Goal: Task Accomplishment & Management: Complete application form

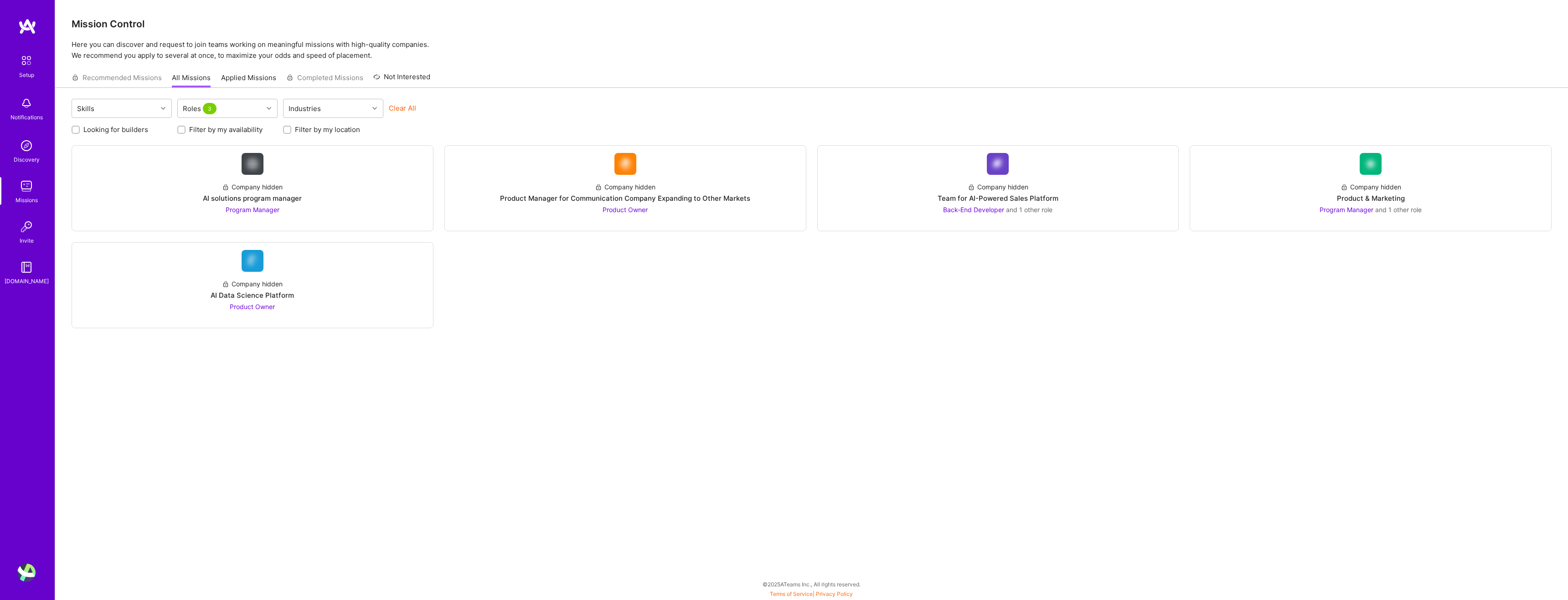
click at [28, 64] on img at bounding box center [27, 61] width 19 height 19
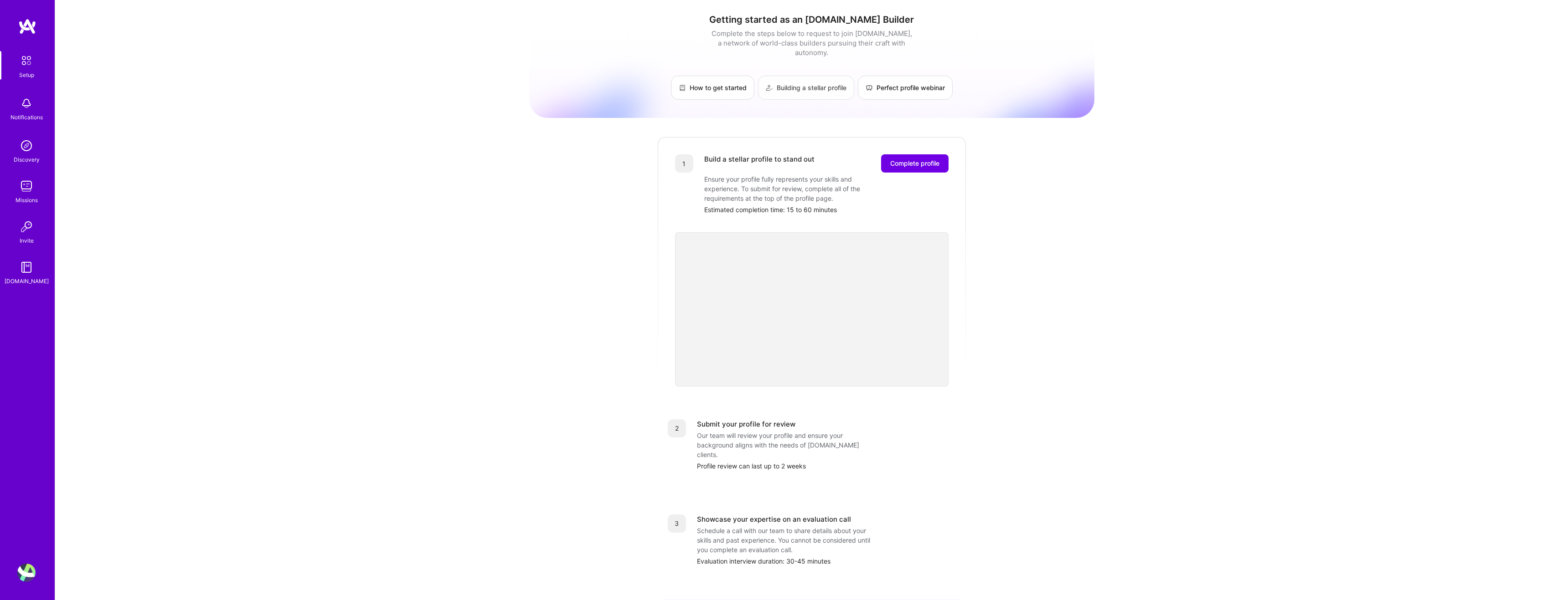
click at [795, 76] on link "Building a stellar profile" at bounding box center [806, 88] width 96 height 24
click at [27, 575] on img at bounding box center [26, 573] width 18 height 18
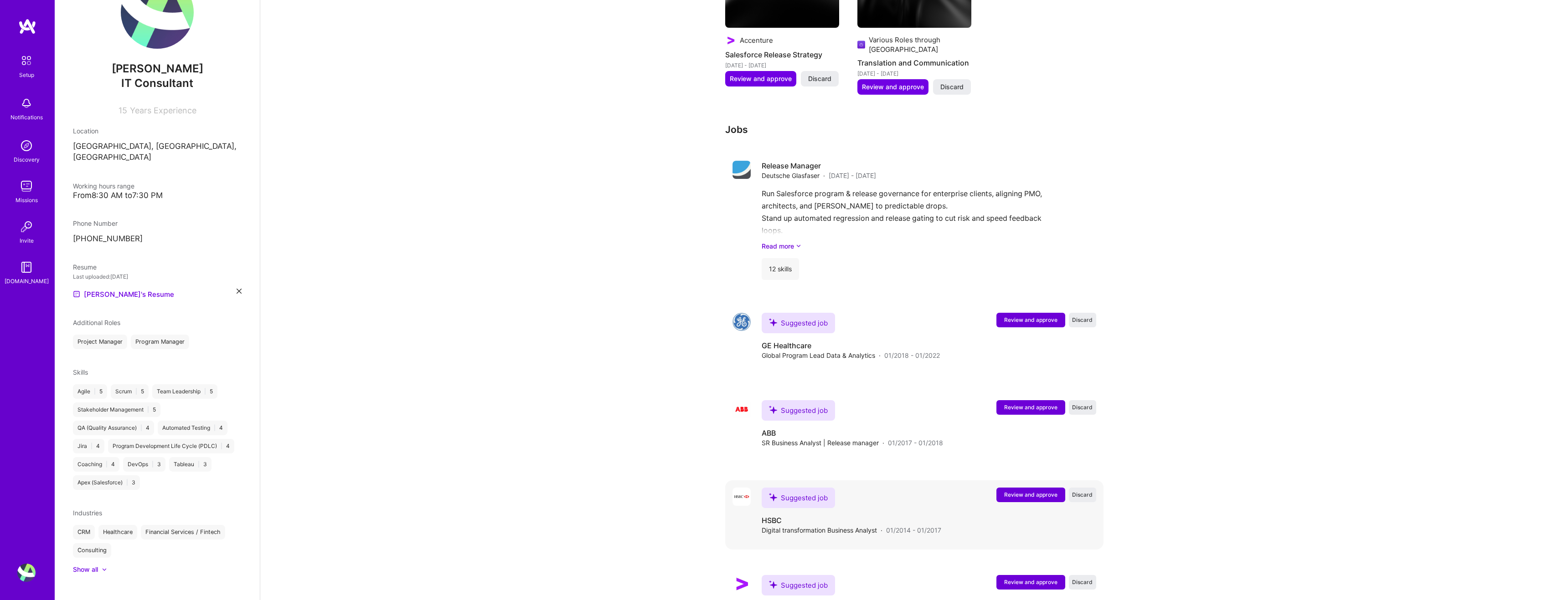
scroll to position [851, 0]
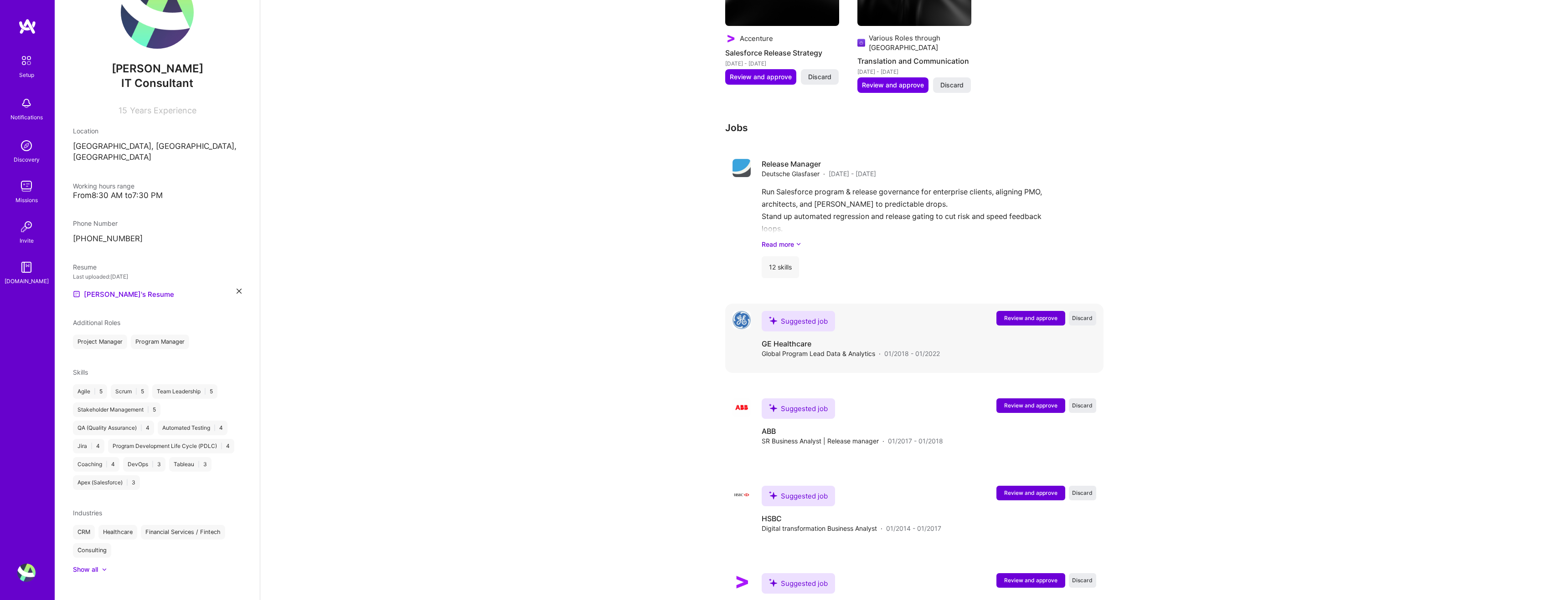
click at [1012, 314] on span "Review and approve" at bounding box center [1031, 318] width 53 height 8
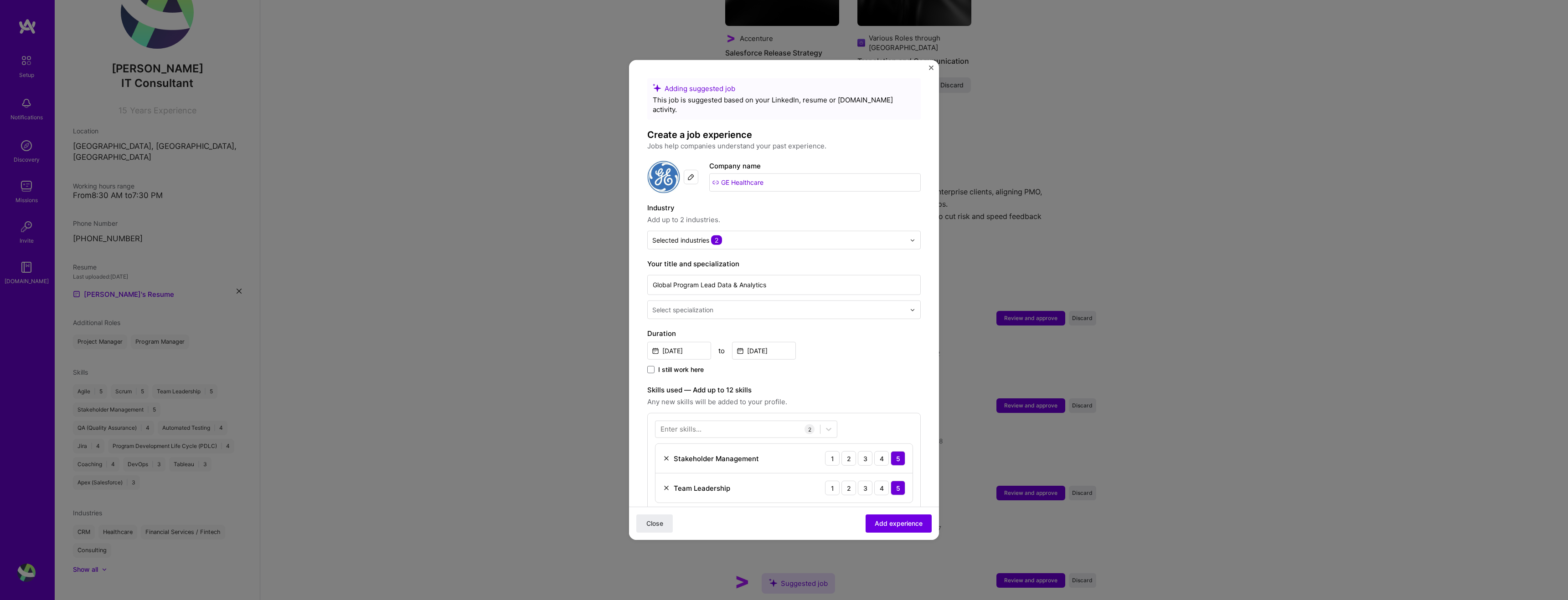
click at [816, 307] on div "Select specialization" at bounding box center [779, 310] width 262 height 18
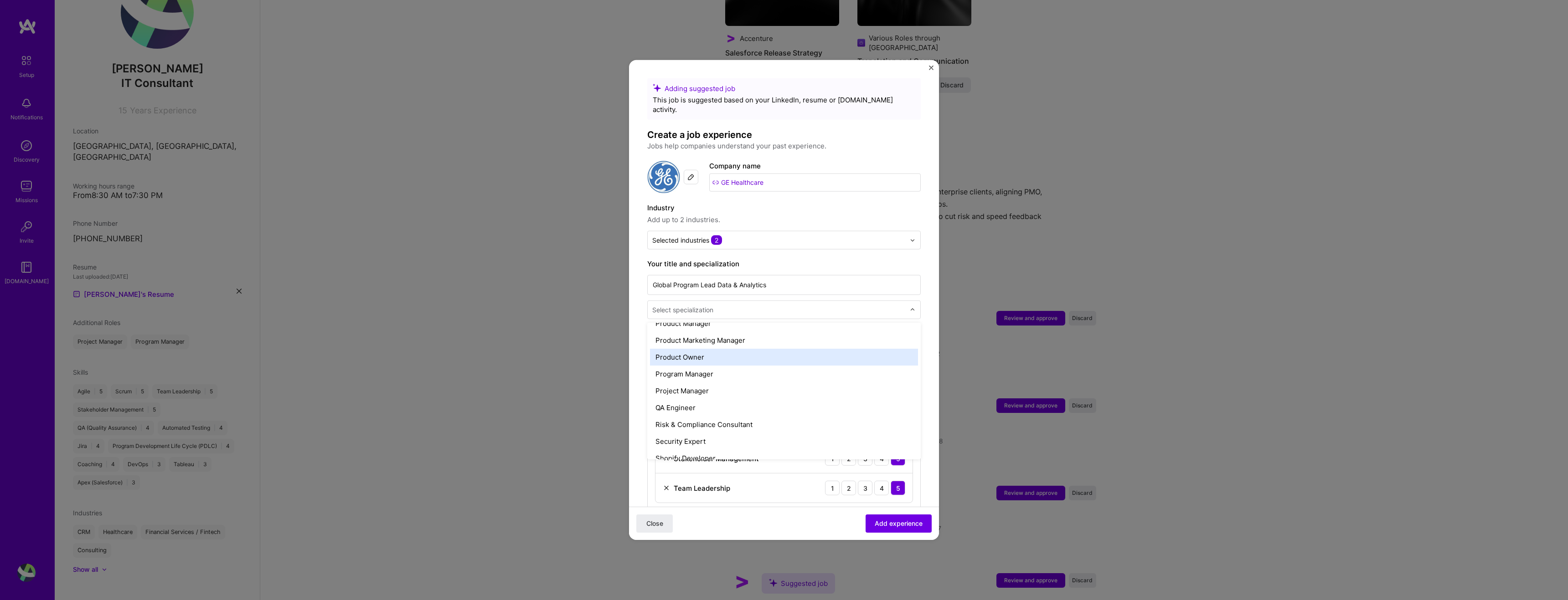
scroll to position [854, 0]
click at [755, 367] on div "Program Manager" at bounding box center [784, 373] width 268 height 17
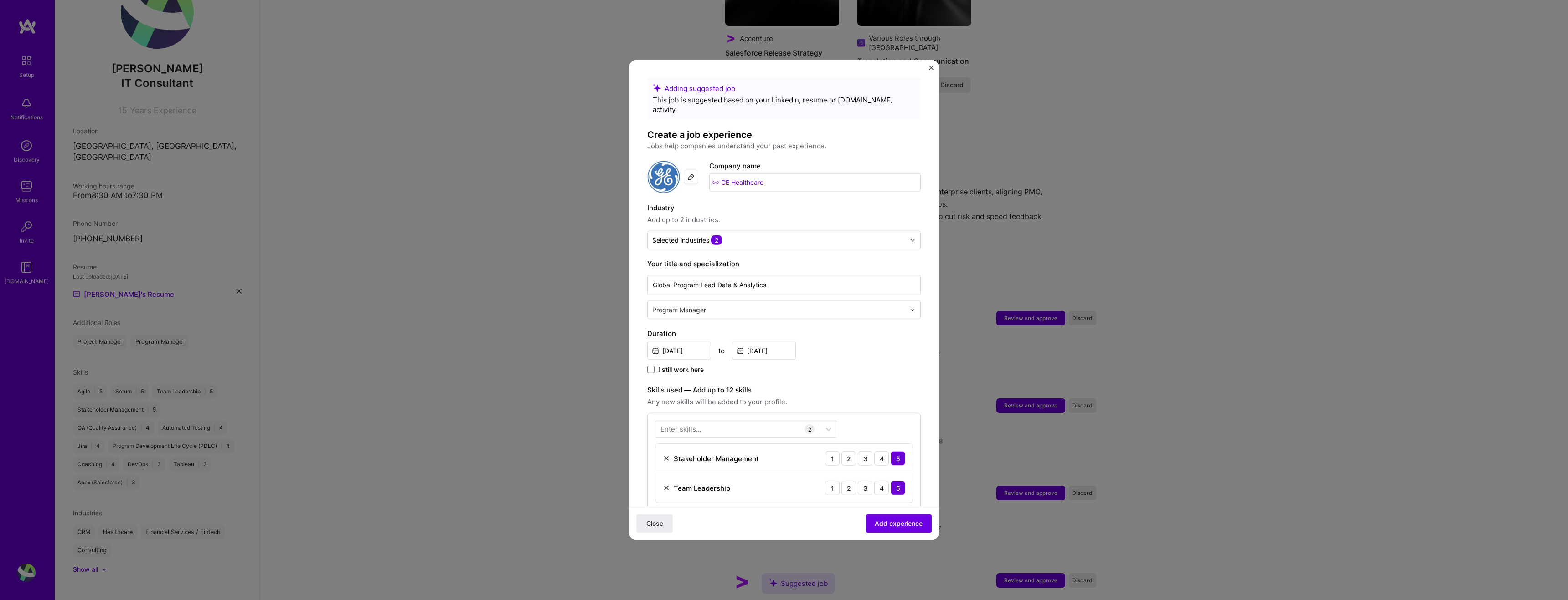
click at [843, 346] on div "[DATE] to [DATE]" at bounding box center [784, 350] width 273 height 20
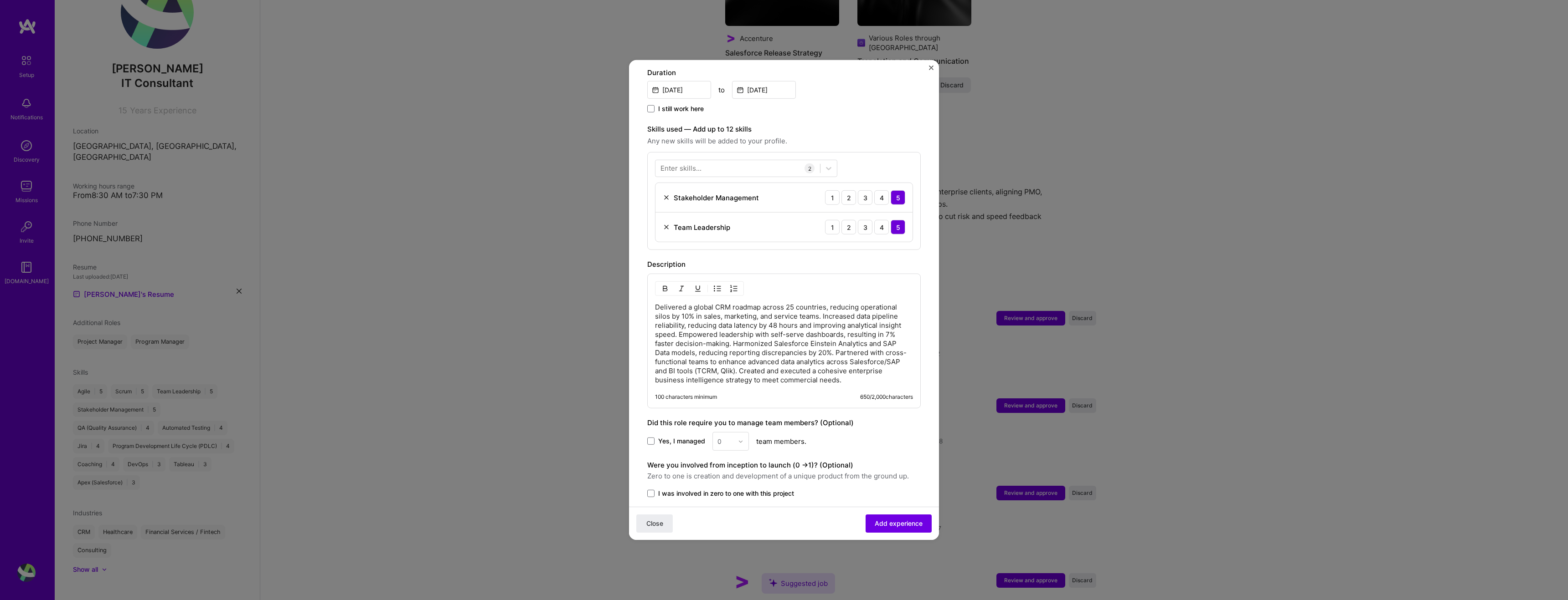
scroll to position [257, 0]
click at [681, 168] on div "Enter skills..." at bounding box center [681, 172] width 41 height 9
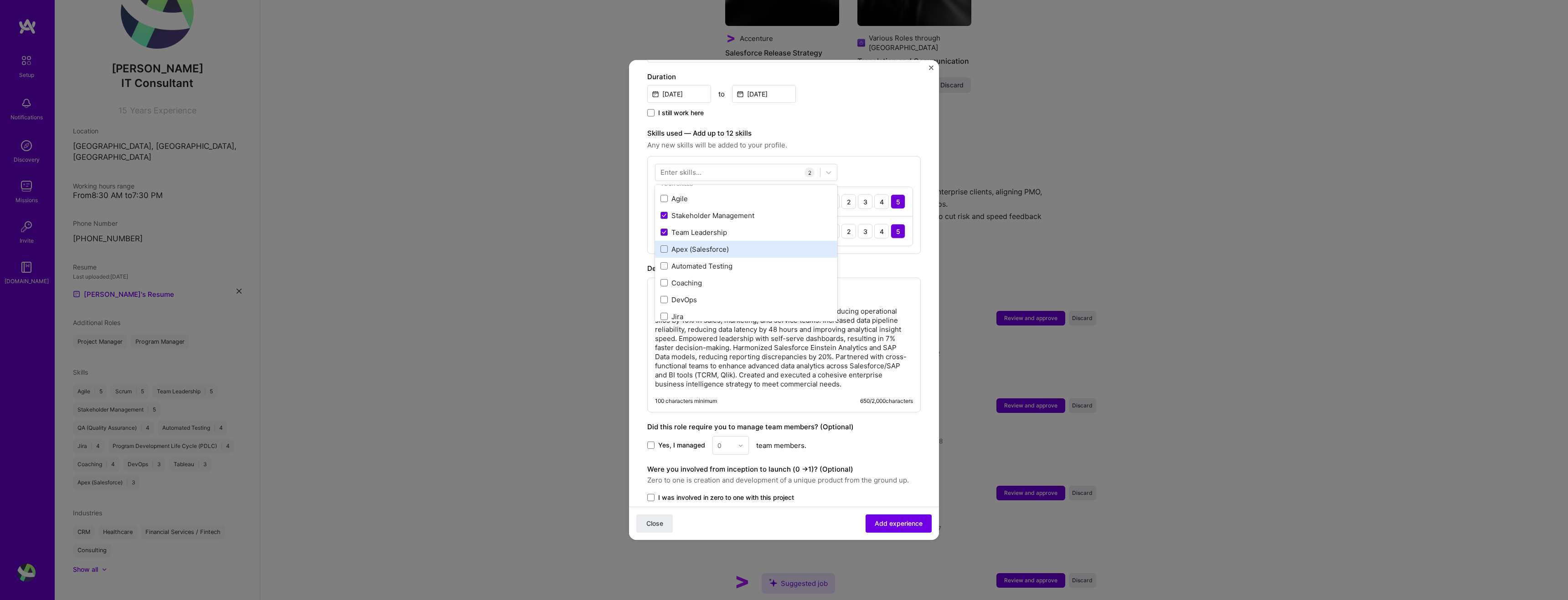
scroll to position [12, 0]
click at [692, 168] on div "Enter skills..." at bounding box center [681, 172] width 41 height 9
click at [694, 168] on div "Enter skills..." at bounding box center [681, 172] width 41 height 9
click at [710, 165] on div at bounding box center [738, 173] width 165 height 15
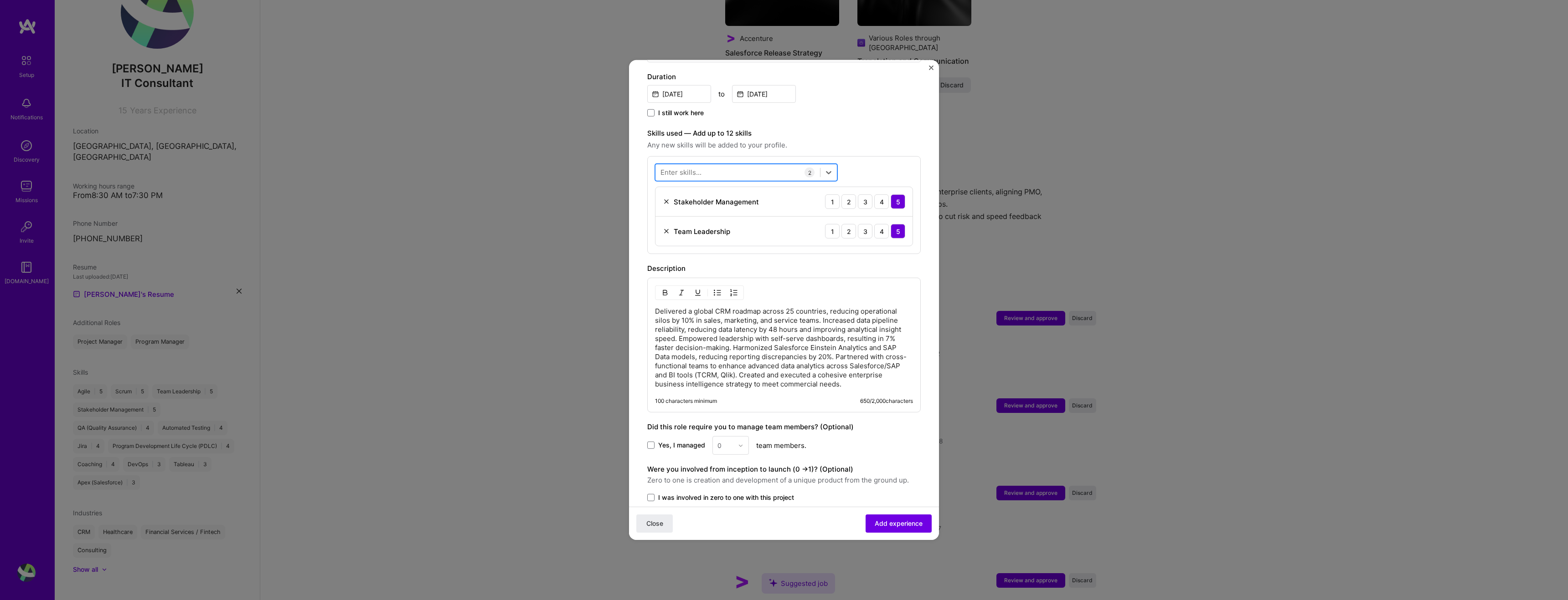
click at [707, 165] on div at bounding box center [738, 173] width 165 height 15
click at [919, 263] on div "Description" at bounding box center [784, 268] width 273 height 11
click at [828, 168] on icon at bounding box center [828, 173] width 9 height 9
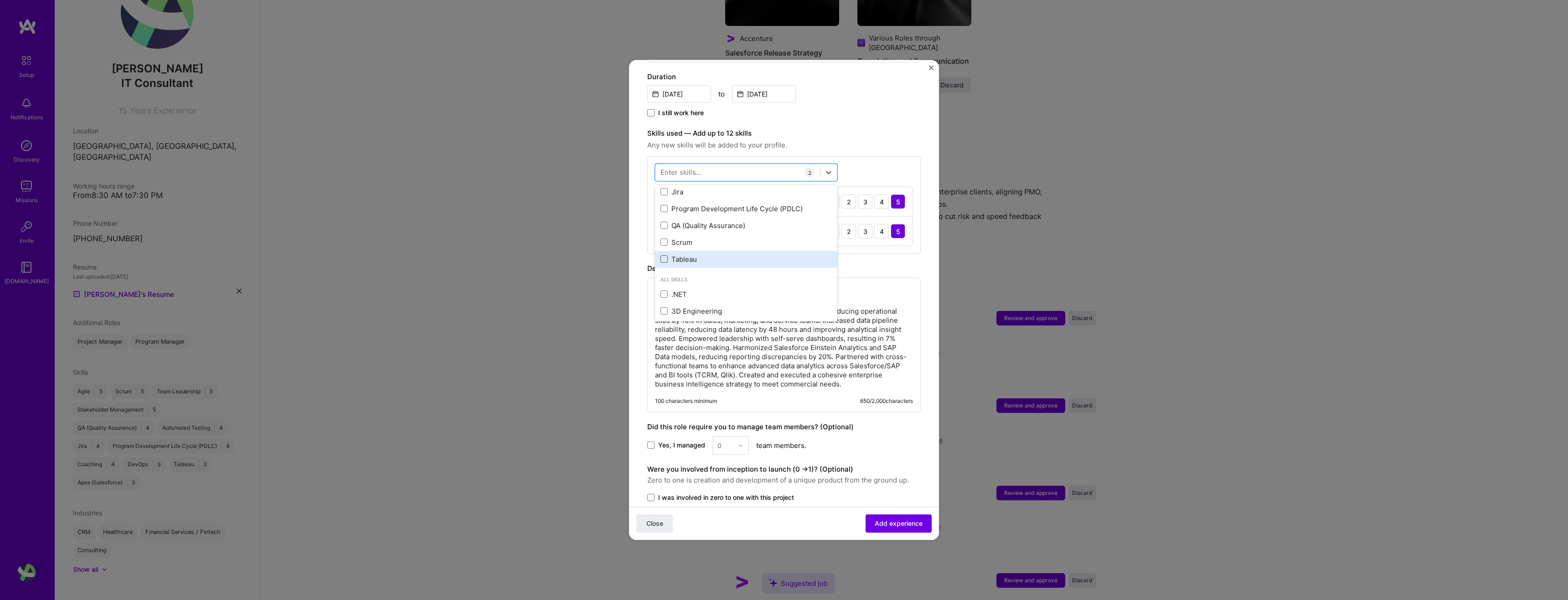
click at [663, 255] on span at bounding box center [664, 259] width 8 height 8
click at [0, 0] on input "checkbox" at bounding box center [0, 0] width 0 height 0
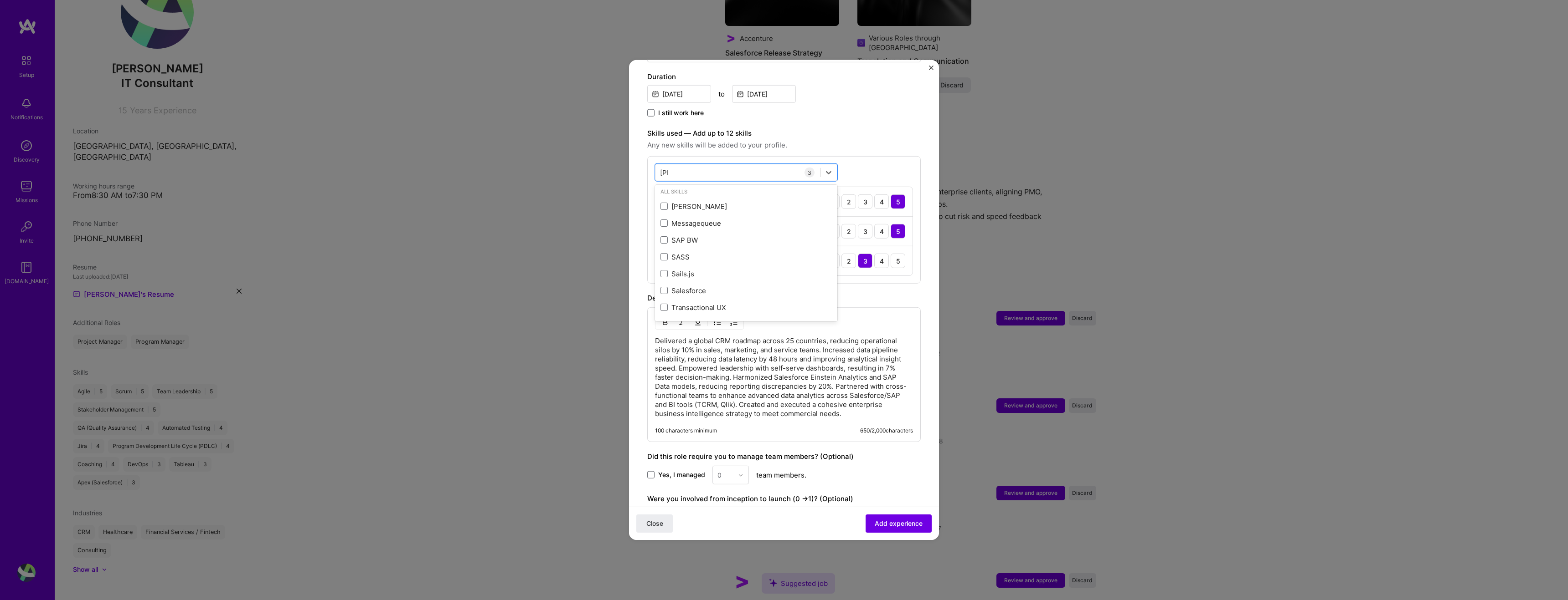
scroll to position [0, 0]
click at [664, 241] on span at bounding box center [664, 245] width 8 height 8
click at [0, 0] on input "checkbox" at bounding box center [0, 0] width 0 height 0
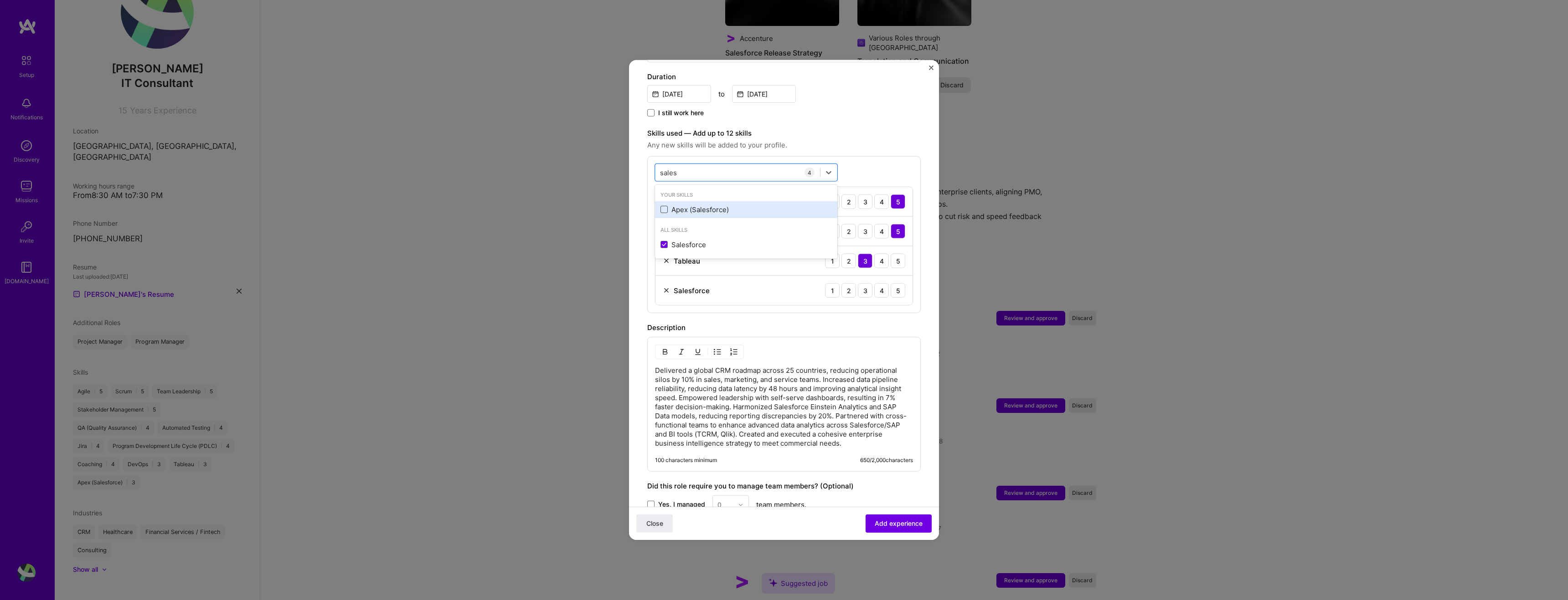
click at [661, 206] on span at bounding box center [664, 210] width 8 height 8
click at [0, 0] on input "checkbox" at bounding box center [0, 0] width 0 height 0
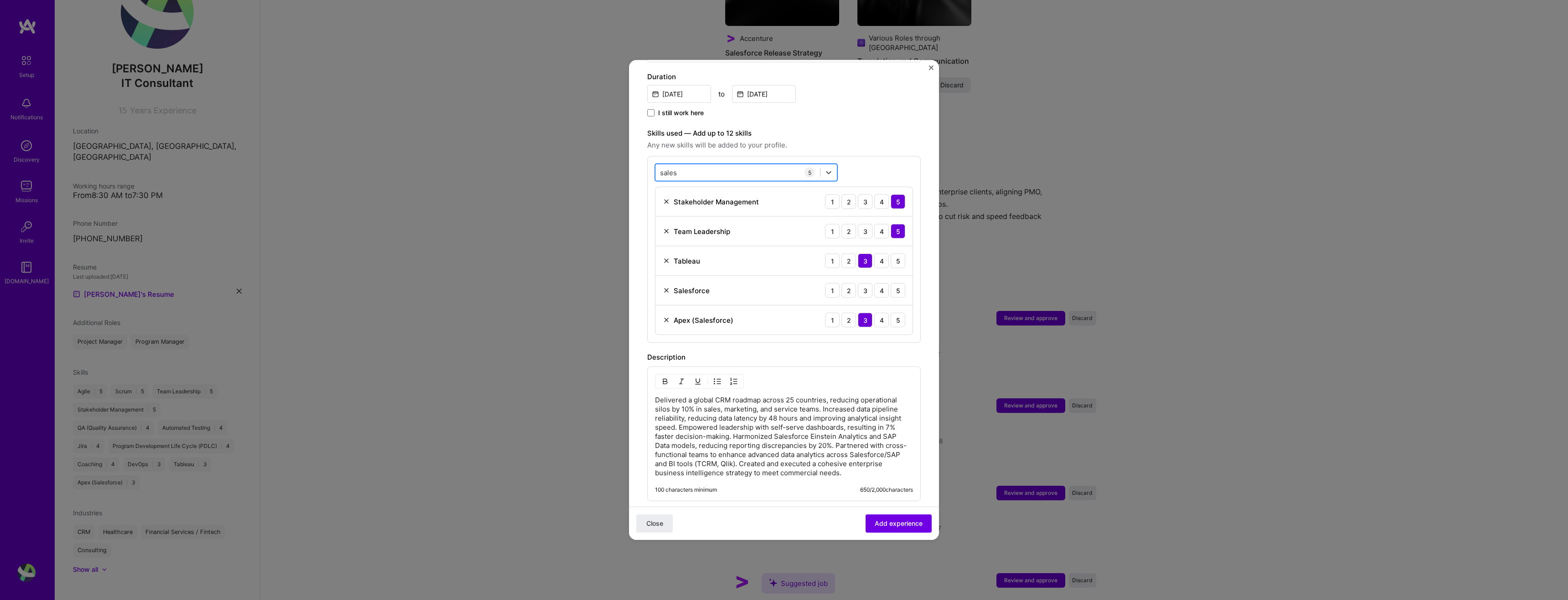
click at [693, 167] on div "sales sales" at bounding box center [738, 173] width 165 height 15
click at [695, 165] on div "sales sales" at bounding box center [738, 173] width 165 height 15
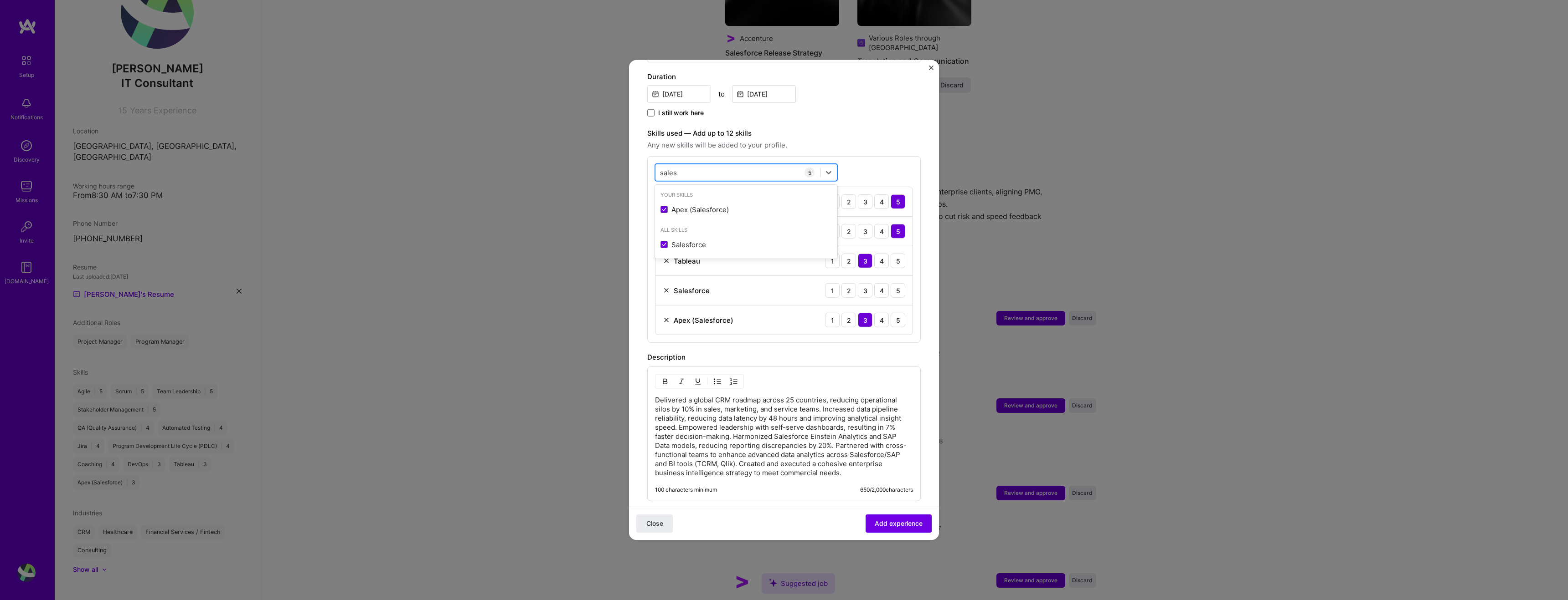
click at [695, 165] on div "sales sales" at bounding box center [738, 173] width 165 height 15
type input "s"
type input "b"
type input "e"
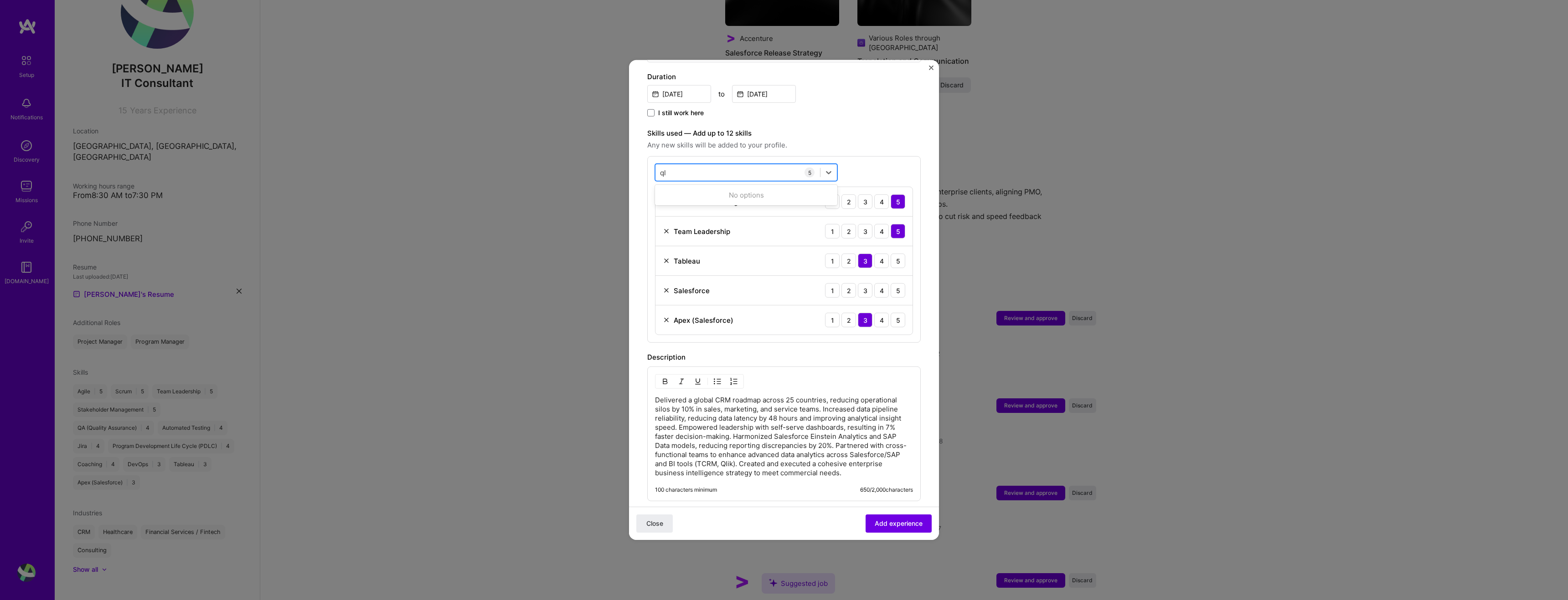
type input "q"
click at [668, 206] on span at bounding box center [664, 210] width 8 height 8
click at [0, 0] on input "checkbox" at bounding box center [0, 0] width 0 height 0
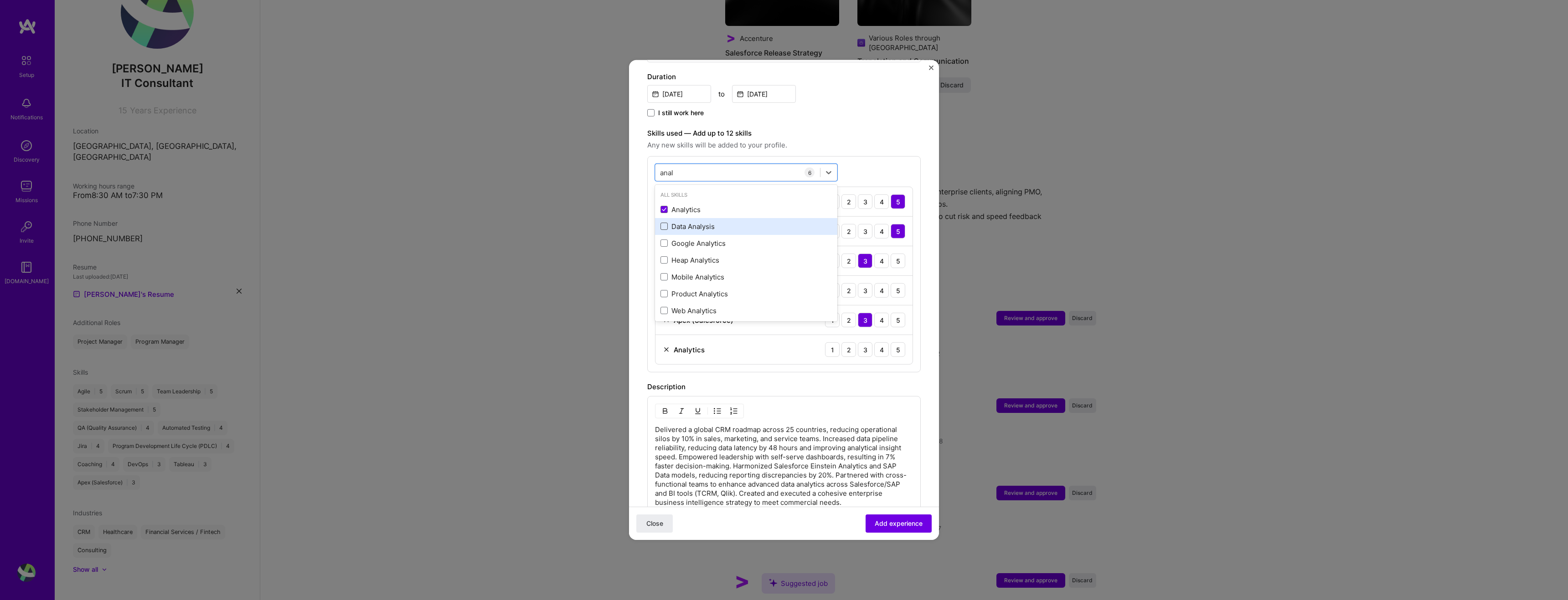
click at [661, 223] on span at bounding box center [664, 226] width 8 height 8
click at [0, 0] on input "checkbox" at bounding box center [0, 0] width 0 height 0
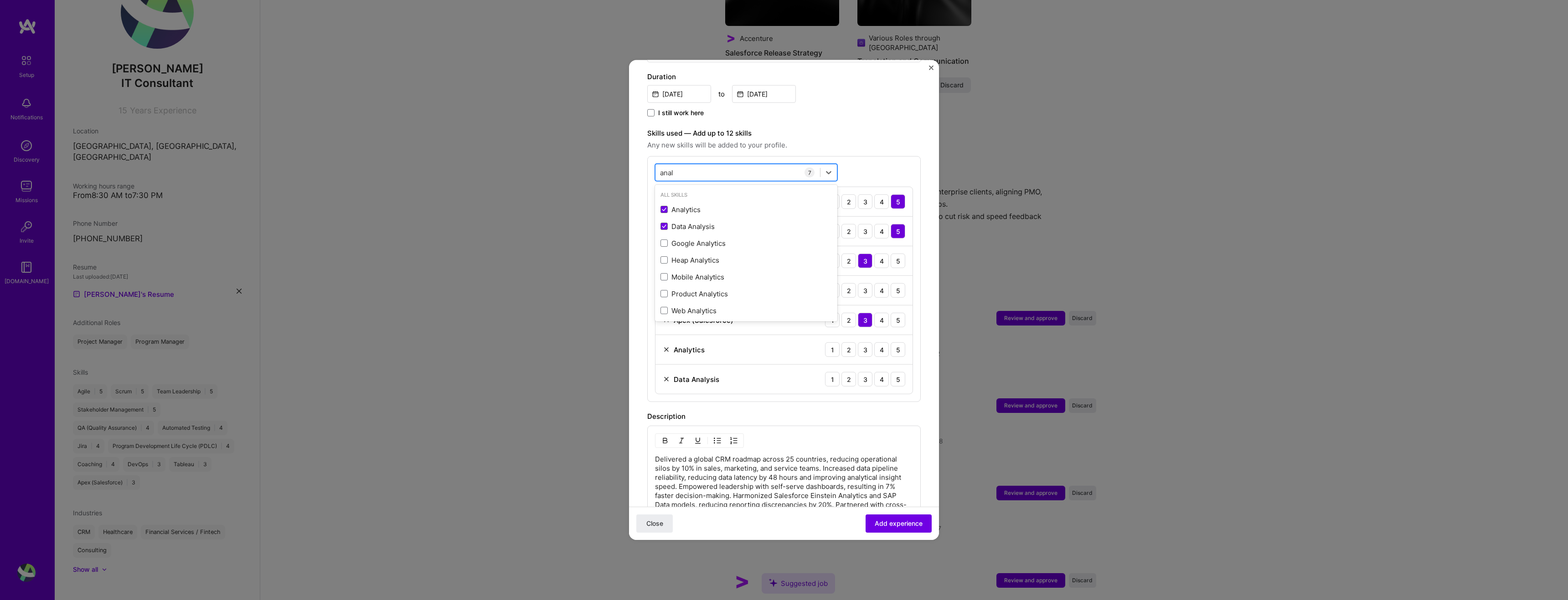
click at [692, 165] on div "anal anal" at bounding box center [738, 173] width 165 height 15
type input "a"
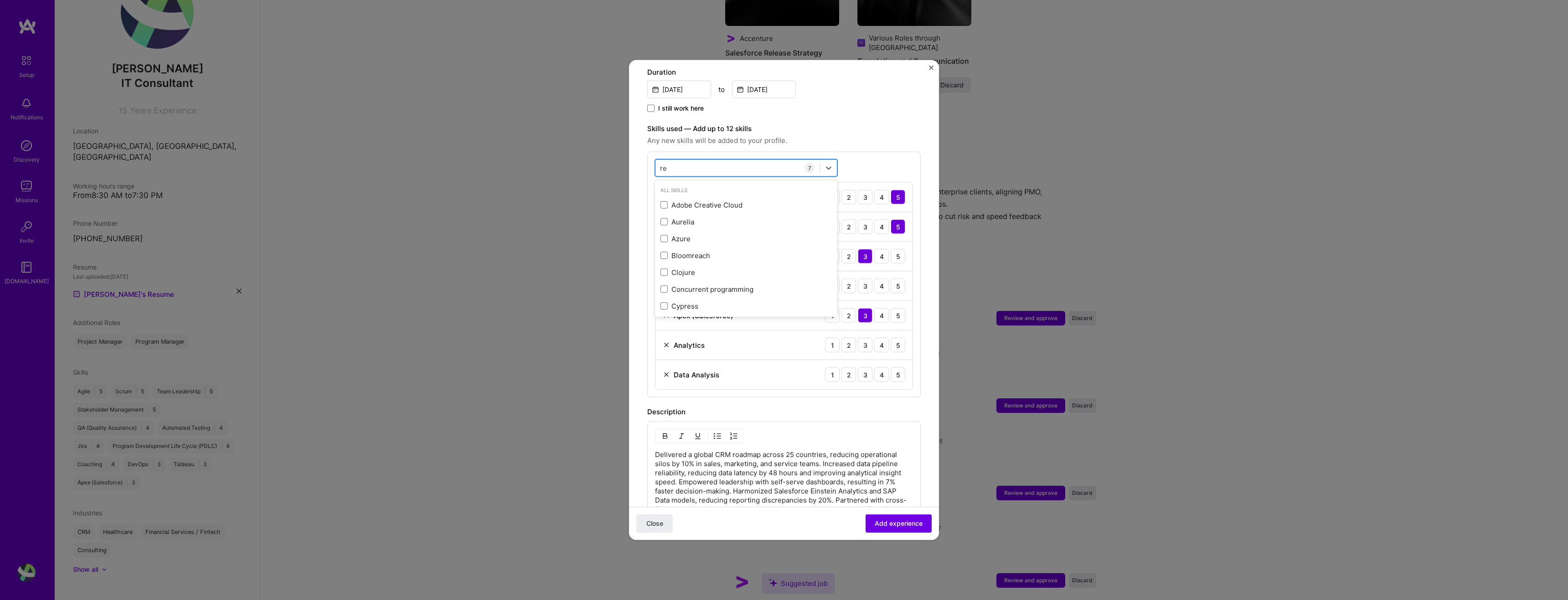
type input "r"
click at [662, 235] on span at bounding box center [664, 239] width 8 height 8
click at [0, 0] on input "checkbox" at bounding box center [0, 0] width 0 height 0
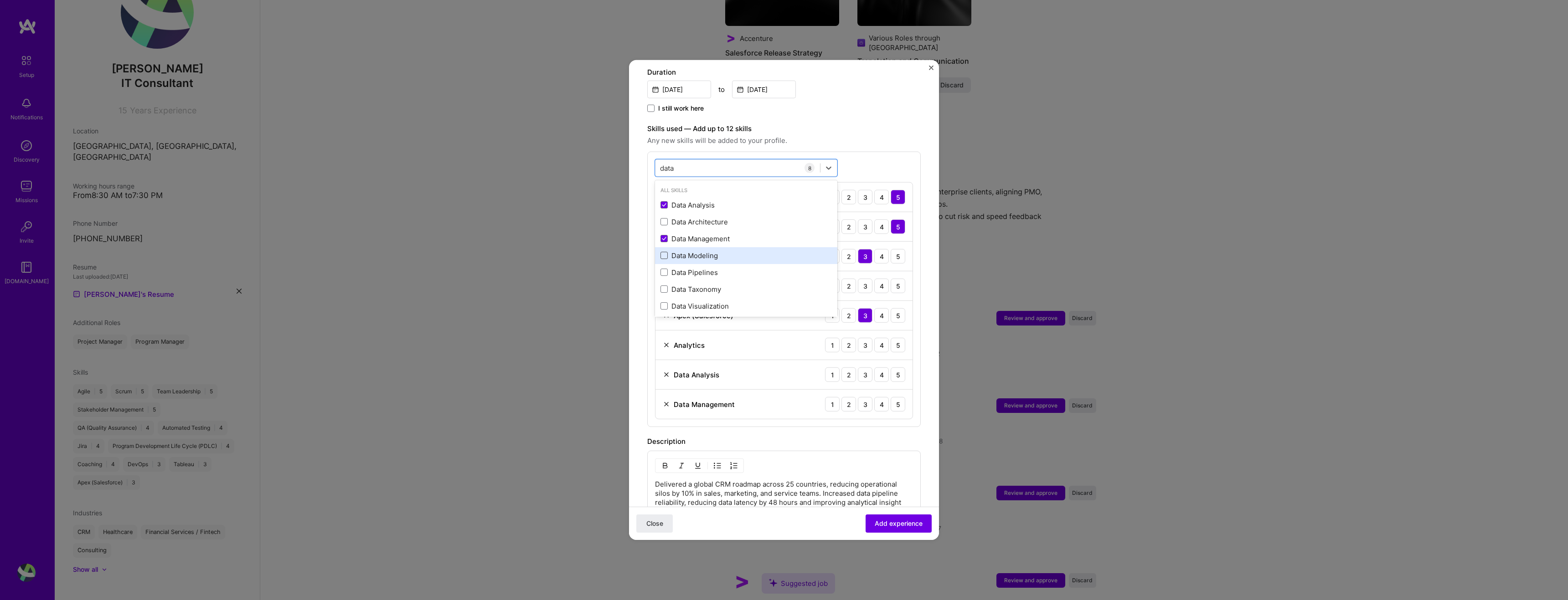
click at [666, 252] on span at bounding box center [664, 255] width 8 height 8
click at [0, 0] on input "checkbox" at bounding box center [0, 0] width 0 height 0
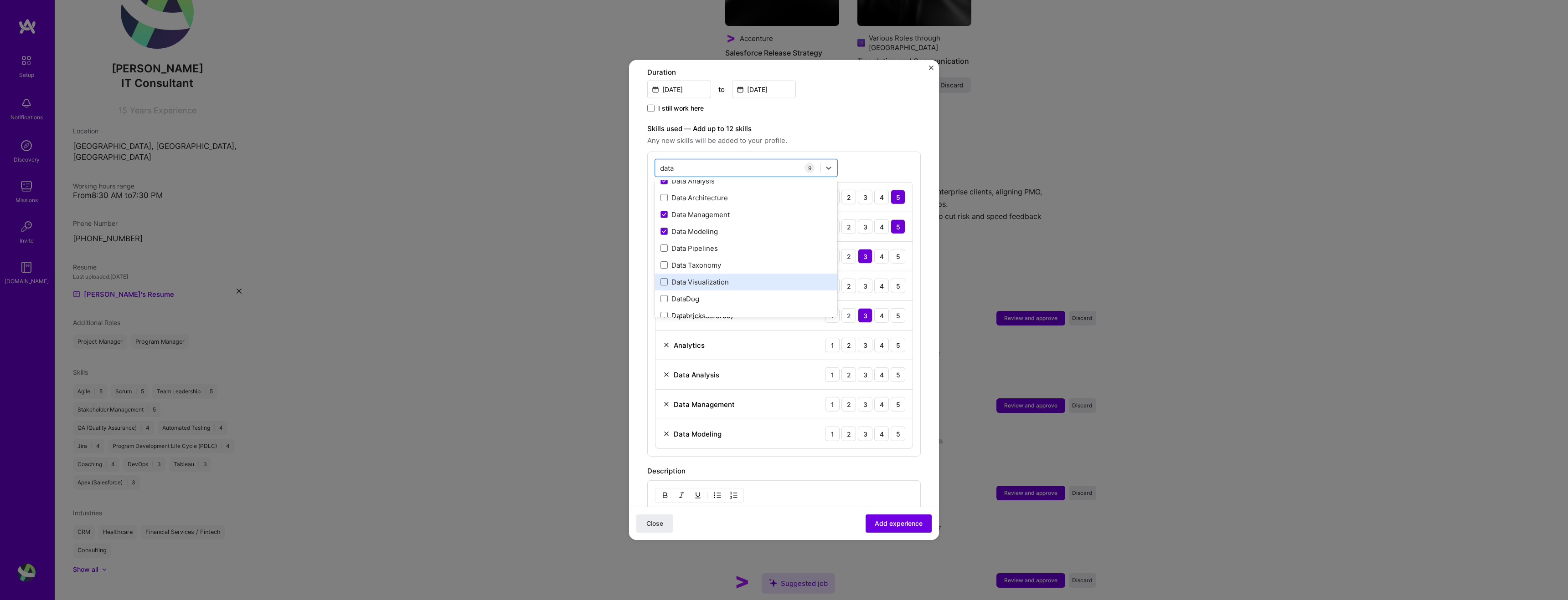
scroll to position [37, 0]
click at [665, 266] on span at bounding box center [664, 269] width 8 height 8
click at [0, 0] on input "checkbox" at bounding box center [0, 0] width 0 height 0
click at [895, 152] on div "option Data Visualization, selected. option Data Management selected, 0 of 2. 9…" at bounding box center [784, 319] width 273 height 334
click at [713, 161] on div "data data" at bounding box center [738, 168] width 165 height 15
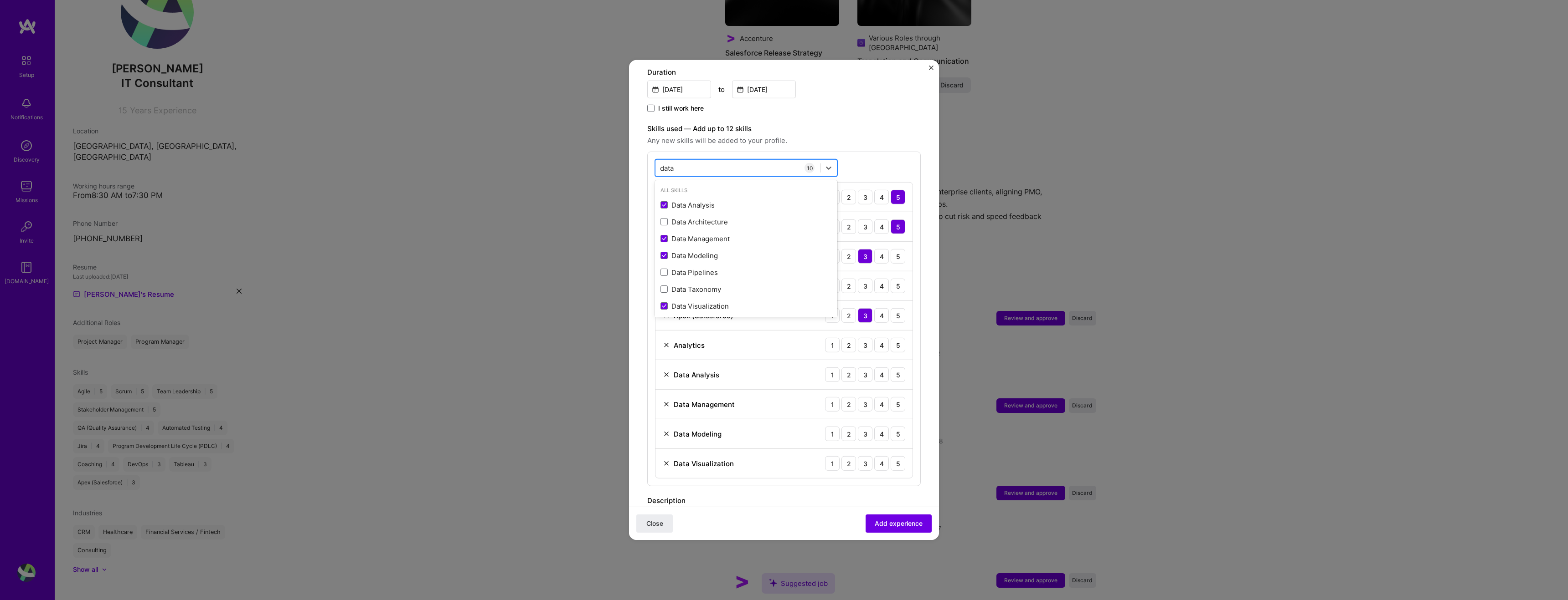
click at [702, 161] on div "data data" at bounding box center [738, 168] width 165 height 15
type input "d"
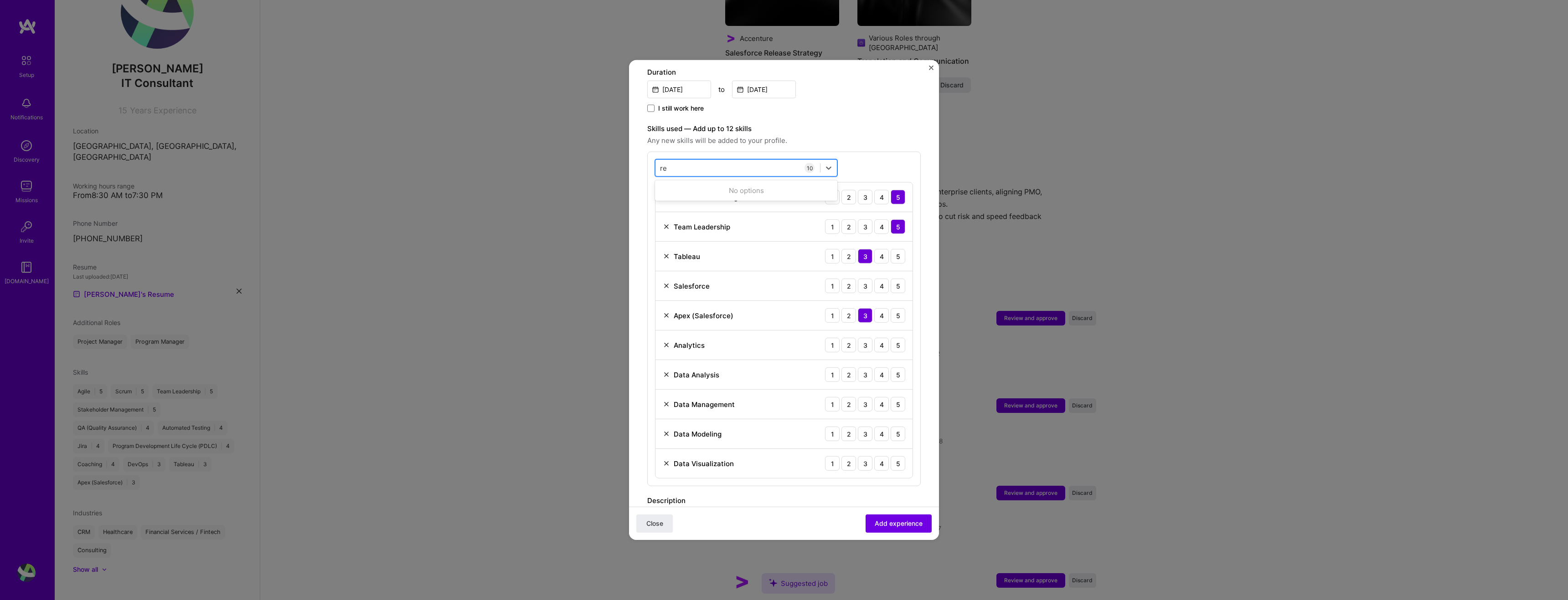
type input "r"
click at [683, 200] on div "Agile" at bounding box center [746, 205] width 171 height 9
type input "agi"
click at [881, 456] on div "4" at bounding box center [881, 463] width 15 height 15
click at [881, 427] on div "4" at bounding box center [881, 434] width 15 height 15
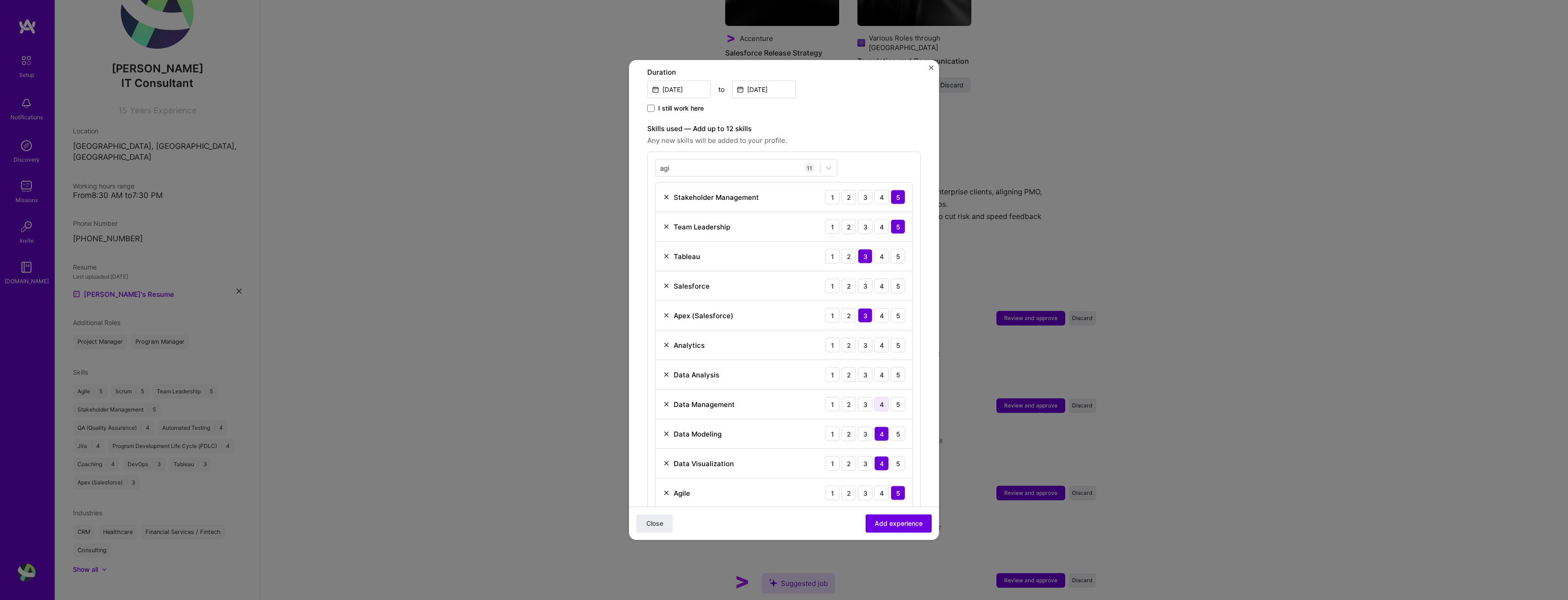
click at [881, 397] on div "4" at bounding box center [881, 404] width 15 height 15
click at [862, 367] on div "3" at bounding box center [865, 374] width 15 height 15
drag, startPoint x: 901, startPoint y: 337, endPoint x: 915, endPoint y: 360, distance: 26.9
click at [901, 338] on div "5" at bounding box center [898, 345] width 15 height 15
click at [893, 279] on div "5" at bounding box center [898, 286] width 15 height 15
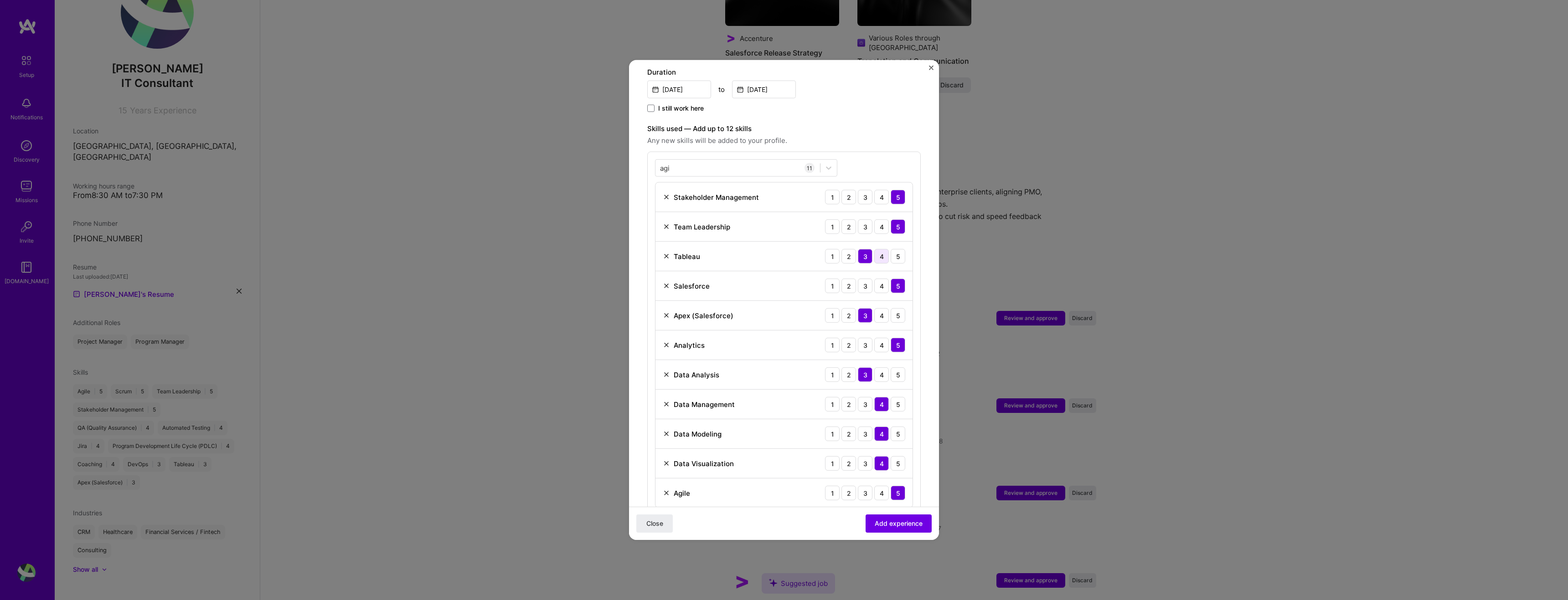
click at [879, 249] on div "4" at bounding box center [881, 256] width 15 height 15
click at [892, 520] on span "Add experience" at bounding box center [899, 523] width 48 height 9
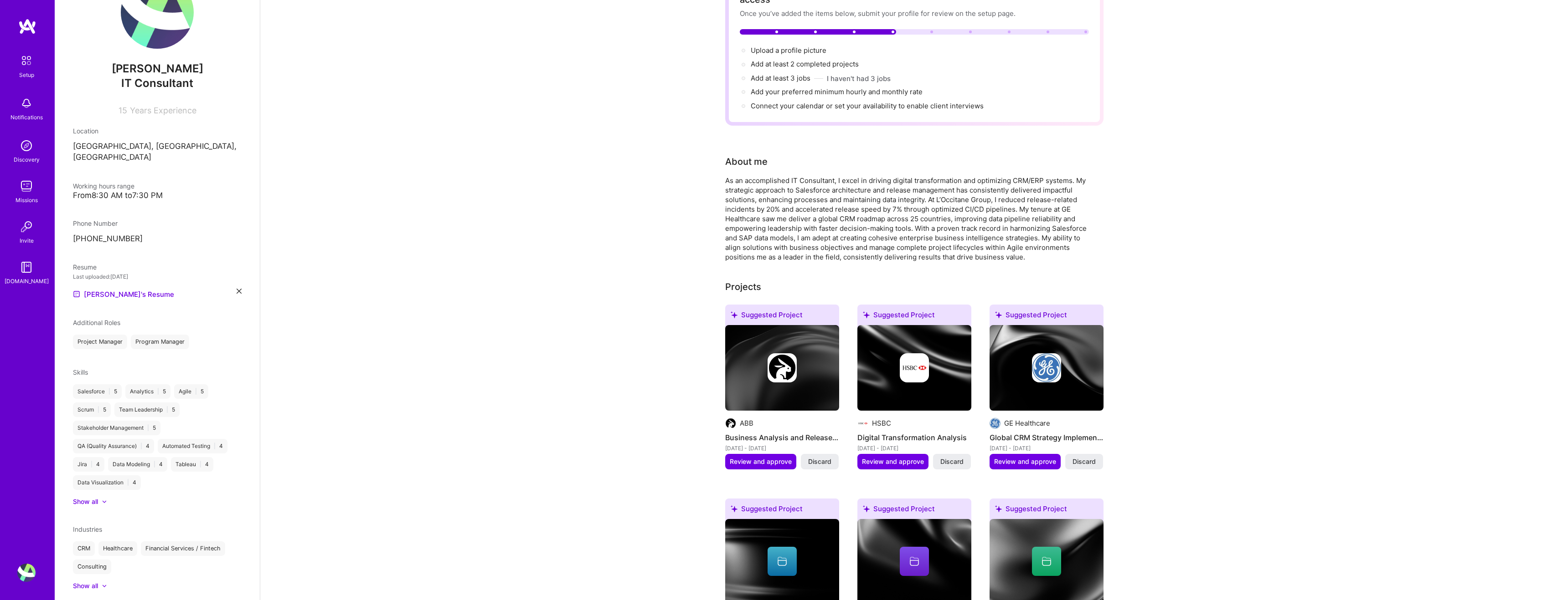
scroll to position [0, 0]
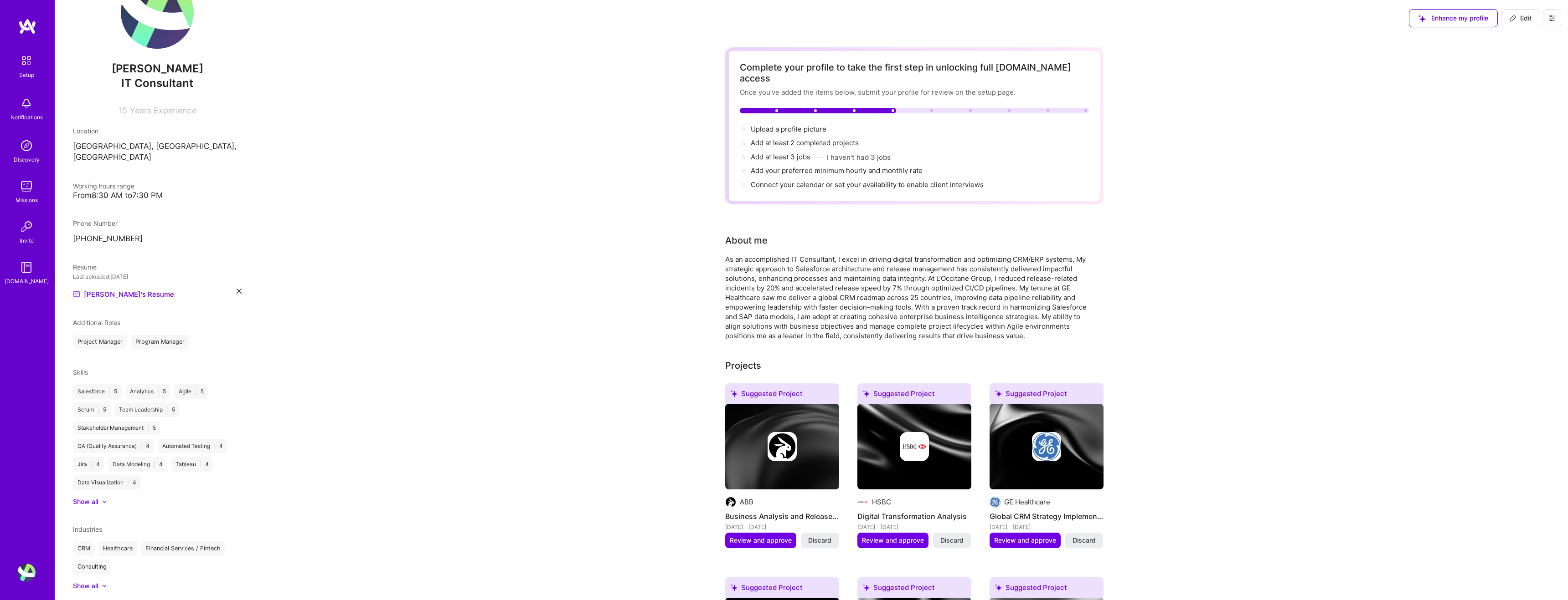
click at [1528, 16] on span "Edit" at bounding box center [1520, 18] width 22 height 9
select select "PL"
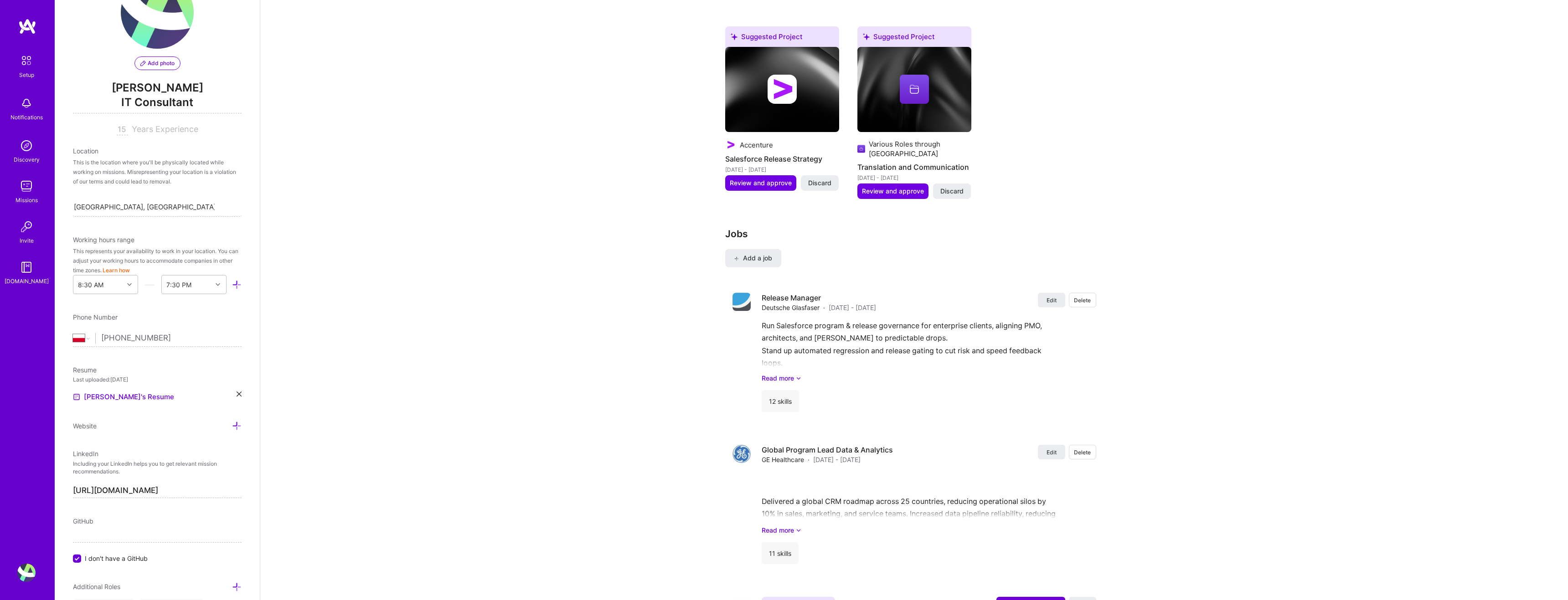
scroll to position [1194, 0]
click at [767, 252] on button "Add a job" at bounding box center [753, 257] width 56 height 18
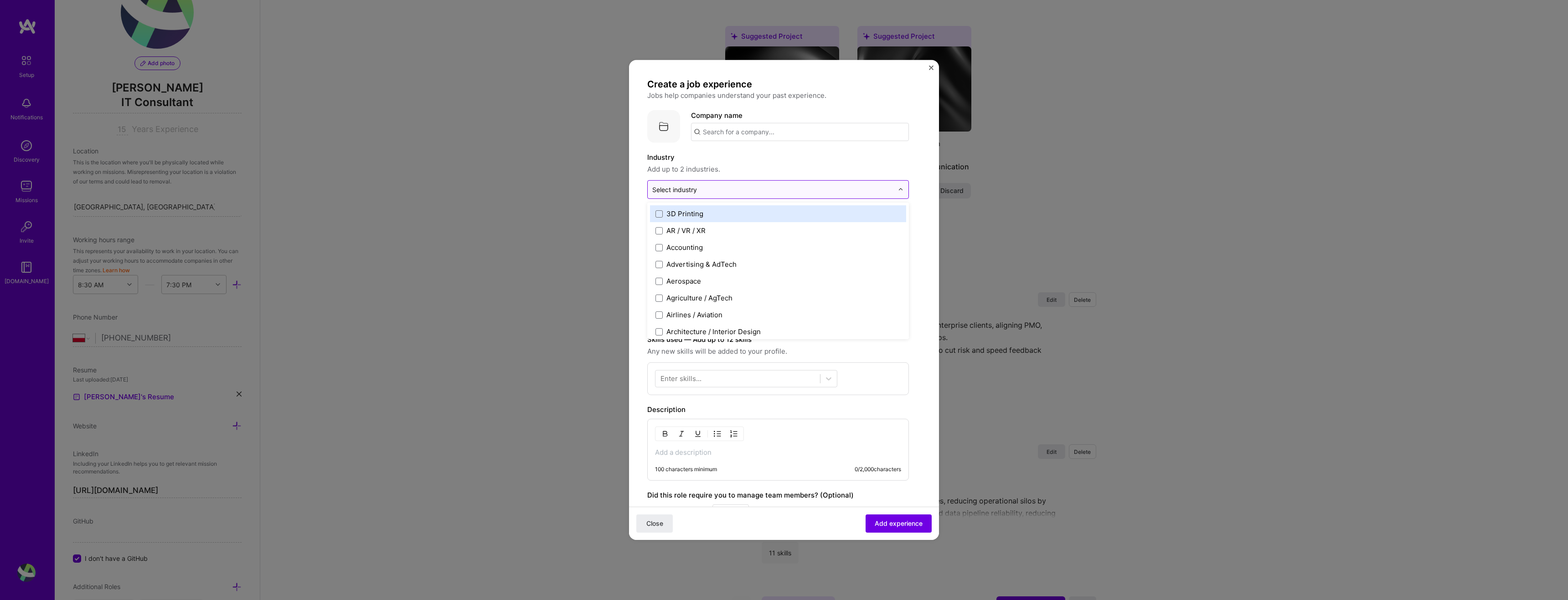
click at [748, 190] on input "text" at bounding box center [773, 189] width 241 height 9
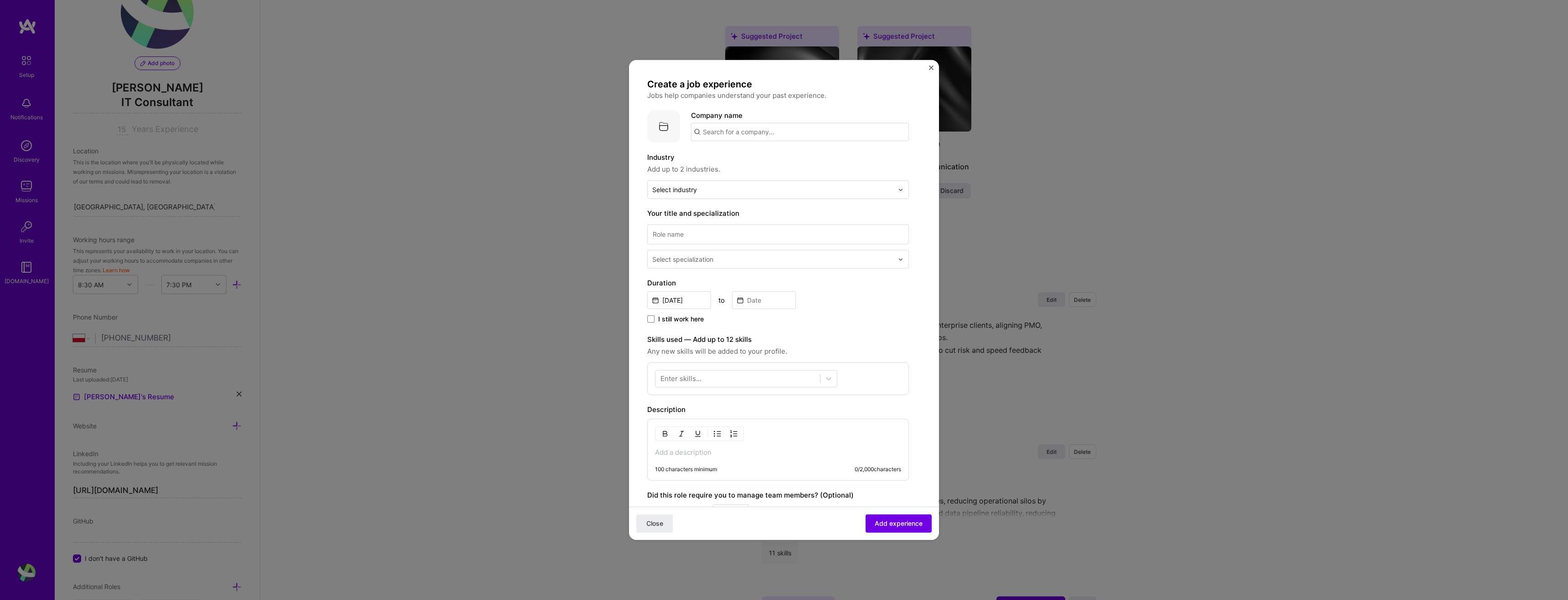
click at [767, 130] on input "text" at bounding box center [800, 132] width 218 height 18
type input "L'occitane En [GEOGRAPHIC_DATA]"
click at [785, 161] on div "L'occitane En [GEOGRAPHIC_DATA]" at bounding box center [804, 157] width 123 height 16
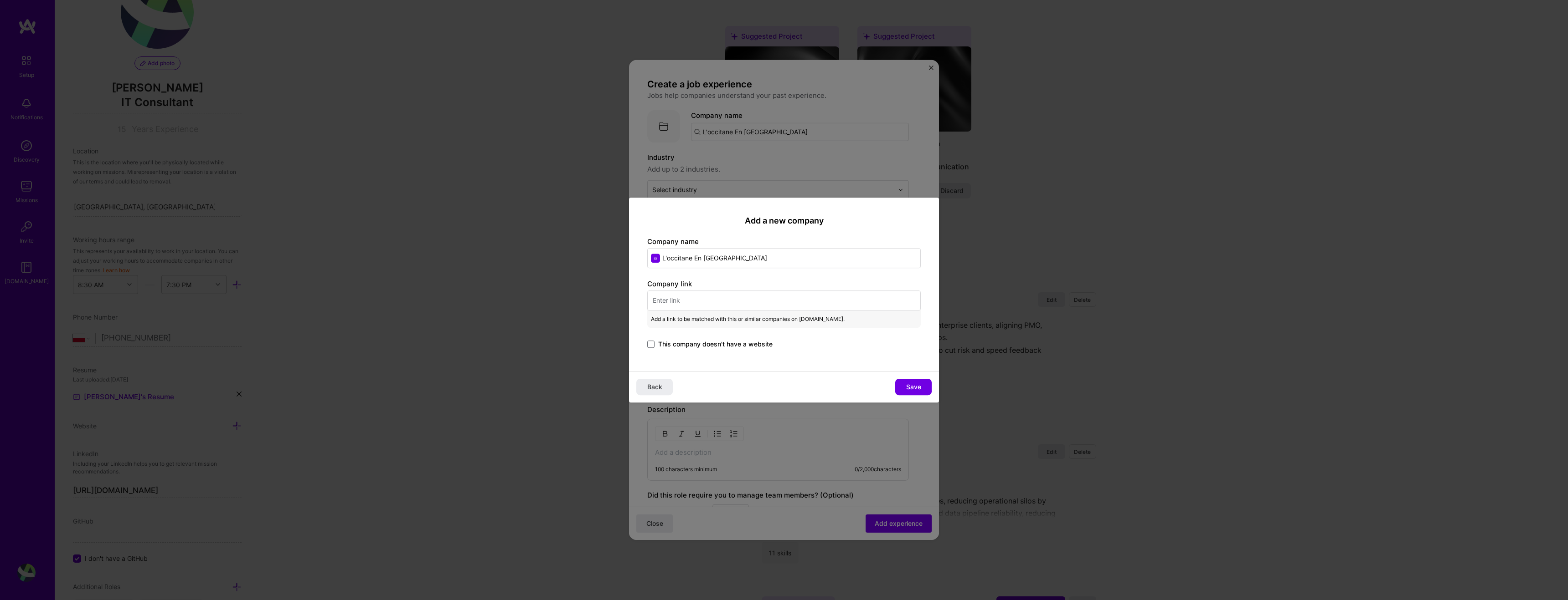
click at [695, 300] on input "text" at bounding box center [784, 301] width 273 height 20
paste input "[URL][DOMAIN_NAME]"
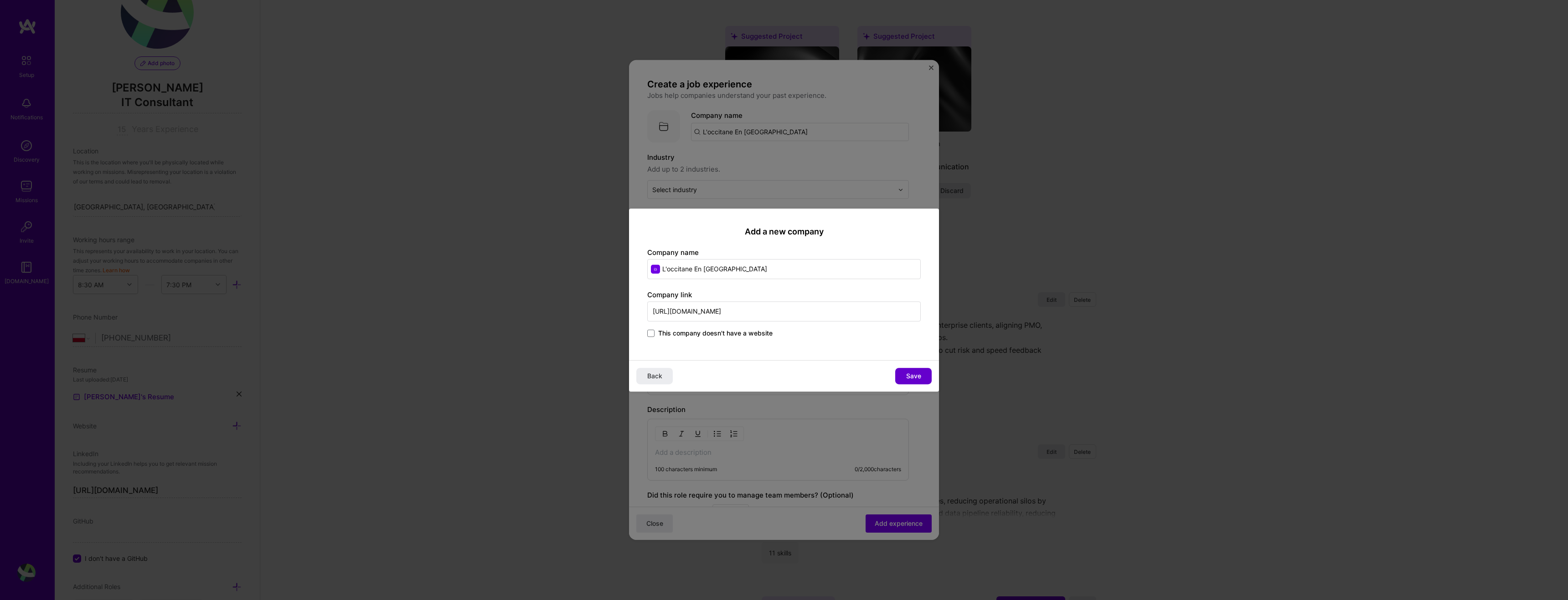
type input "[URL][DOMAIN_NAME]"
click at [918, 372] on span "Save" at bounding box center [914, 376] width 15 height 9
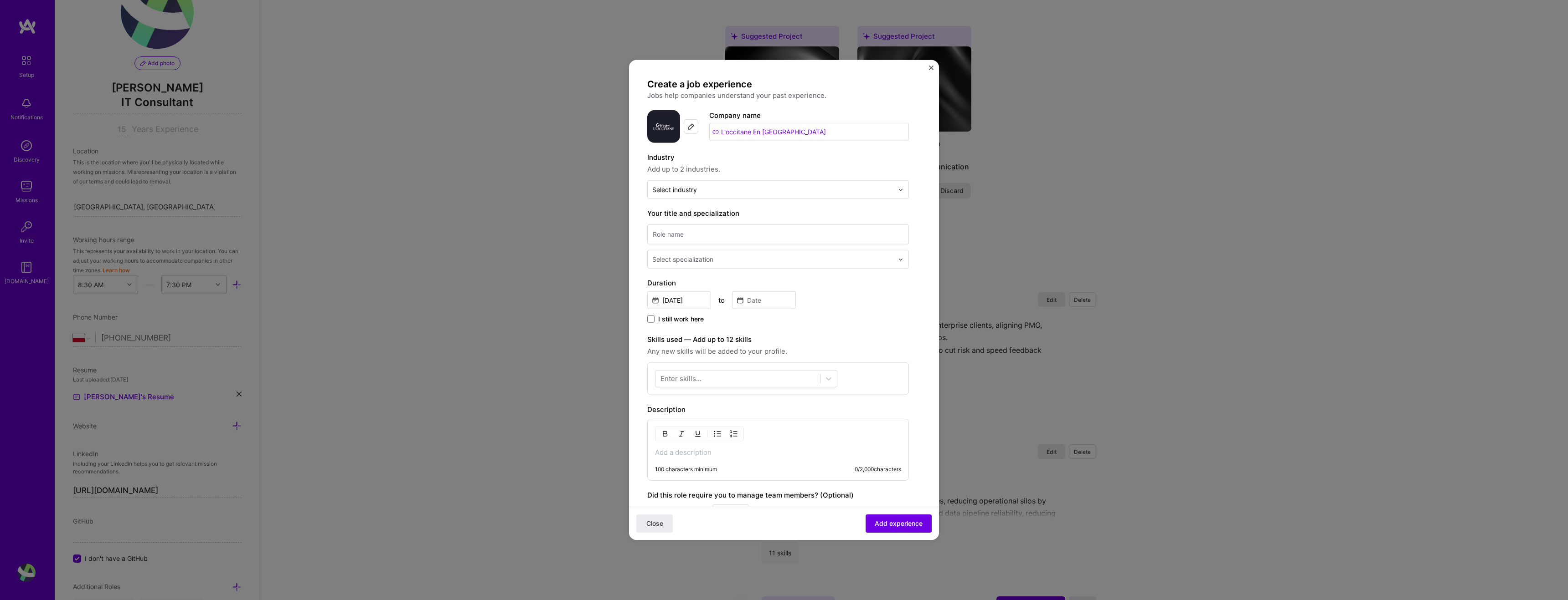
click at [793, 130] on input "L'occitane En [GEOGRAPHIC_DATA]" at bounding box center [809, 132] width 200 height 18
click at [790, 130] on input "L'occitane En [GEOGRAPHIC_DATA]" at bounding box center [809, 132] width 200 height 18
click at [748, 185] on input "text" at bounding box center [773, 189] width 241 height 9
click at [691, 128] on img at bounding box center [691, 126] width 8 height 8
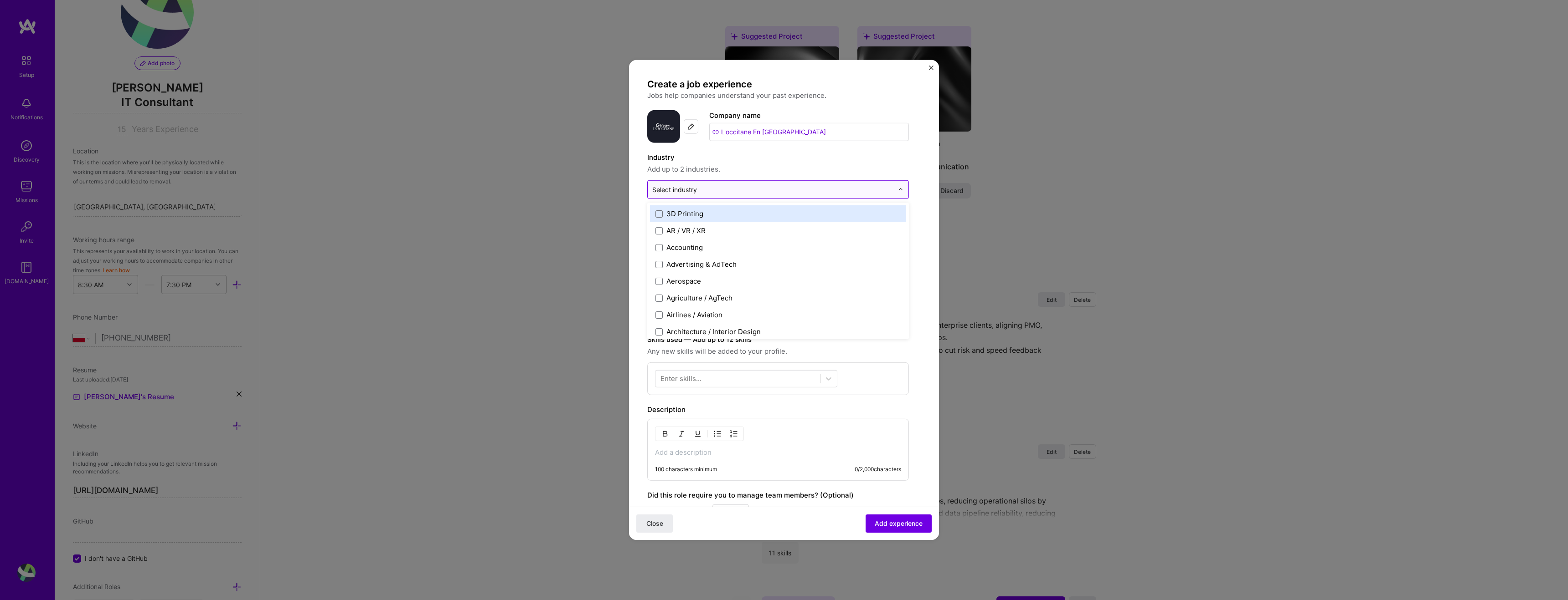
click at [824, 192] on input "text" at bounding box center [773, 189] width 241 height 9
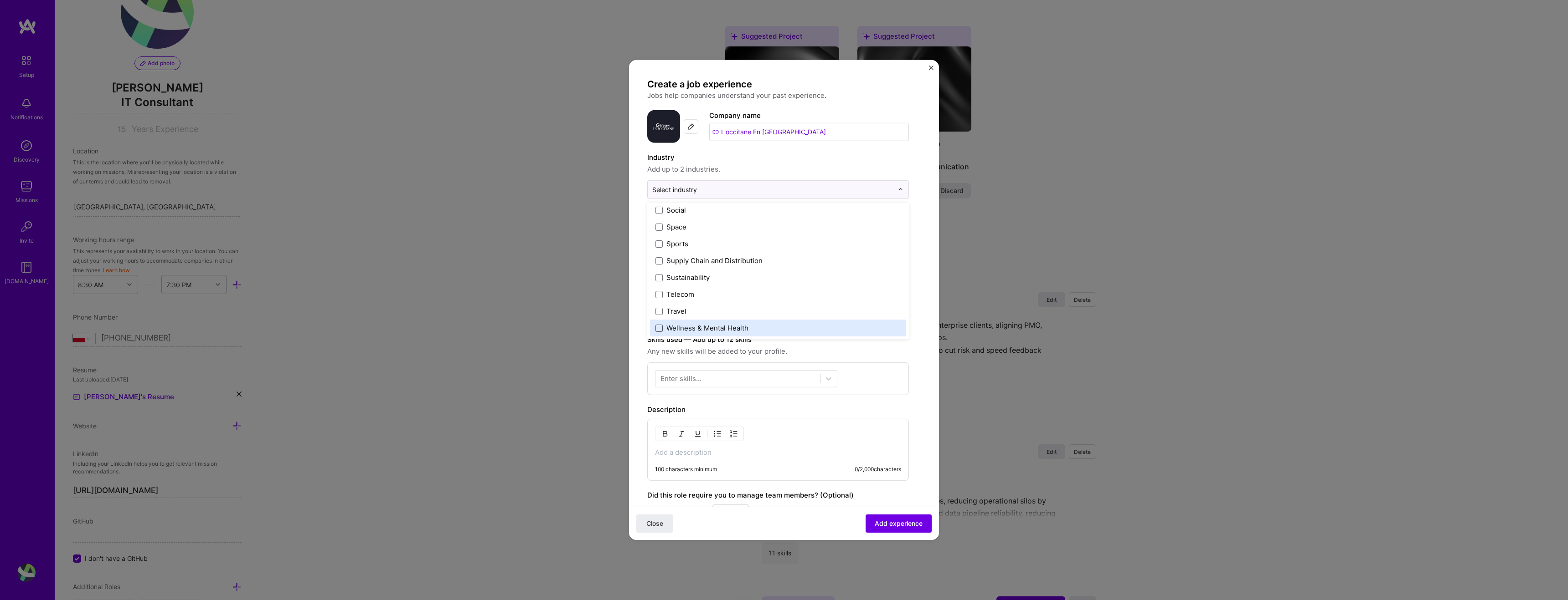
click at [660, 327] on span at bounding box center [659, 328] width 8 height 8
click at [657, 327] on icon at bounding box center [659, 328] width 4 height 4
click at [656, 329] on span at bounding box center [659, 328] width 8 height 8
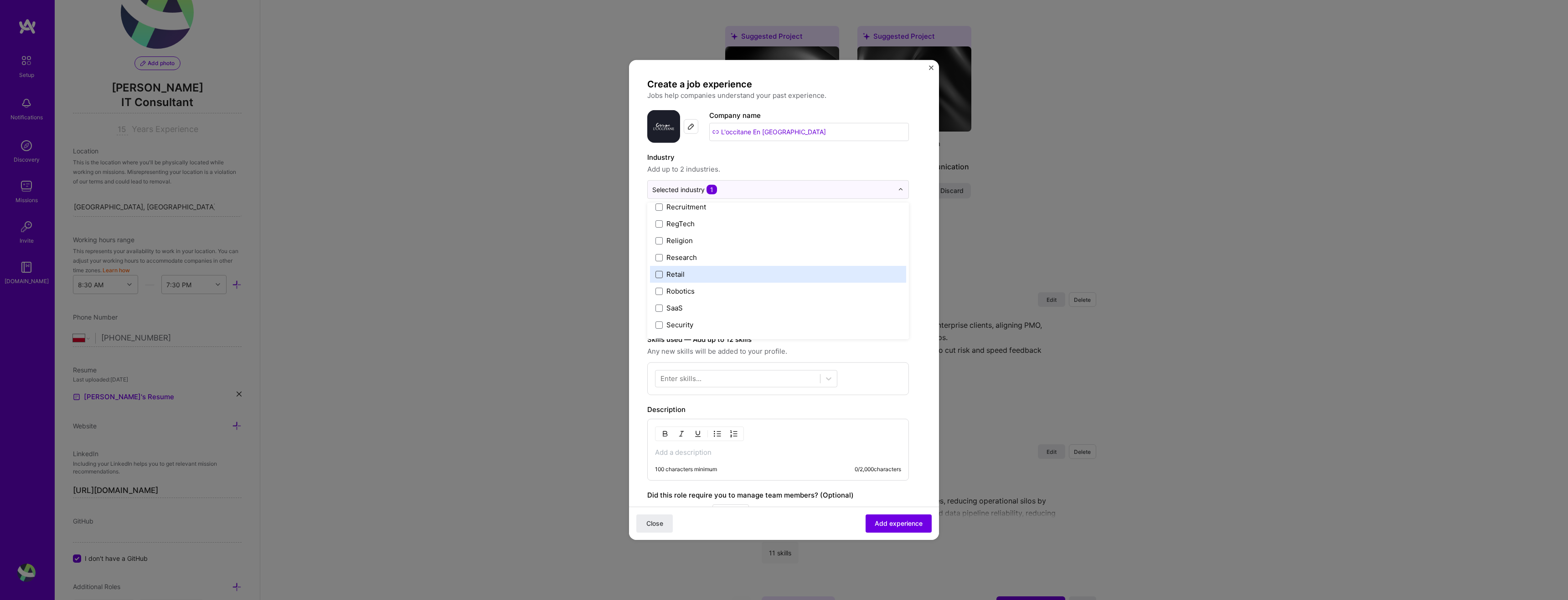
click at [661, 276] on span at bounding box center [659, 274] width 8 height 8
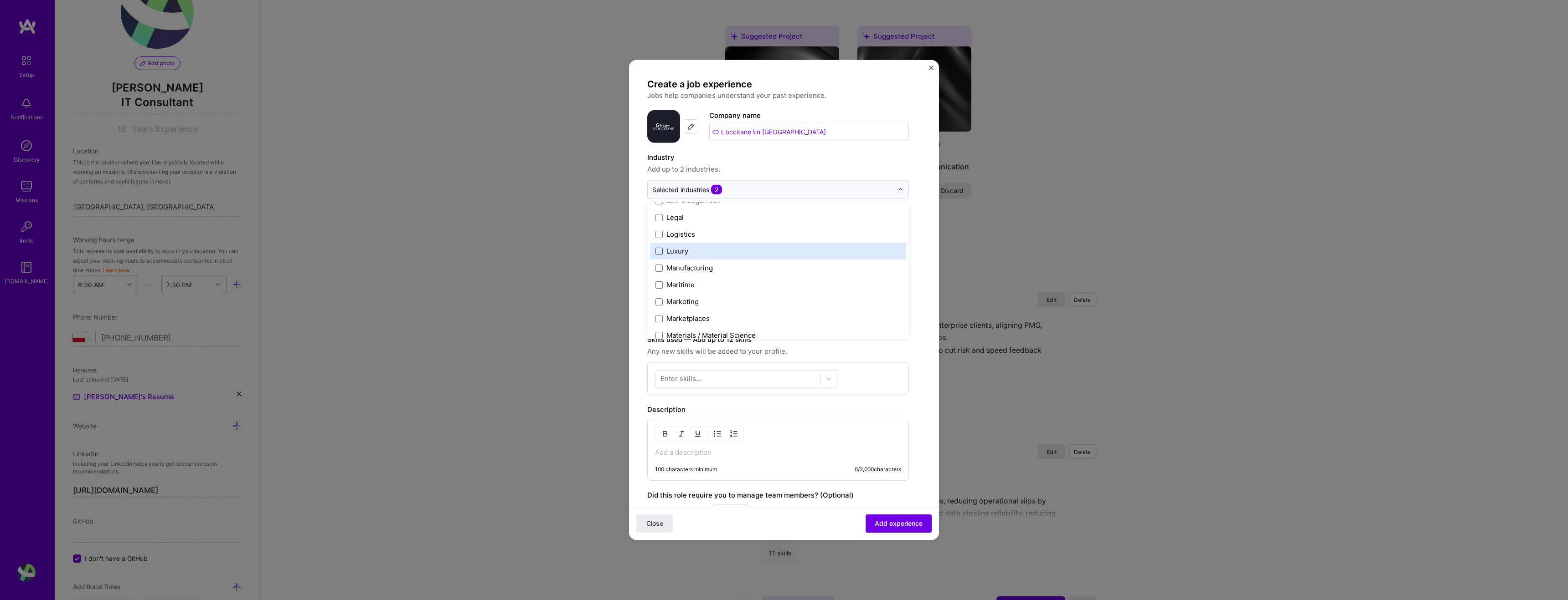
click at [659, 254] on span at bounding box center [659, 251] width 8 height 8
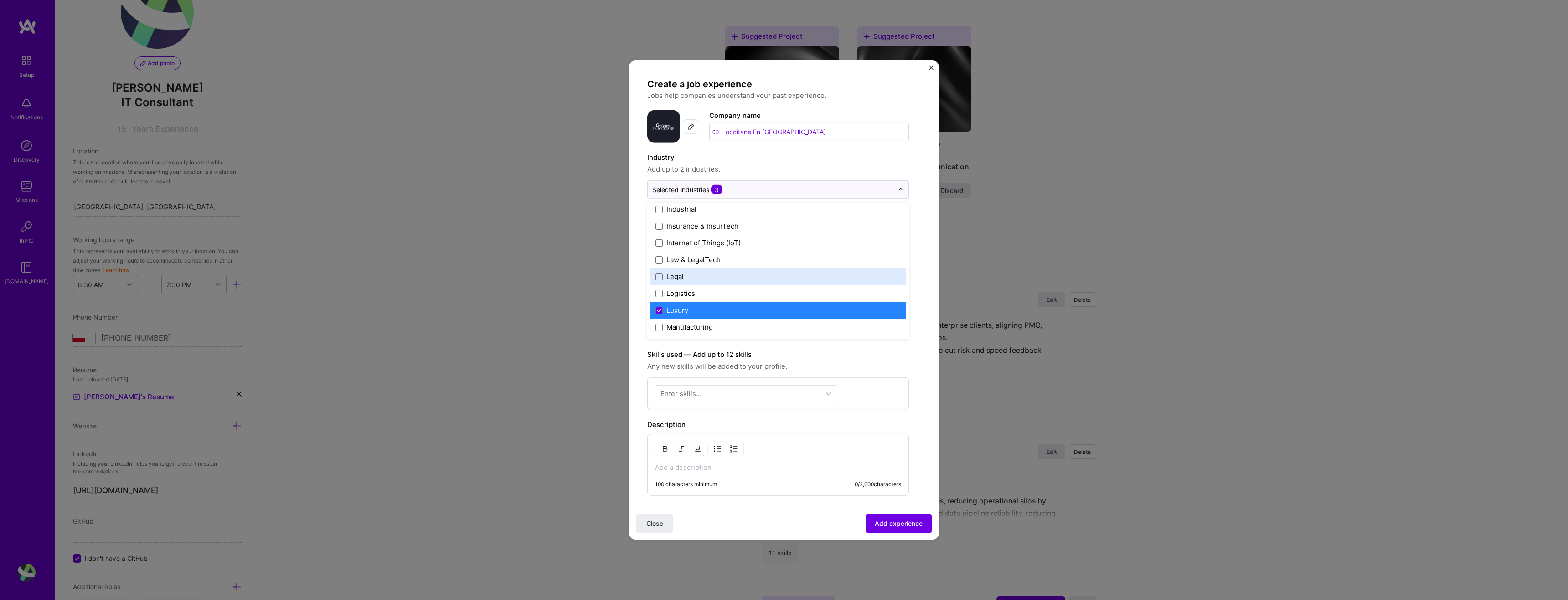
scroll to position [1217, 0]
click at [919, 269] on div "Create a job experience Jobs help companies understand your past experience. Co…" at bounding box center [784, 360] width 273 height 563
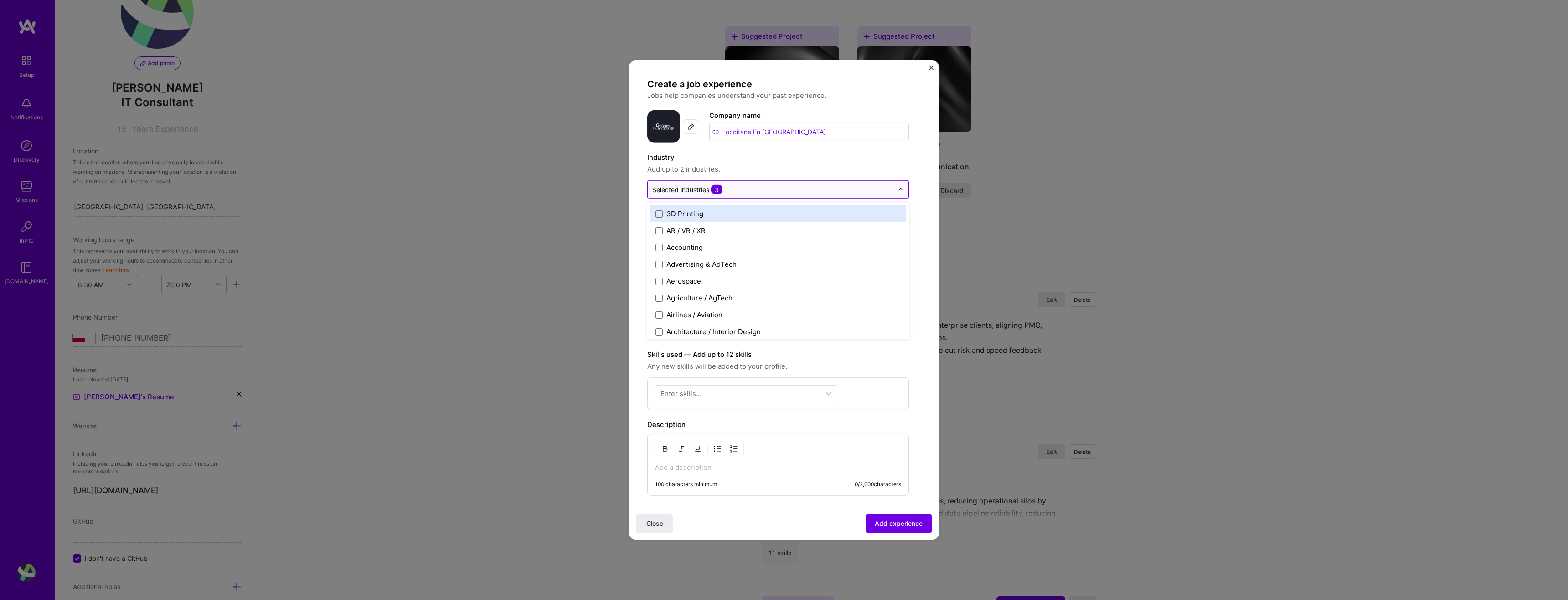
click at [782, 190] on input "text" at bounding box center [773, 189] width 241 height 9
click at [716, 188] on span "3" at bounding box center [717, 189] width 11 height 9
click at [718, 192] on span "3" at bounding box center [717, 189] width 11 height 9
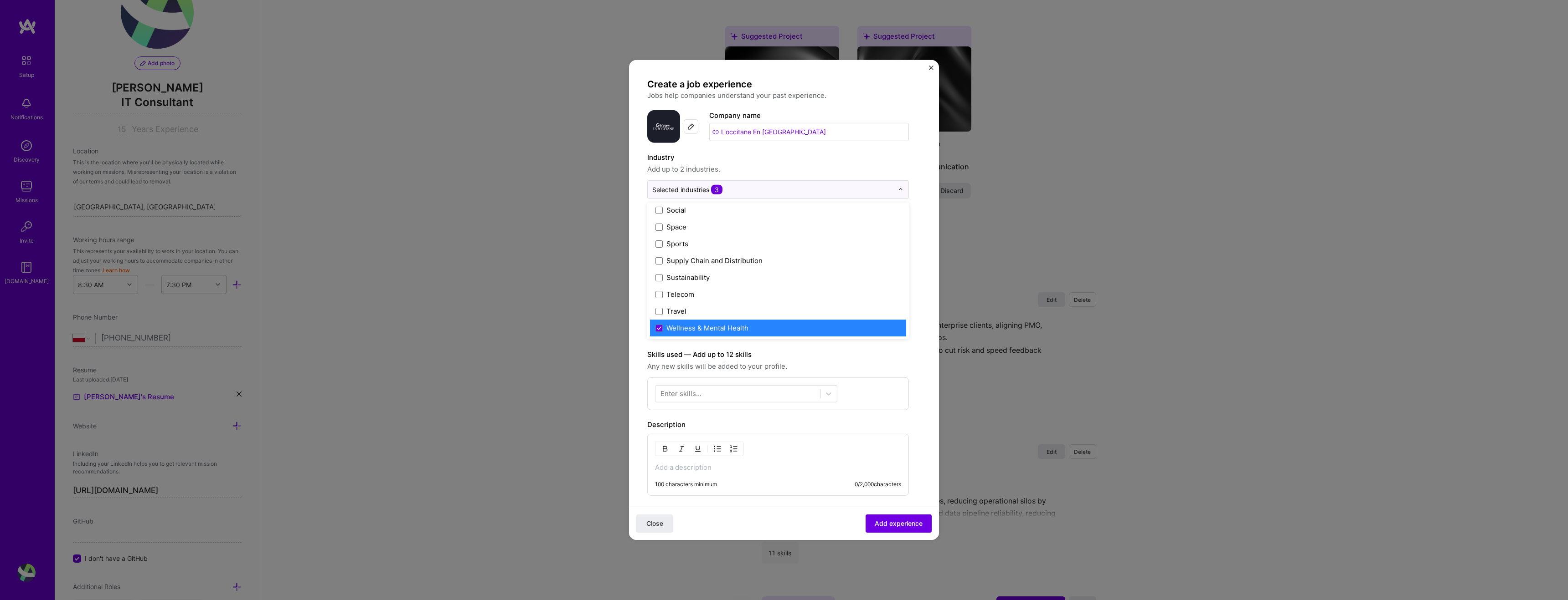
click at [744, 327] on div "Wellness & Mental Health" at bounding box center [707, 328] width 82 height 9
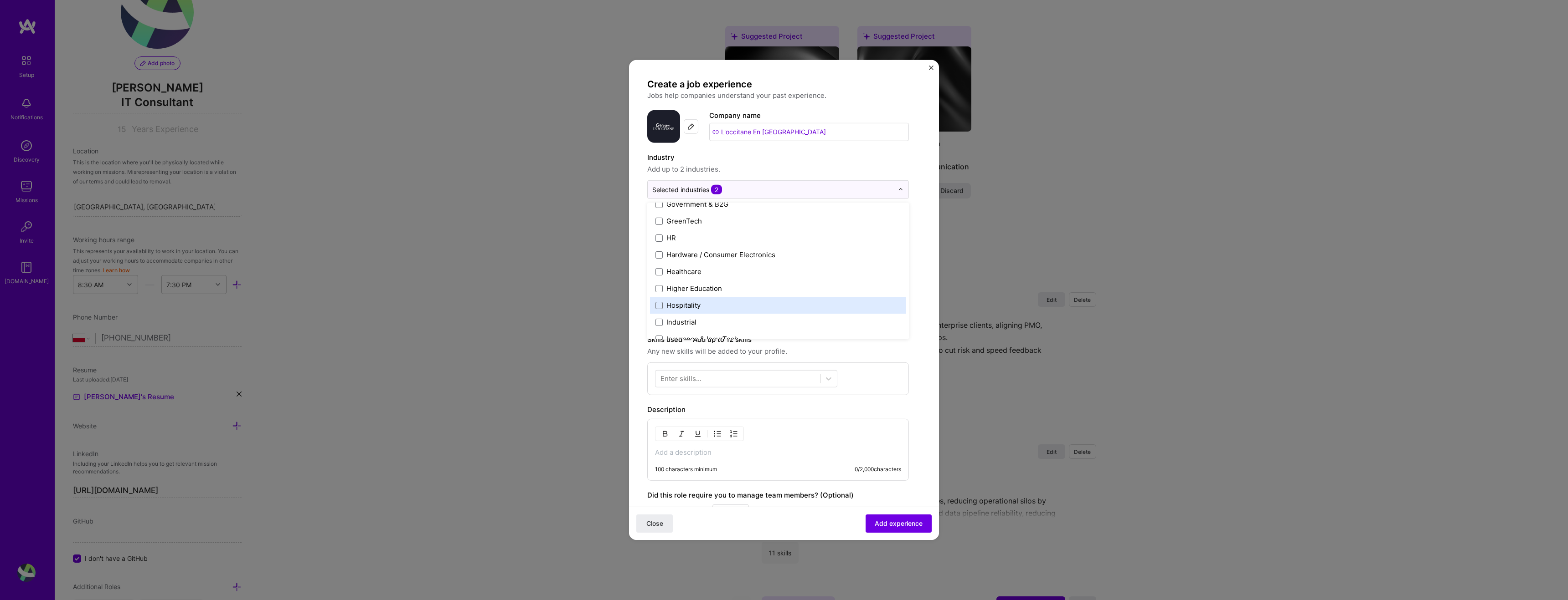
scroll to position [1105, 0]
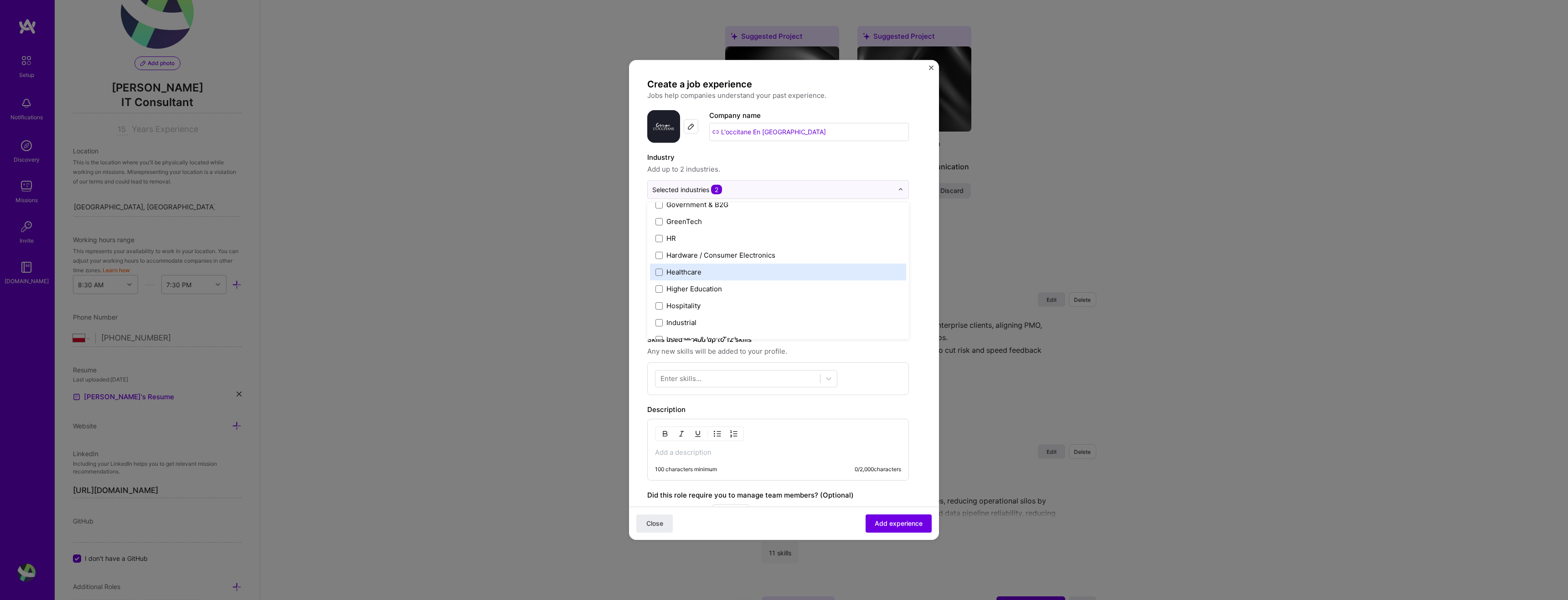
click at [690, 272] on div "Healthcare" at bounding box center [683, 272] width 35 height 9
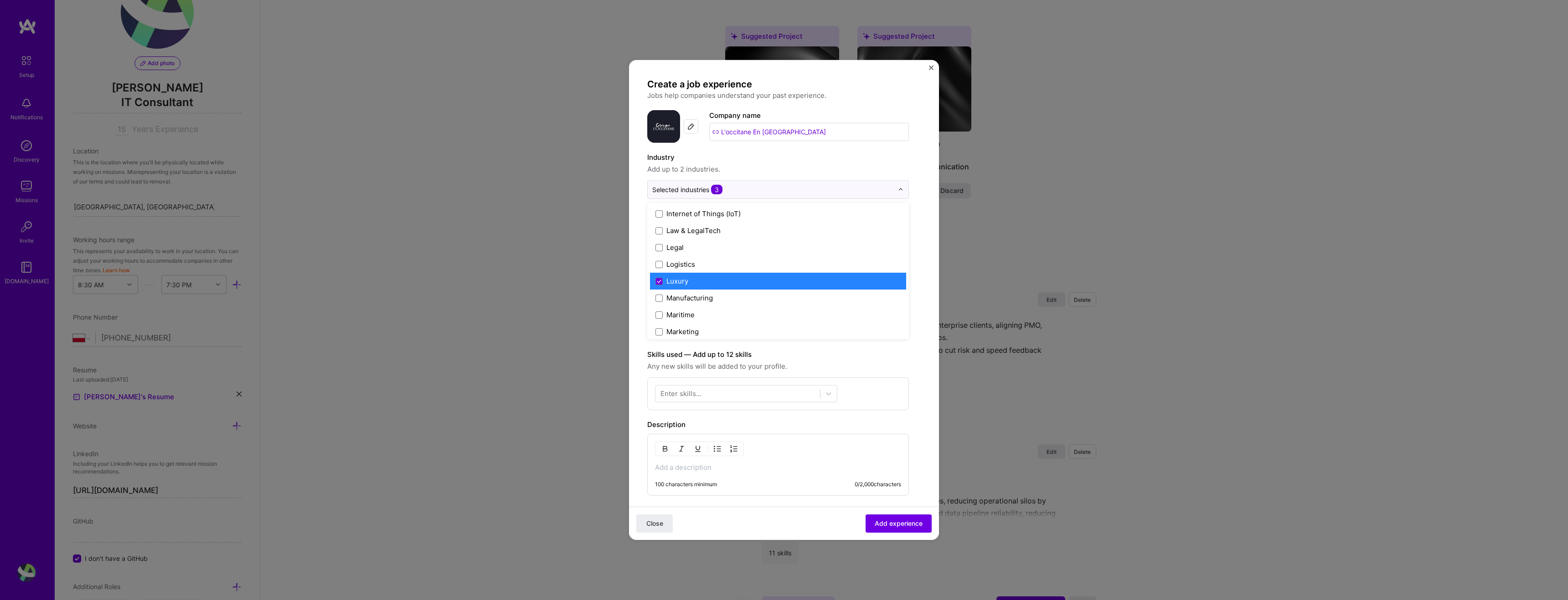
scroll to position [1256, 0]
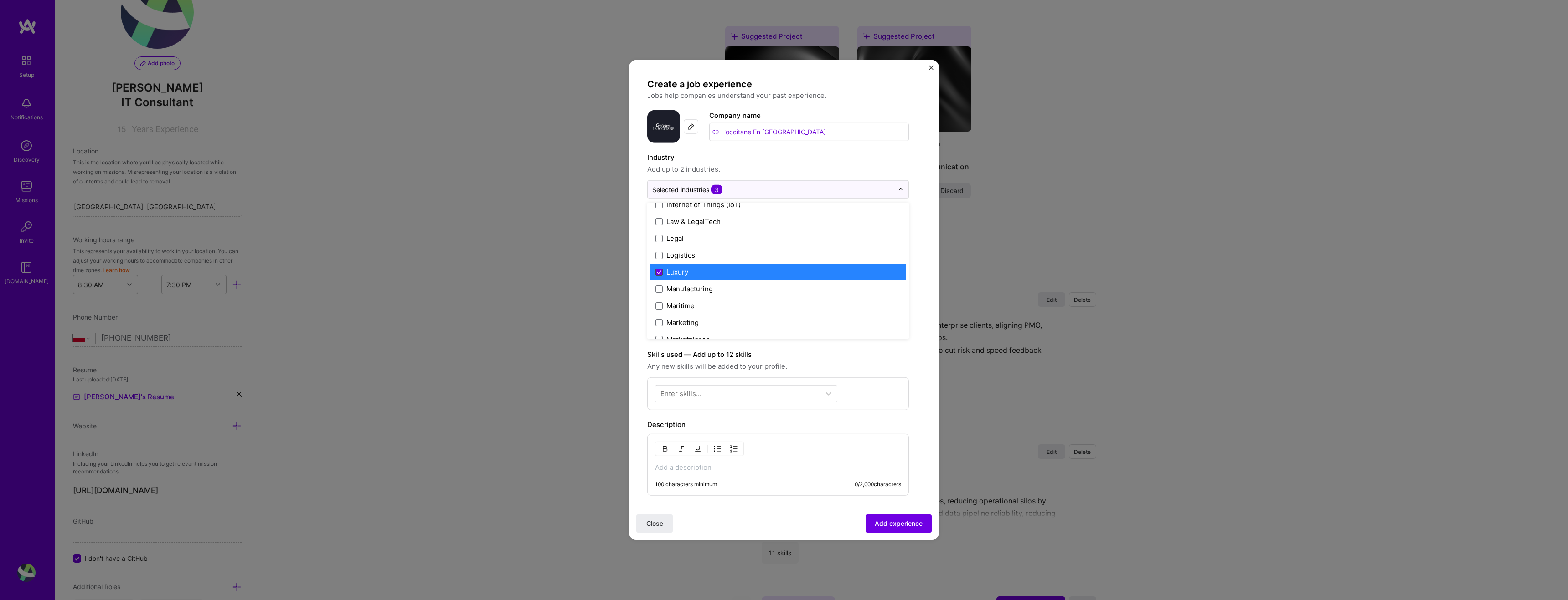
click at [659, 270] on icon at bounding box center [659, 272] width 4 height 4
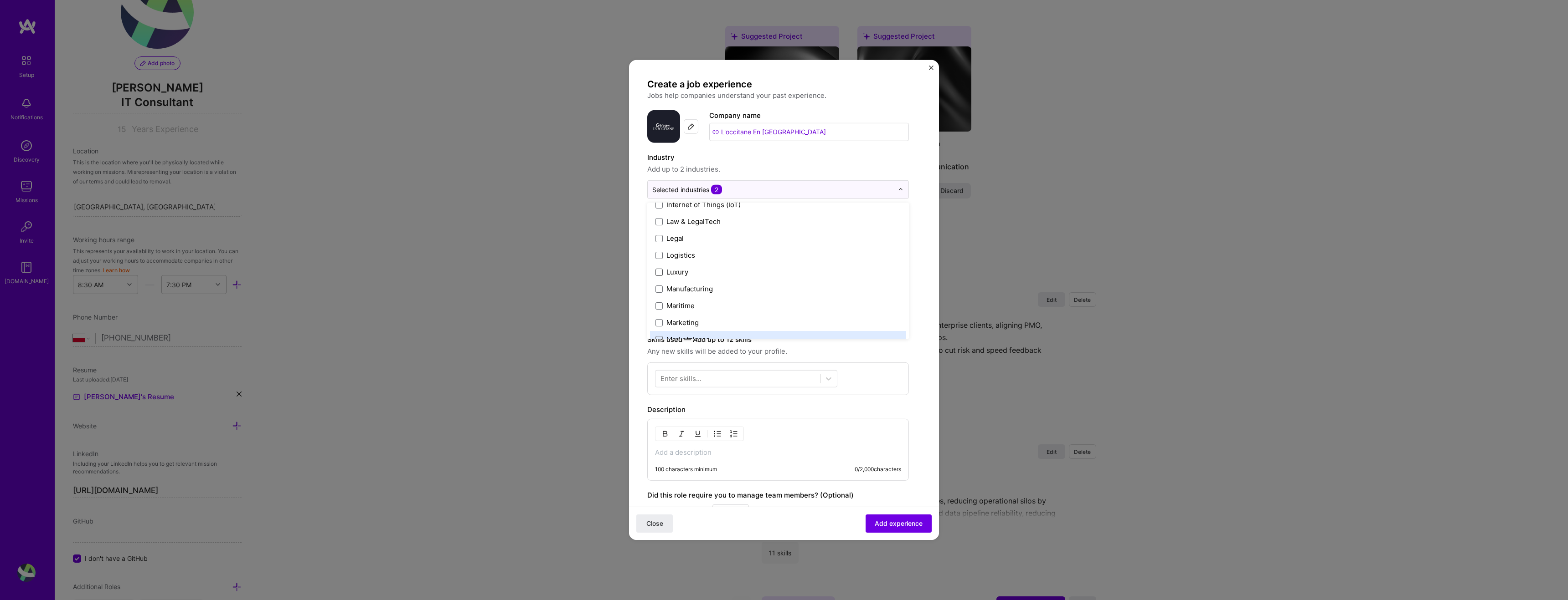
click at [799, 400] on div "Create a job experience Jobs help companies understand your past experience. Co…" at bounding box center [778, 352] width 261 height 548
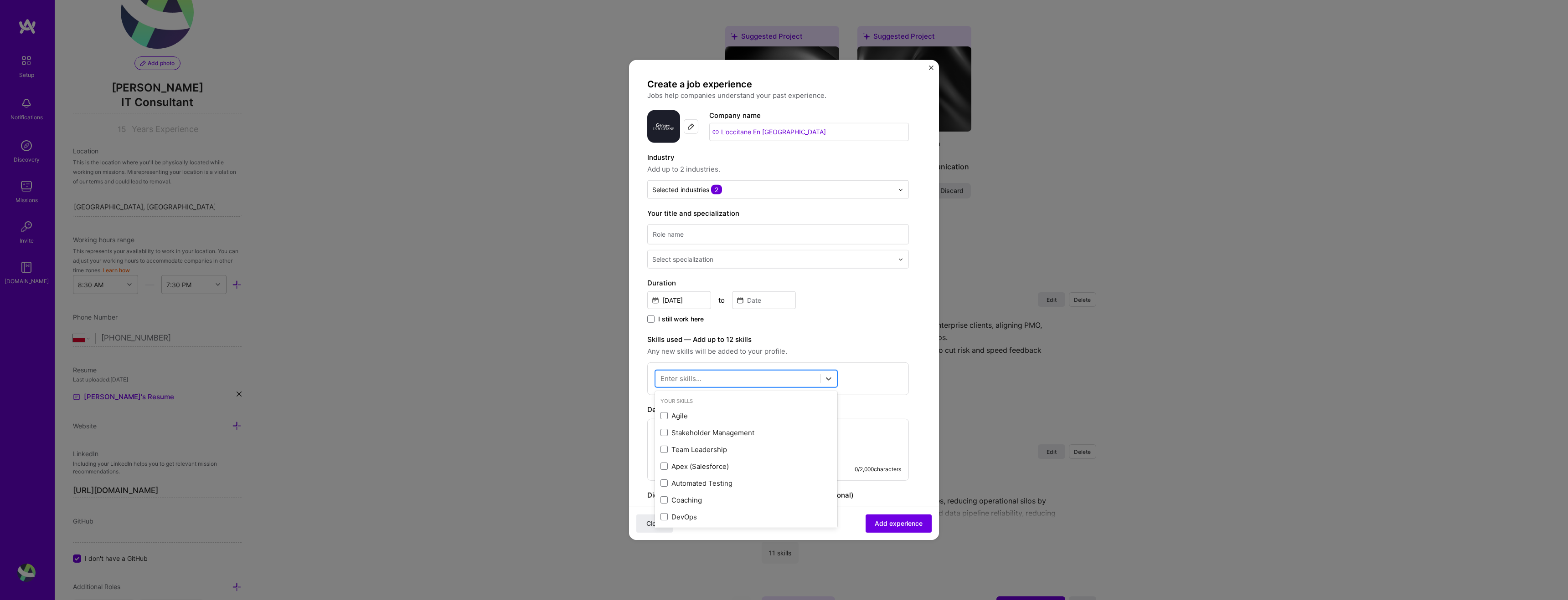
click at [797, 376] on div at bounding box center [738, 379] width 165 height 15
click at [719, 417] on div "Program Development Life Cycle (PDLC)" at bounding box center [746, 415] width 171 height 9
click at [849, 379] on div "option Program Development Life Cycle (PDLC), selected. option Program Developm…" at bounding box center [778, 396] width 262 height 68
click at [752, 379] on div "pro pro" at bounding box center [738, 379] width 165 height 15
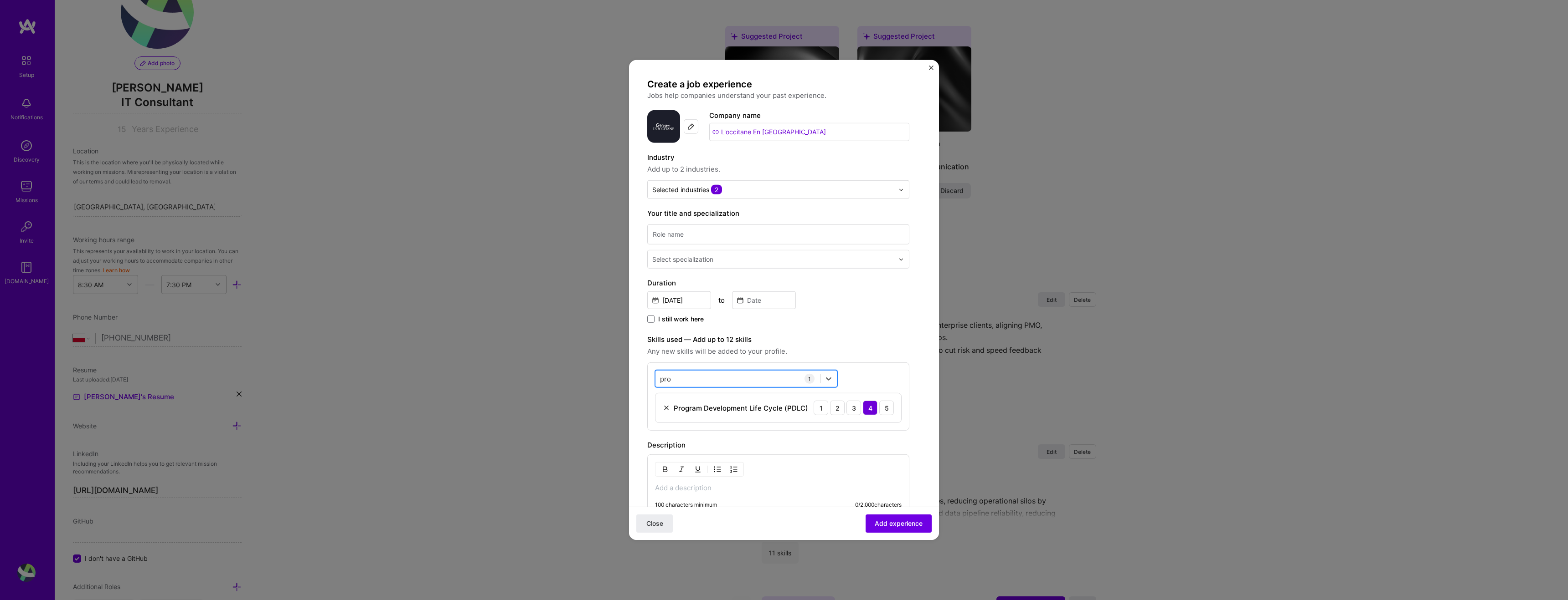
click at [752, 379] on div "pro pro" at bounding box center [738, 379] width 165 height 15
type input "p"
click at [744, 414] on div "Agile" at bounding box center [746, 415] width 171 height 9
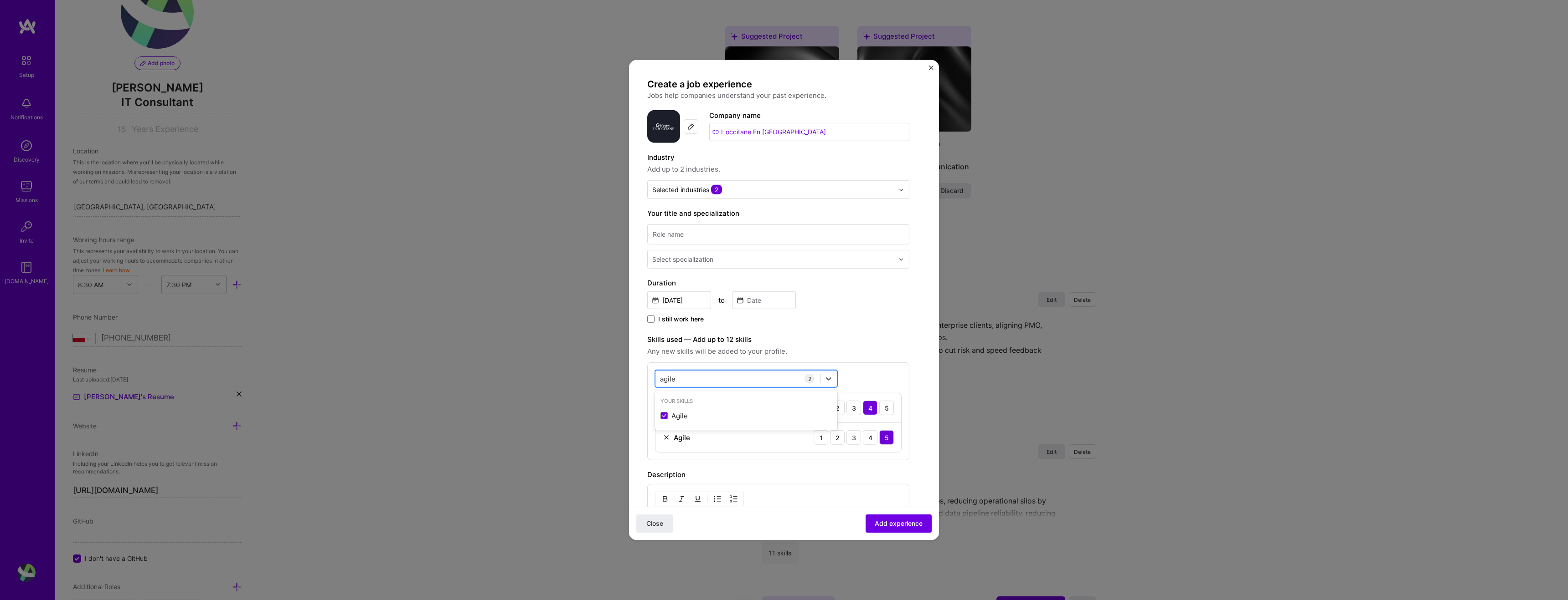
click at [733, 381] on div "agile agile" at bounding box center [738, 379] width 165 height 15
click at [733, 380] on div "agile agile" at bounding box center [738, 379] width 165 height 15
click at [734, 379] on div "agile agile" at bounding box center [738, 379] width 165 height 15
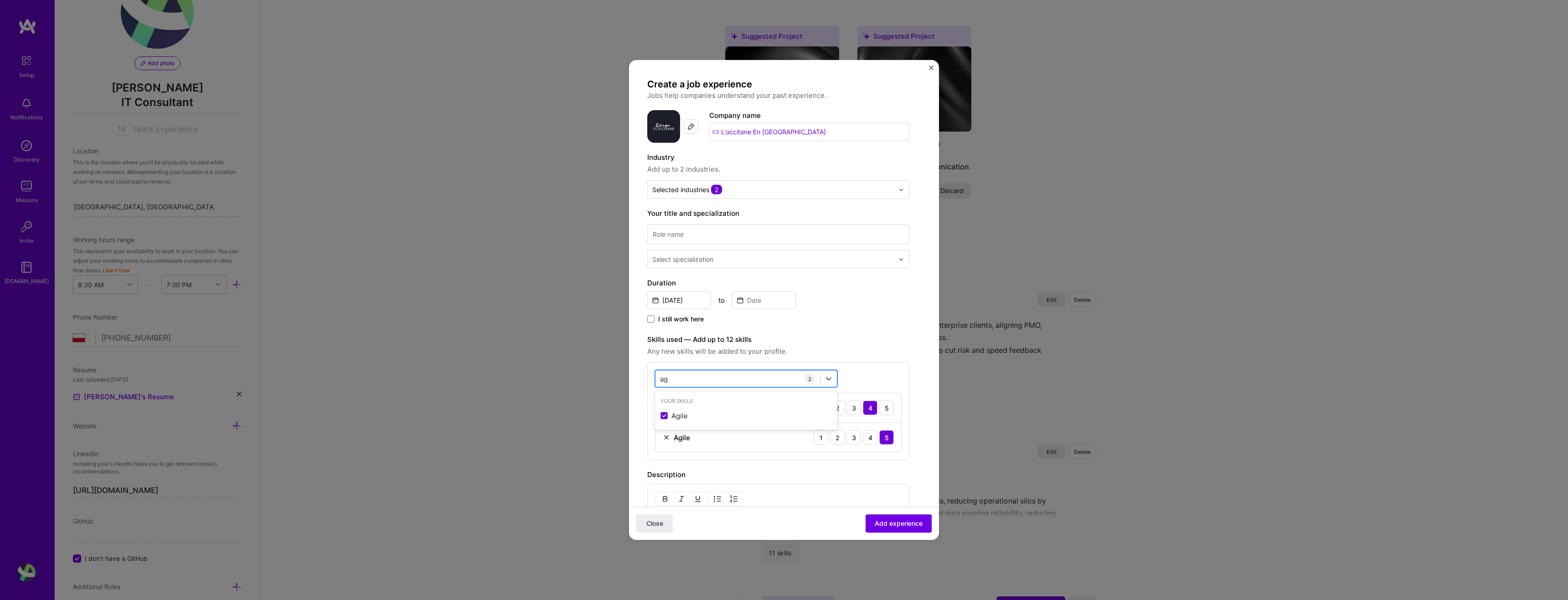
type input "a"
click at [664, 432] on span at bounding box center [664, 433] width 8 height 8
click at [0, 0] on input "checkbox" at bounding box center [0, 0] width 0 height 0
click at [664, 455] on span at bounding box center [664, 456] width 8 height 8
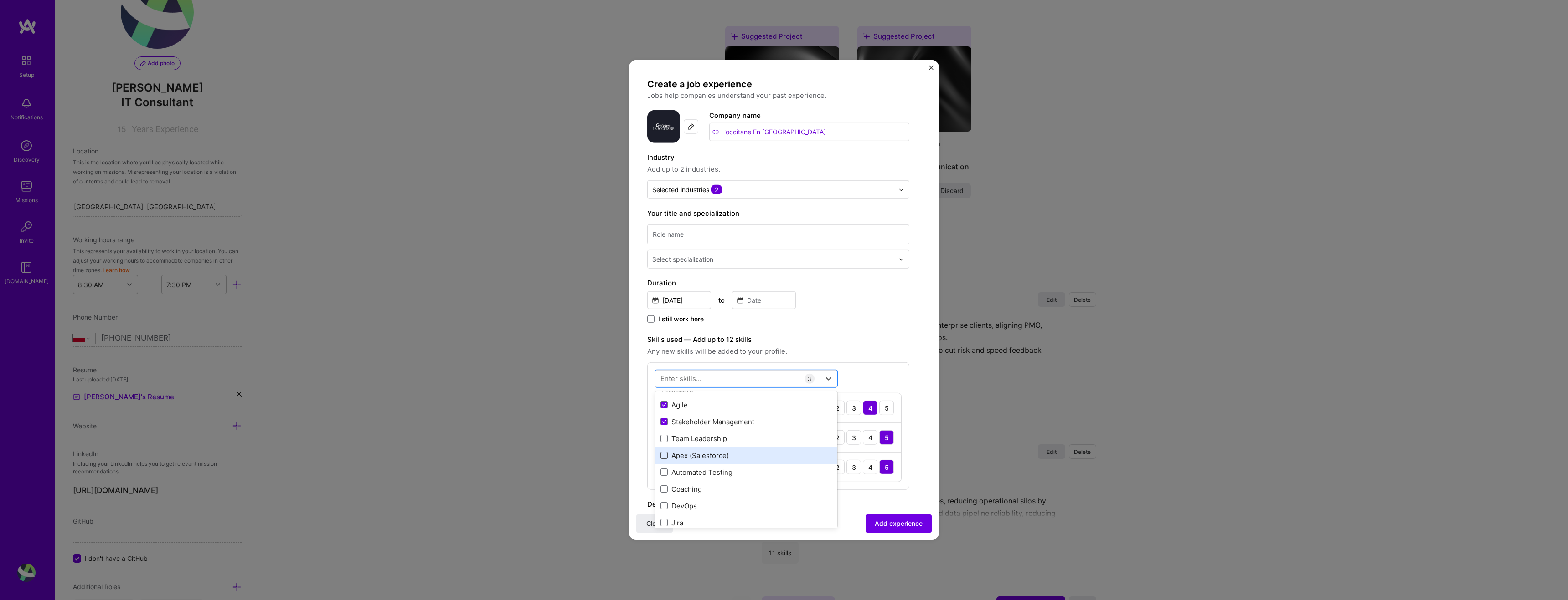
click at [0, 0] on input "checkbox" at bounding box center [0, 0] width 0 height 0
click at [694, 414] on div "API Integration" at bounding box center [746, 415] width 171 height 9
click at [713, 382] on div "inte inte" at bounding box center [738, 379] width 165 height 15
click at [714, 377] on div "inte inte" at bounding box center [738, 379] width 165 height 15
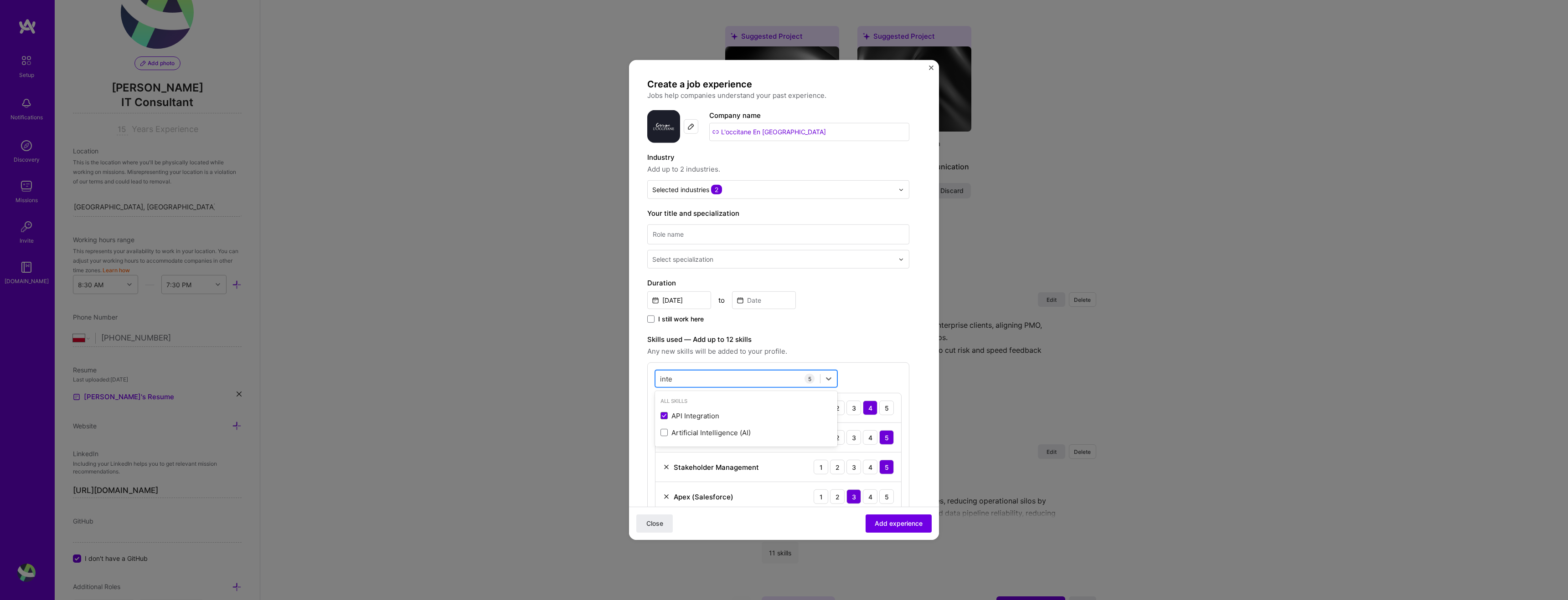
click at [714, 377] on div "inte inte" at bounding box center [738, 379] width 165 height 15
type input "i"
type input "M"
click at [683, 434] on div "Data Management" at bounding box center [746, 432] width 171 height 9
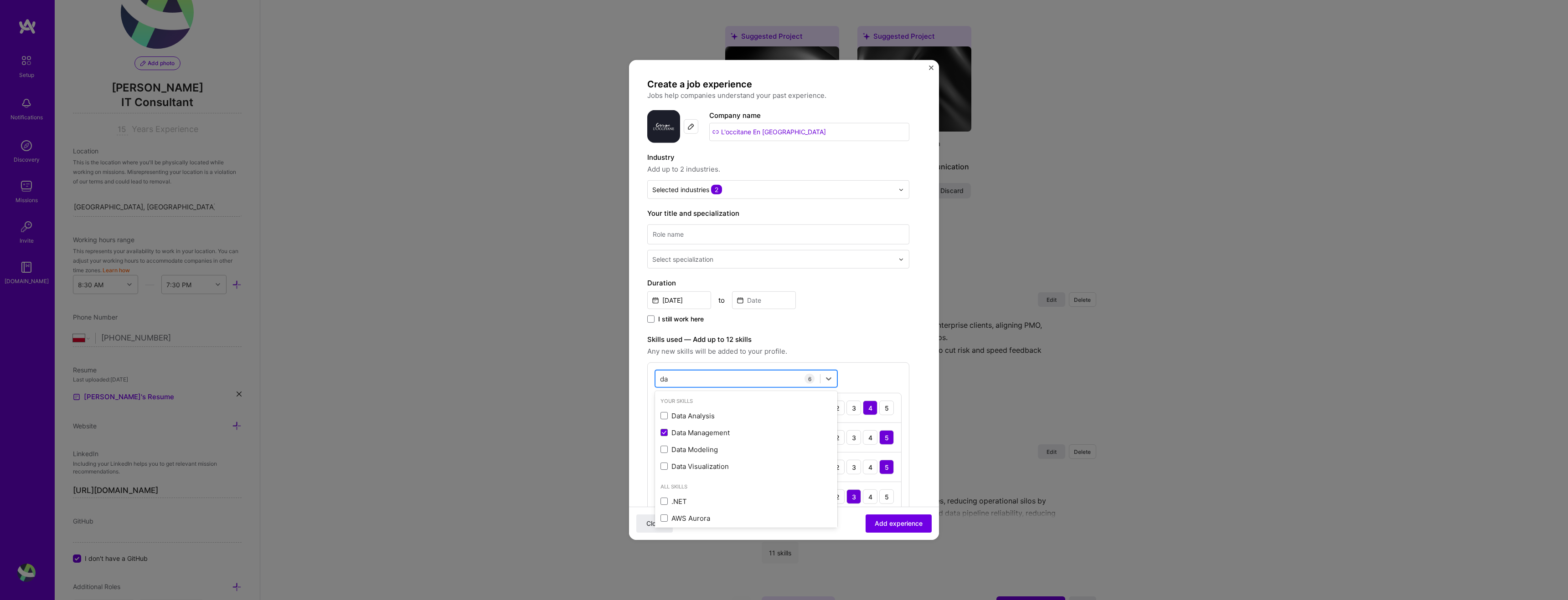
click at [733, 383] on div "da da" at bounding box center [738, 379] width 165 height 15
click at [863, 375] on div "da da 6 Program Development Life Cycle (PDLC) 1 2 3 4 5 Agile 1 2 3 4 5 Stakeho…" at bounding box center [778, 470] width 262 height 216
click at [730, 372] on div "da da" at bounding box center [738, 379] width 165 height 15
type input "d"
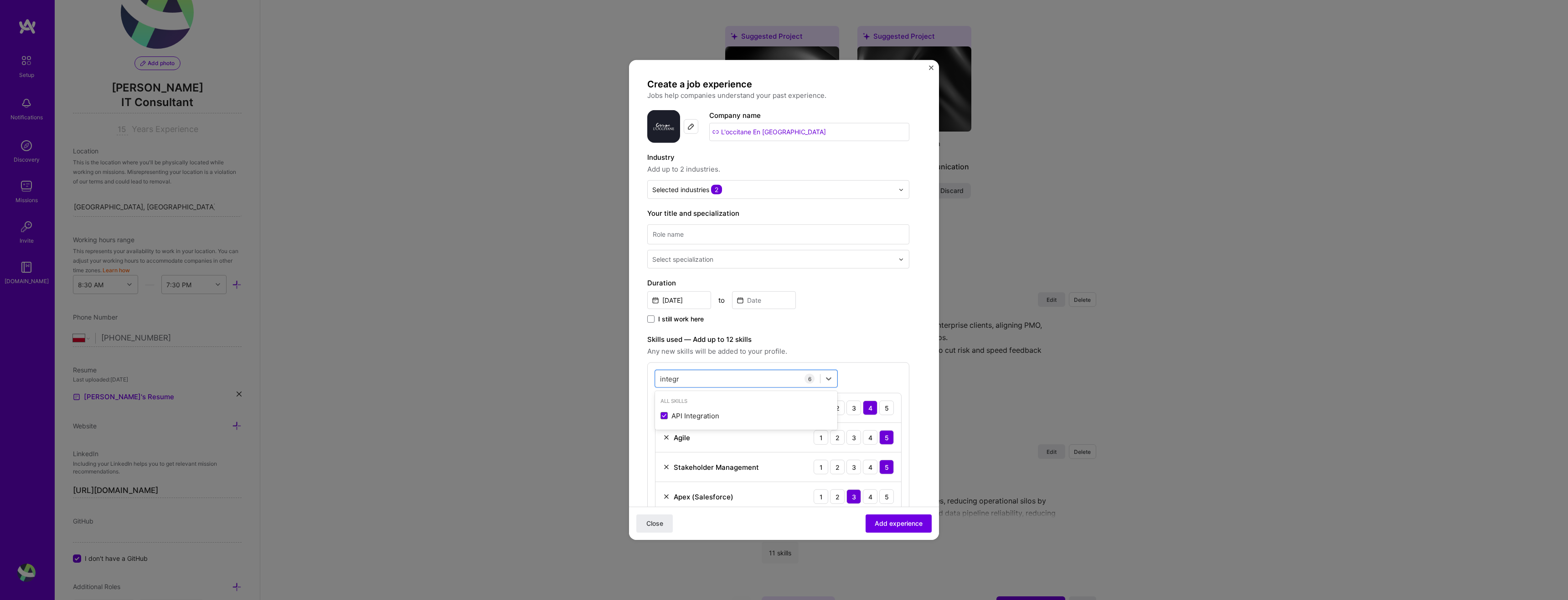
type input "integr"
click at [887, 372] on div "integr integr 6 Program Development Life Cycle (PDLC) 1 2 3 4 5 Agile 1 2 3 4 5…" at bounding box center [778, 470] width 262 height 216
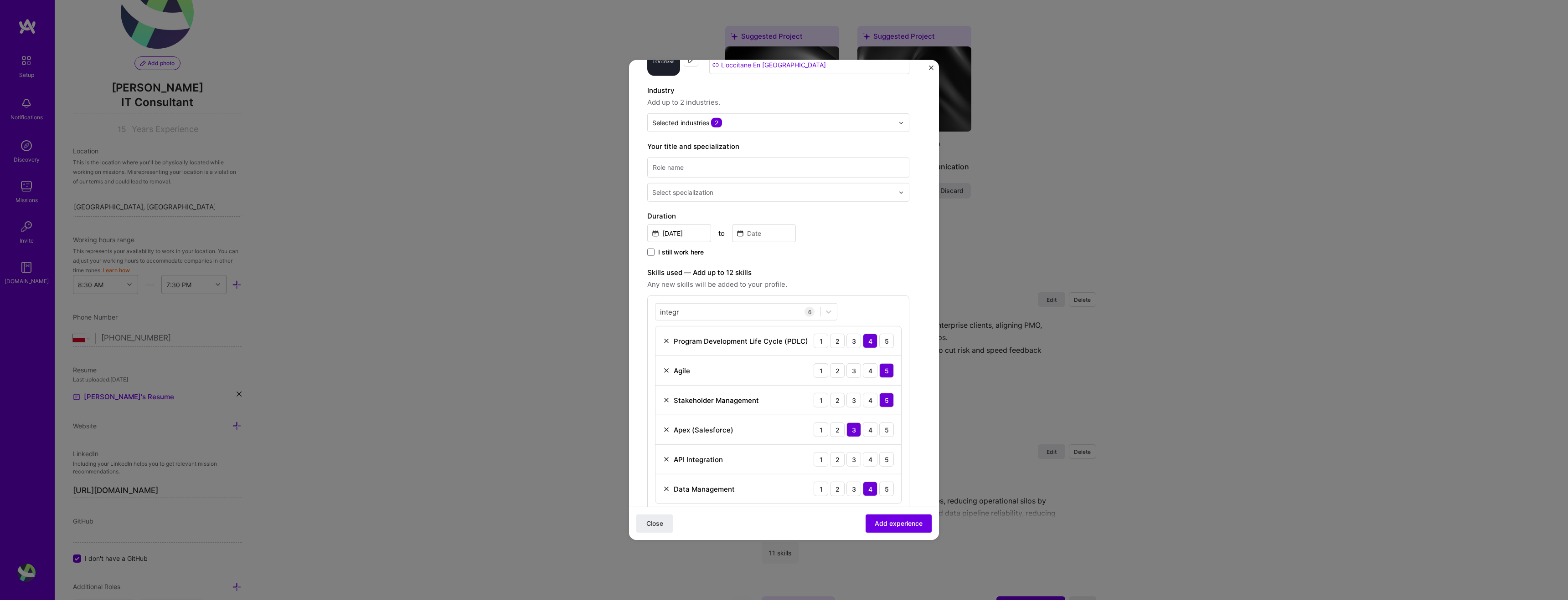
scroll to position [100, 0]
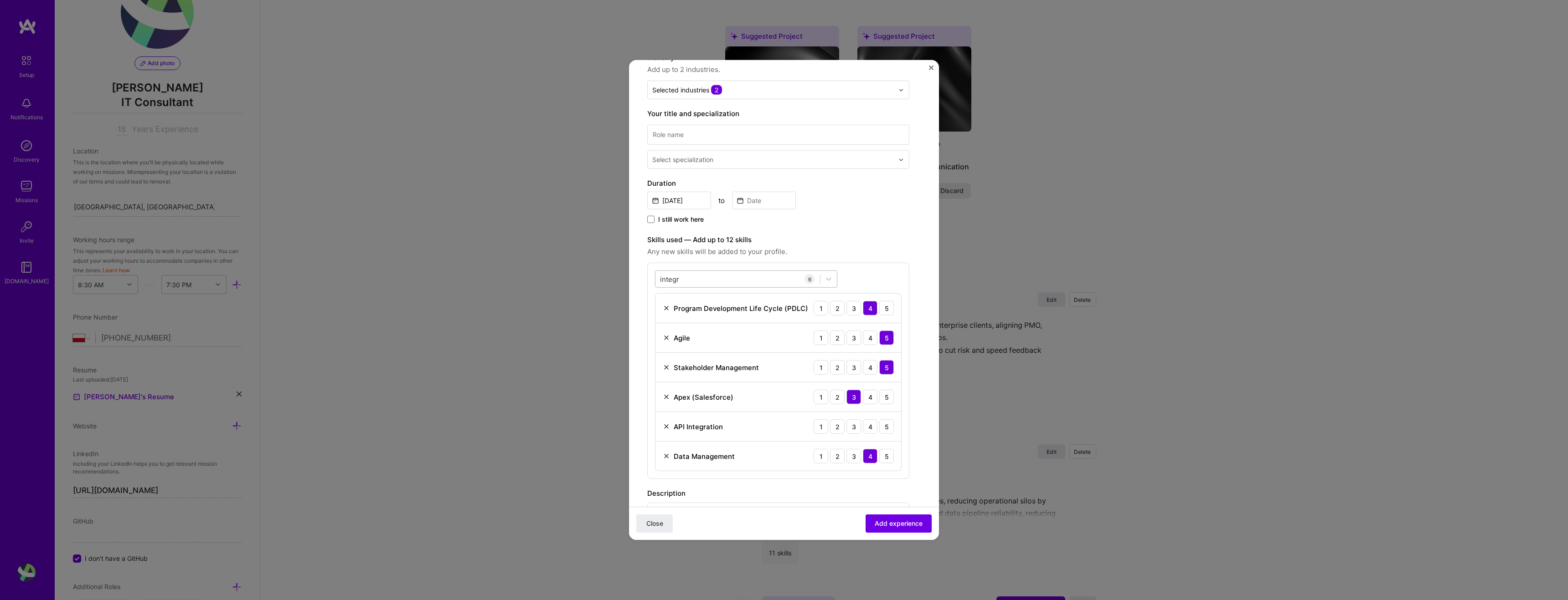
click at [699, 281] on div "integr integr" at bounding box center [738, 279] width 165 height 15
click at [874, 274] on div "integr integr 6 Program Development Life Cycle (PDLC) 1 2 3 4 5 Agile 1 2 3 4 5…" at bounding box center [778, 371] width 262 height 216
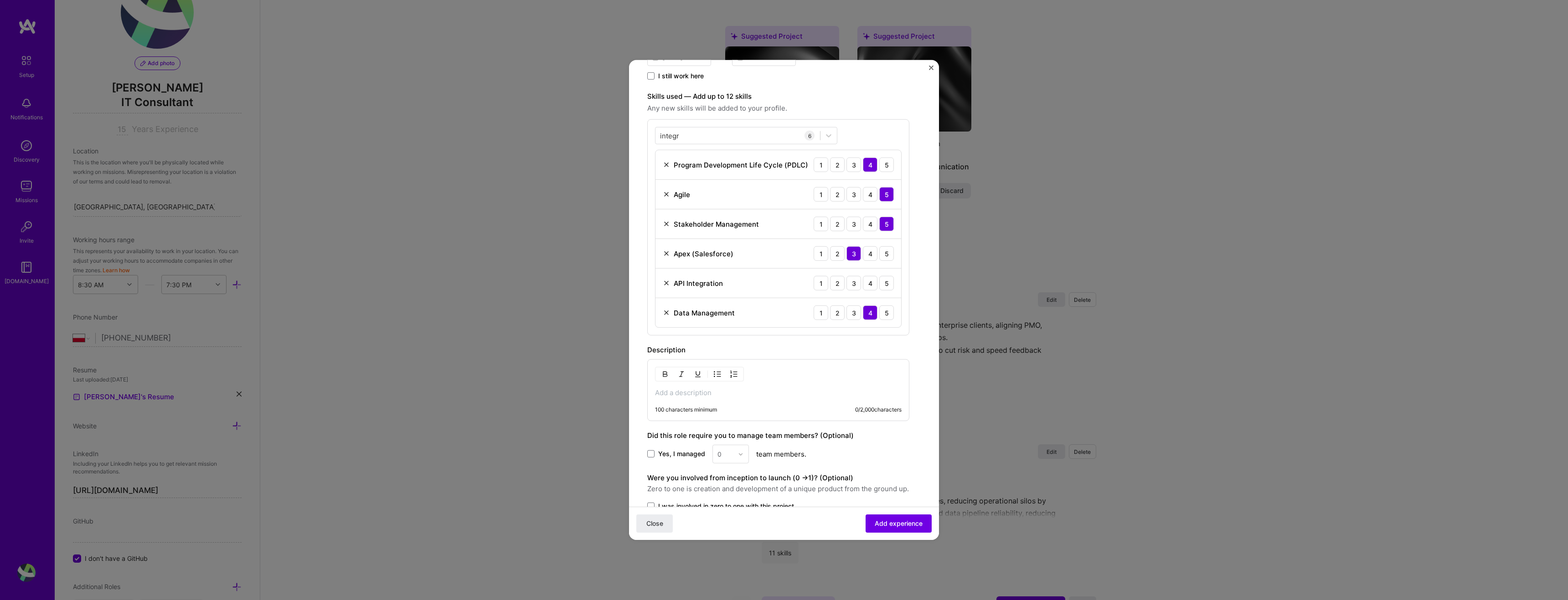
scroll to position [249, 0]
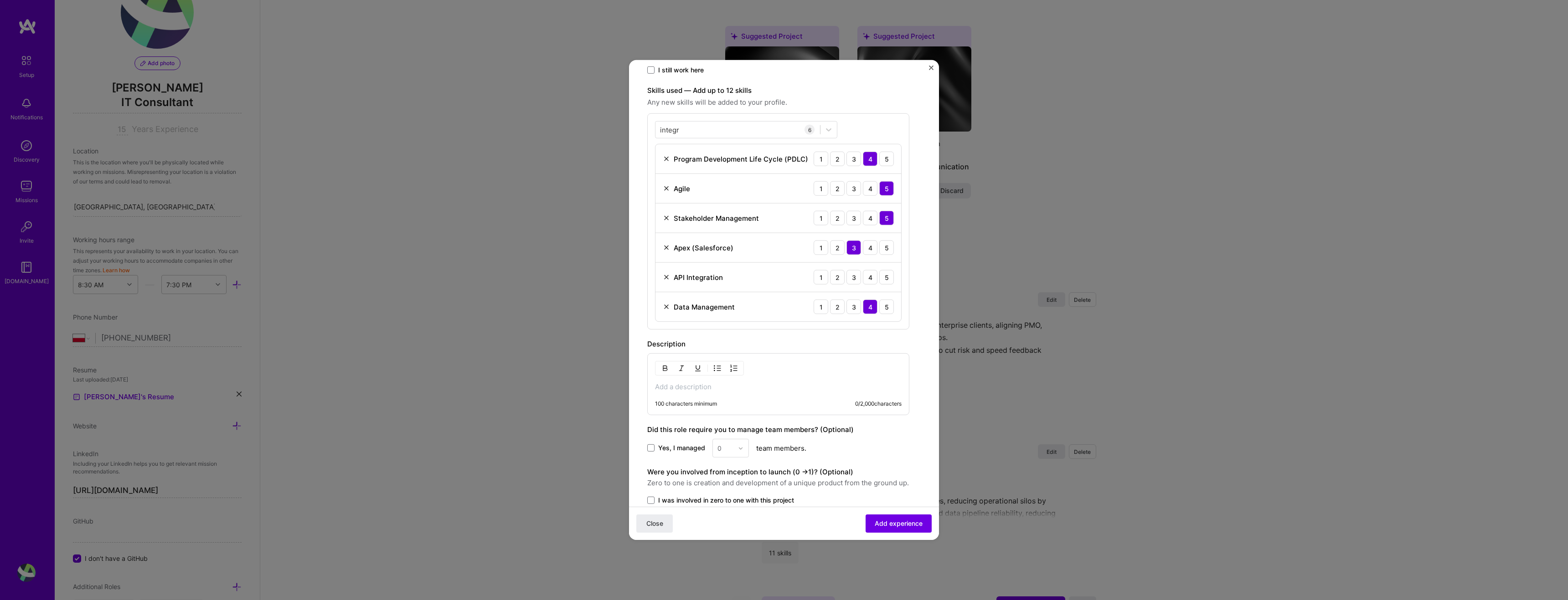
click at [732, 400] on div "100 characters minimum 0 / 2,000 characters" at bounding box center [778, 384] width 262 height 62
drag, startPoint x: 676, startPoint y: 402, endPoint x: 676, endPoint y: 395, distance: 7.0
click at [676, 401] on div "100 characters minimum" at bounding box center [686, 404] width 62 height 8
click at [676, 395] on div "100 characters minimum 0 / 2,000 characters" at bounding box center [778, 384] width 262 height 62
click at [671, 401] on div "100 characters minimum" at bounding box center [686, 404] width 62 height 8
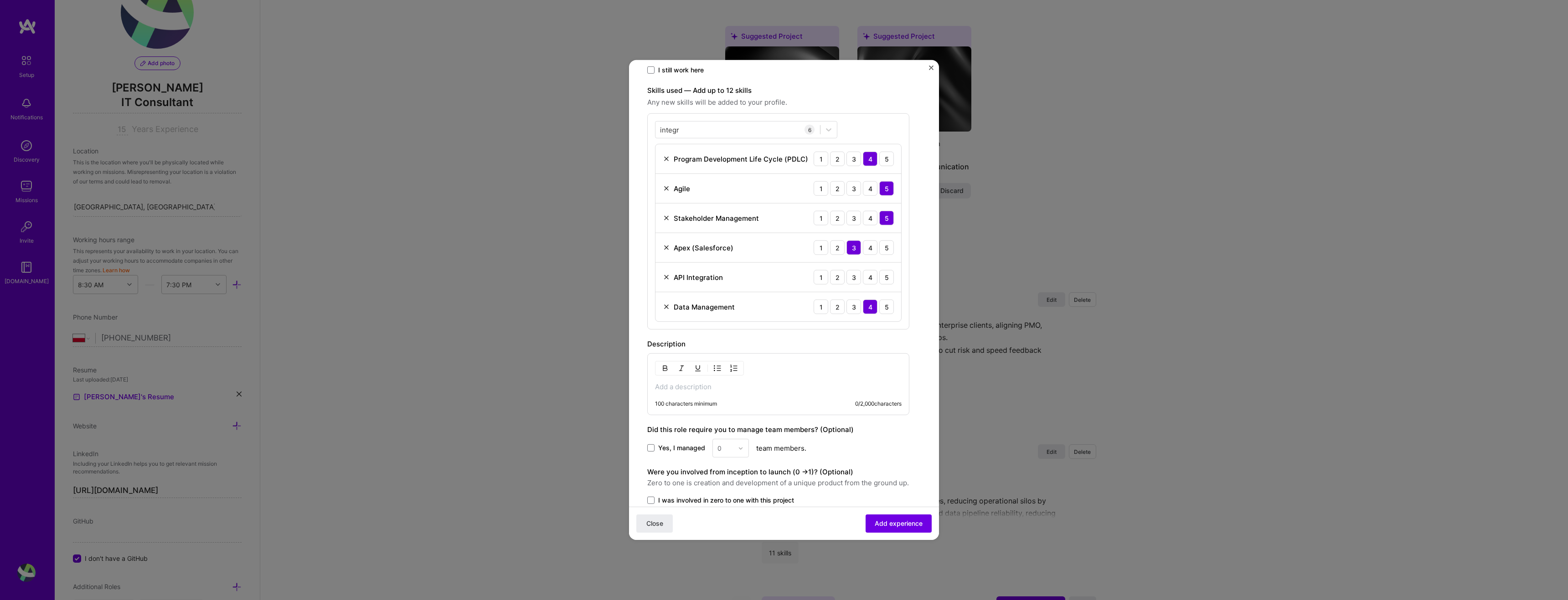
click at [670, 393] on div "100 characters minimum 0 / 2,000 characters" at bounding box center [778, 384] width 262 height 62
click at [663, 390] on p at bounding box center [778, 386] width 247 height 9
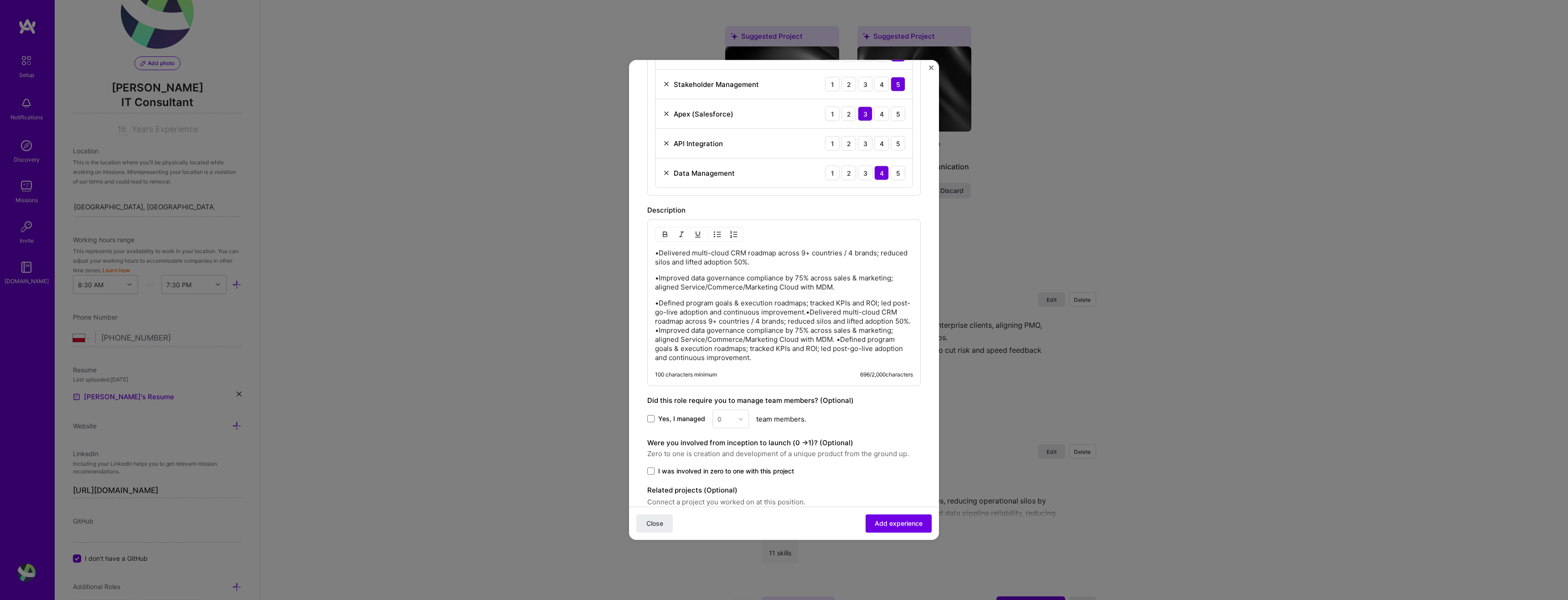
scroll to position [389, 0]
drag, startPoint x: 650, startPoint y: 416, endPoint x: 666, endPoint y: 415, distance: 16.0
click at [651, 415] on span at bounding box center [651, 413] width 8 height 8
click at [0, 0] on input "Yes, I managed" at bounding box center [0, 0] width 0 height 0
click at [738, 413] on img at bounding box center [740, 412] width 6 height 6
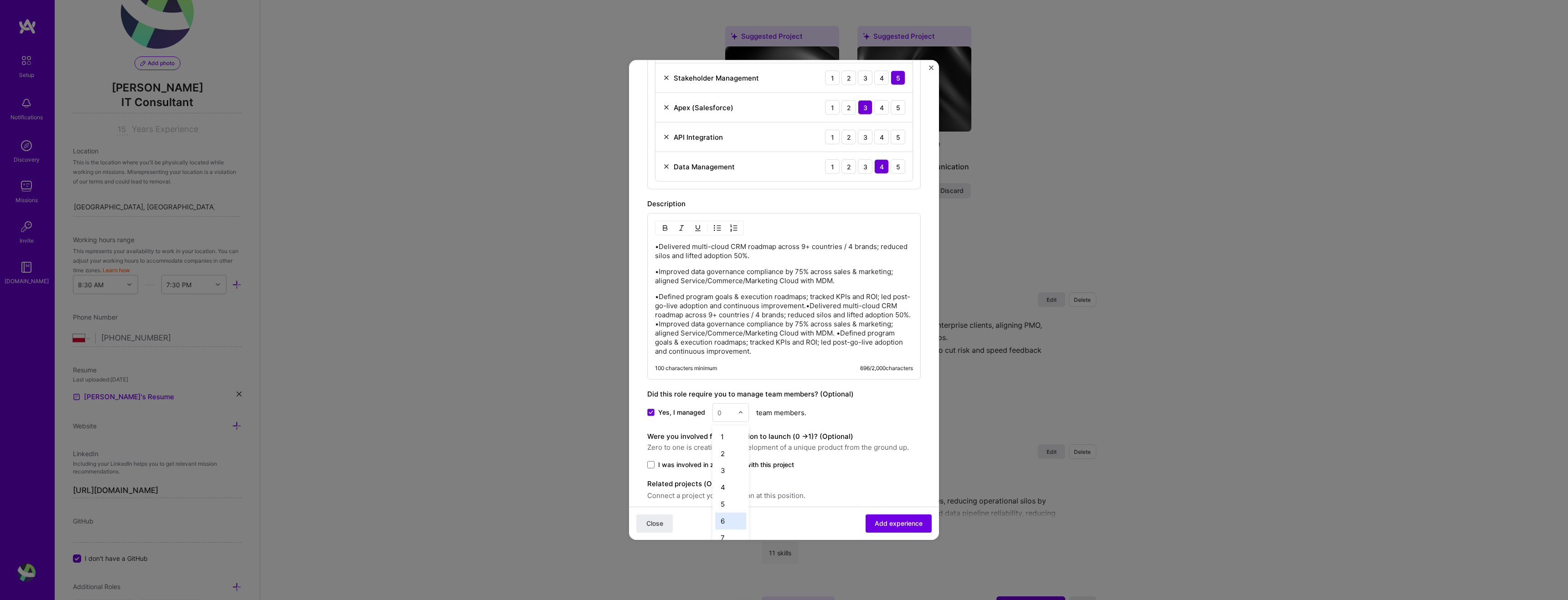
click at [730, 513] on div "6" at bounding box center [730, 521] width 31 height 17
click at [654, 466] on span at bounding box center [651, 465] width 8 height 8
click at [0, 0] on input "I was involved in zero to one with this project" at bounding box center [0, 0] width 0 height 0
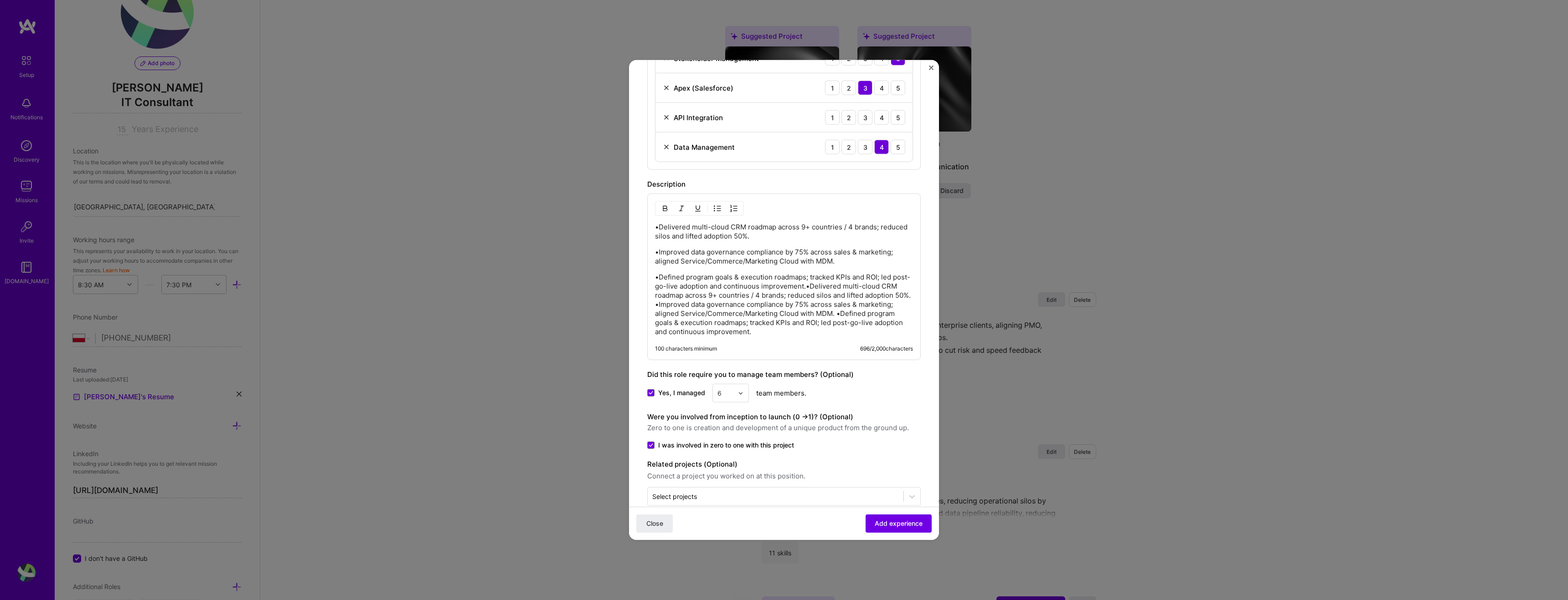
scroll to position [426, 0]
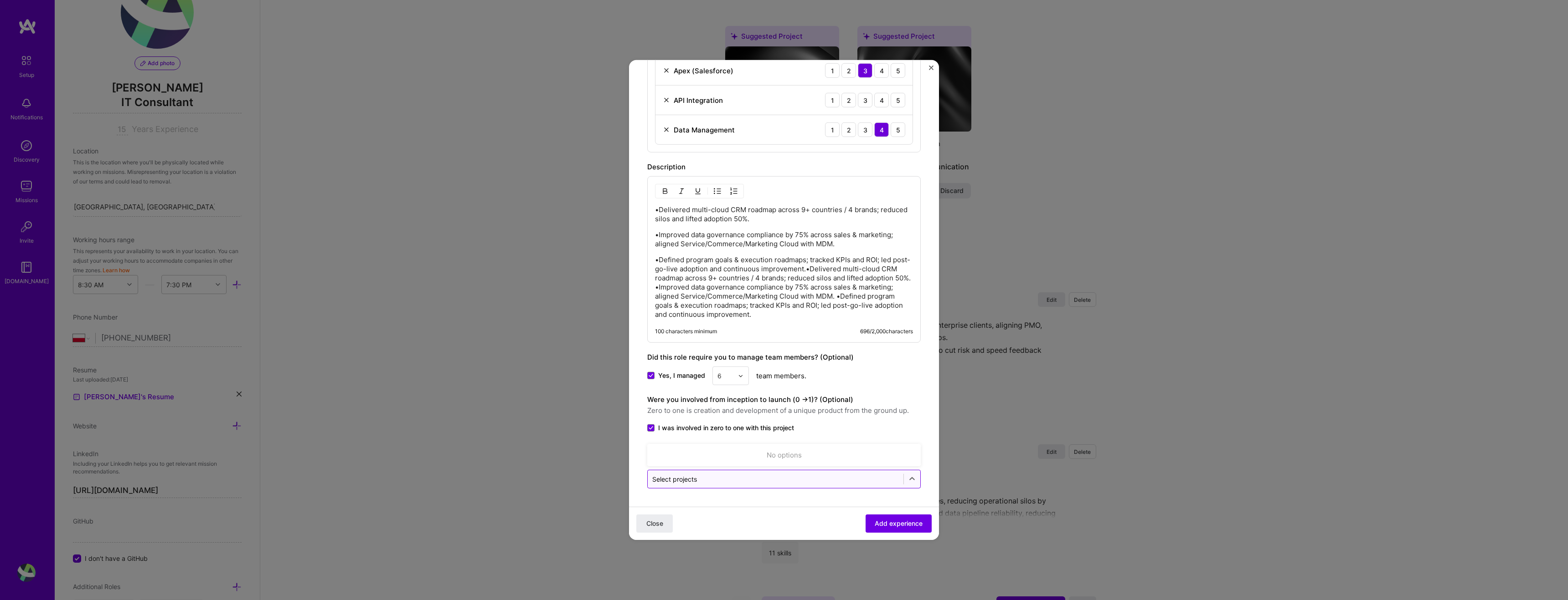
click at [765, 481] on input "text" at bounding box center [776, 479] width 247 height 9
click at [778, 352] on div "Did this role require you to manage team members? (Optional)" at bounding box center [784, 357] width 273 height 11
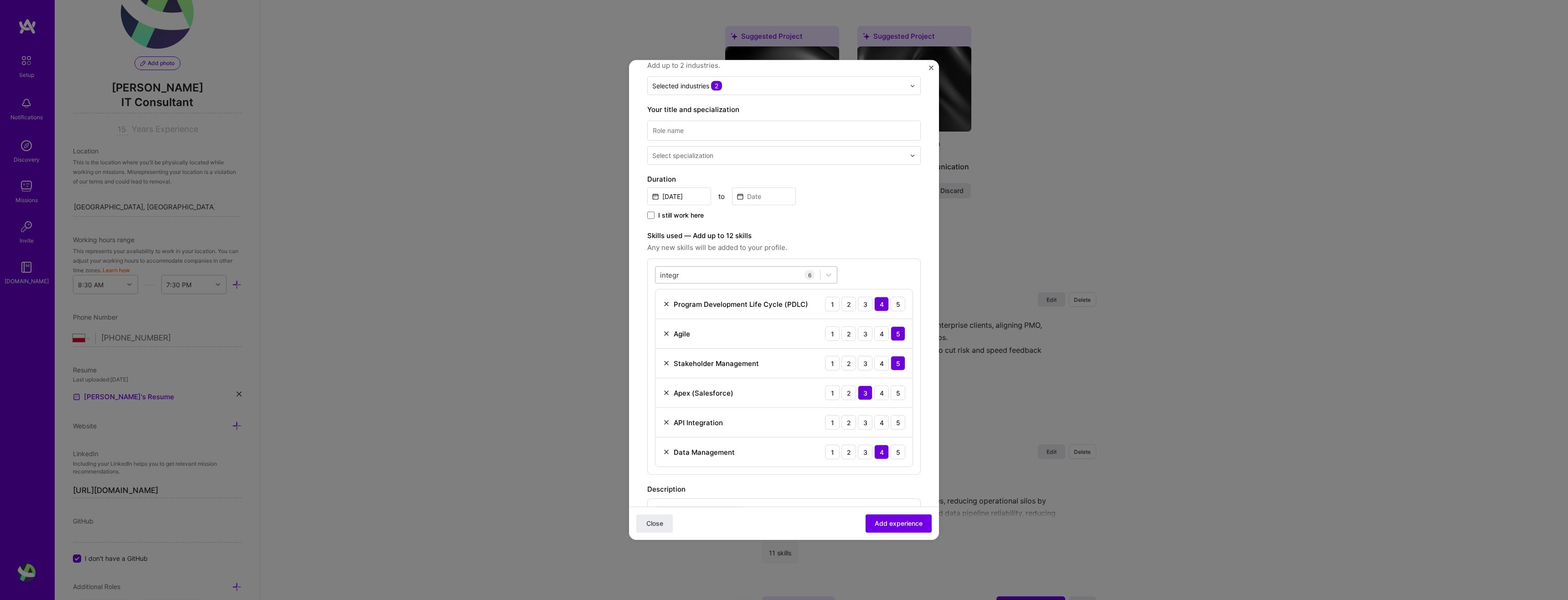
scroll to position [0, 0]
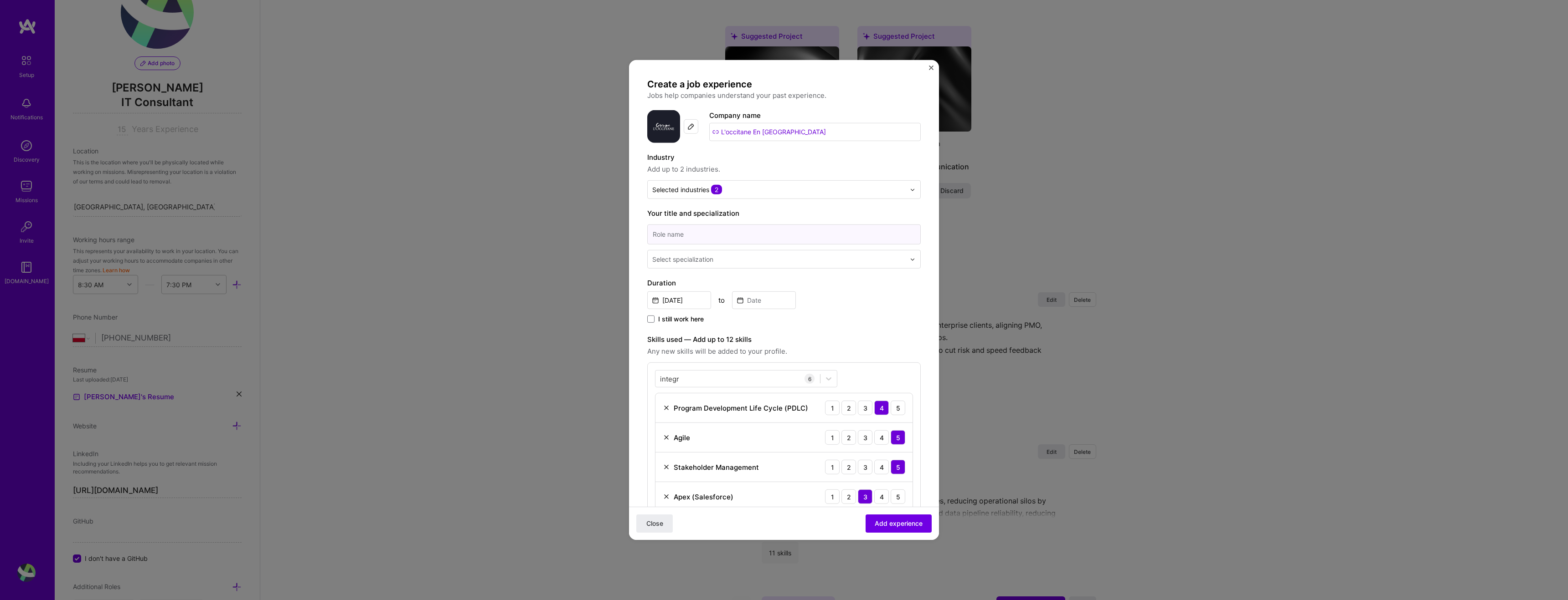
click at [740, 231] on input at bounding box center [784, 235] width 273 height 20
type input "Salesforce Program manager"
click at [731, 265] on div at bounding box center [780, 259] width 255 height 11
click at [726, 348] on div "Management Consultant" at bounding box center [784, 348] width 268 height 17
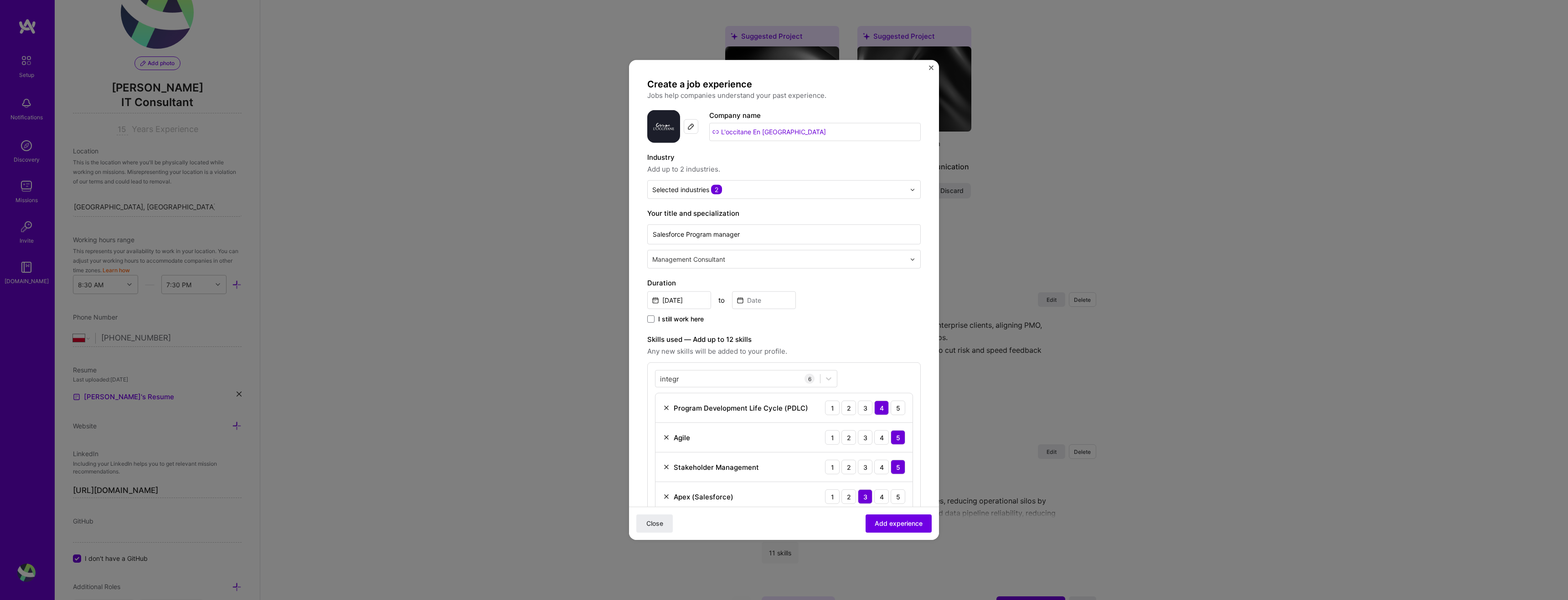
click at [876, 348] on span "Any new skills will be added to your profile." at bounding box center [784, 351] width 273 height 11
click at [692, 303] on input "[DATE]" at bounding box center [679, 300] width 64 height 18
click at [653, 326] on button "‹" at bounding box center [660, 322] width 20 height 20
click at [656, 324] on button "‹" at bounding box center [660, 322] width 20 height 20
drag, startPoint x: 677, startPoint y: 396, endPoint x: 721, endPoint y: 346, distance: 66.6
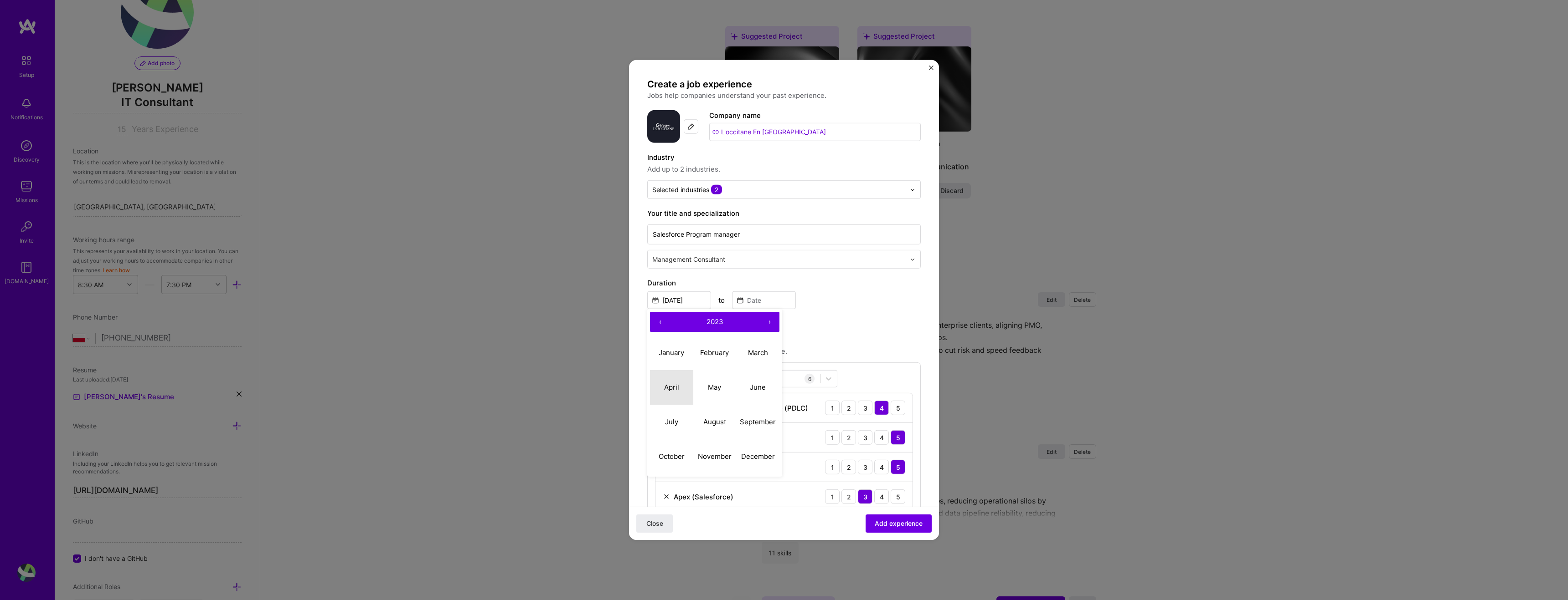
click at [678, 395] on button "April" at bounding box center [671, 387] width 43 height 35
type input "[DATE]"
click at [776, 300] on input at bounding box center [764, 300] width 64 height 18
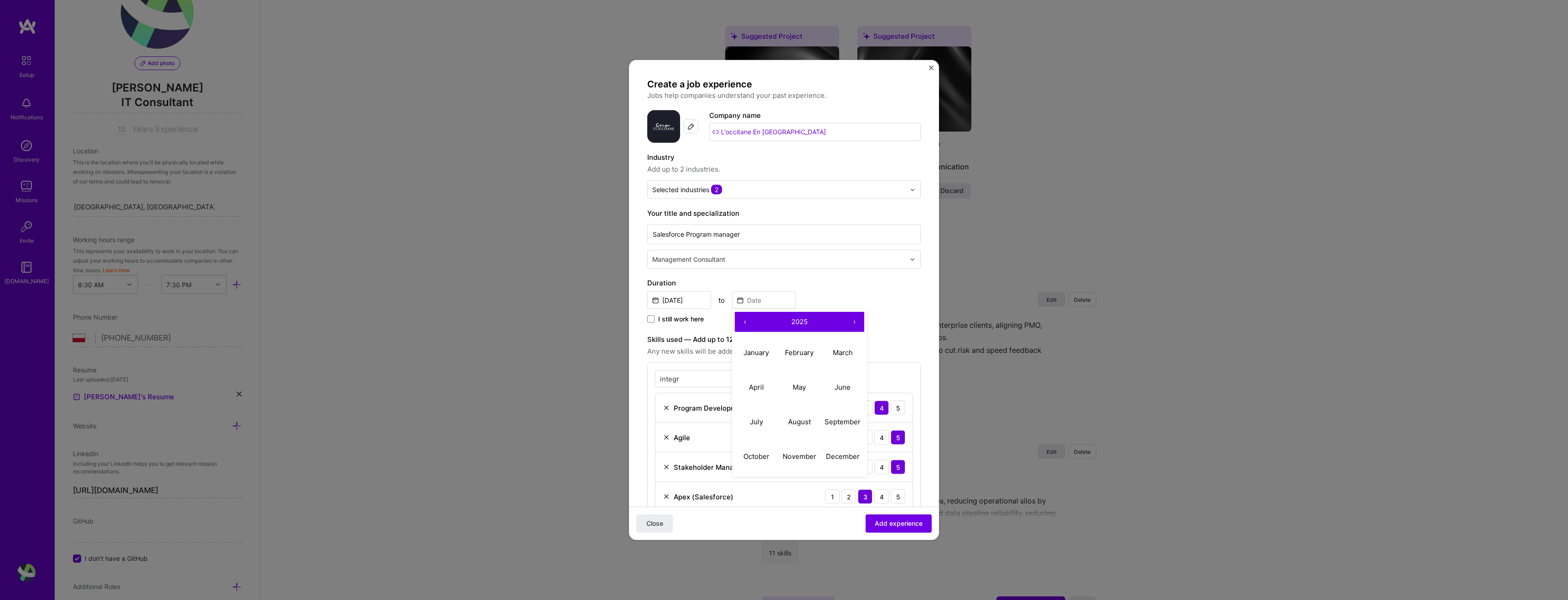
click at [744, 322] on button "‹" at bounding box center [745, 322] width 20 height 20
click at [804, 460] on button "November" at bounding box center [800, 456] width 43 height 35
type input "[DATE]"
click at [835, 286] on label "Duration" at bounding box center [784, 283] width 273 height 11
click at [886, 518] on button "Add experience" at bounding box center [899, 523] width 66 height 18
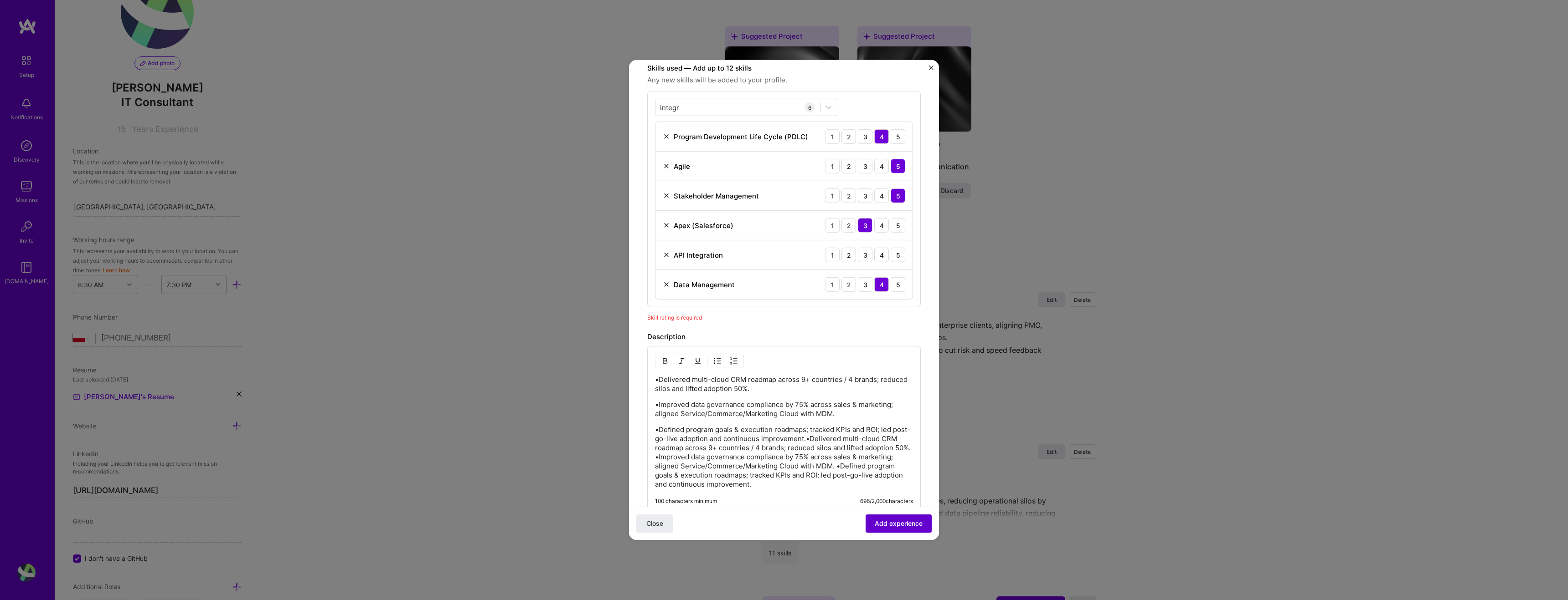
scroll to position [274, 0]
click at [708, 311] on div "Skill rating is required" at bounding box center [784, 315] width 273 height 9
click at [880, 252] on div "4" at bounding box center [881, 252] width 15 height 15
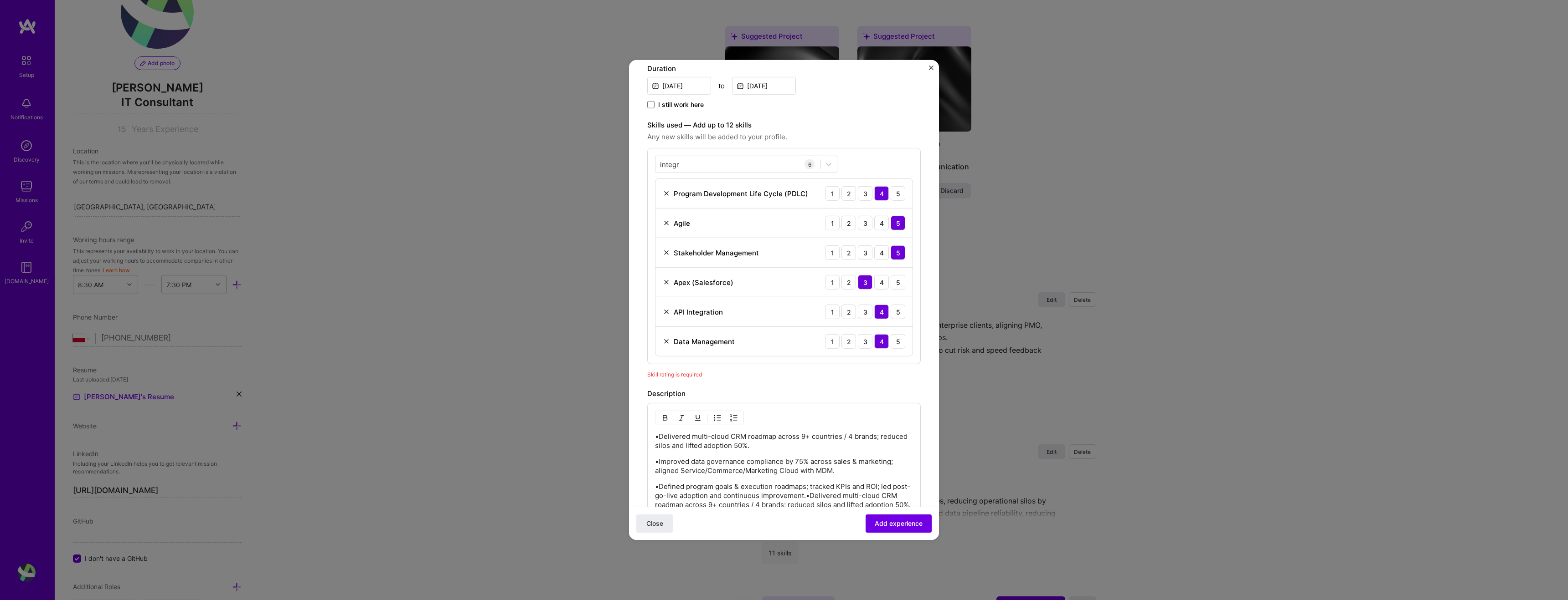
scroll to position [245, 0]
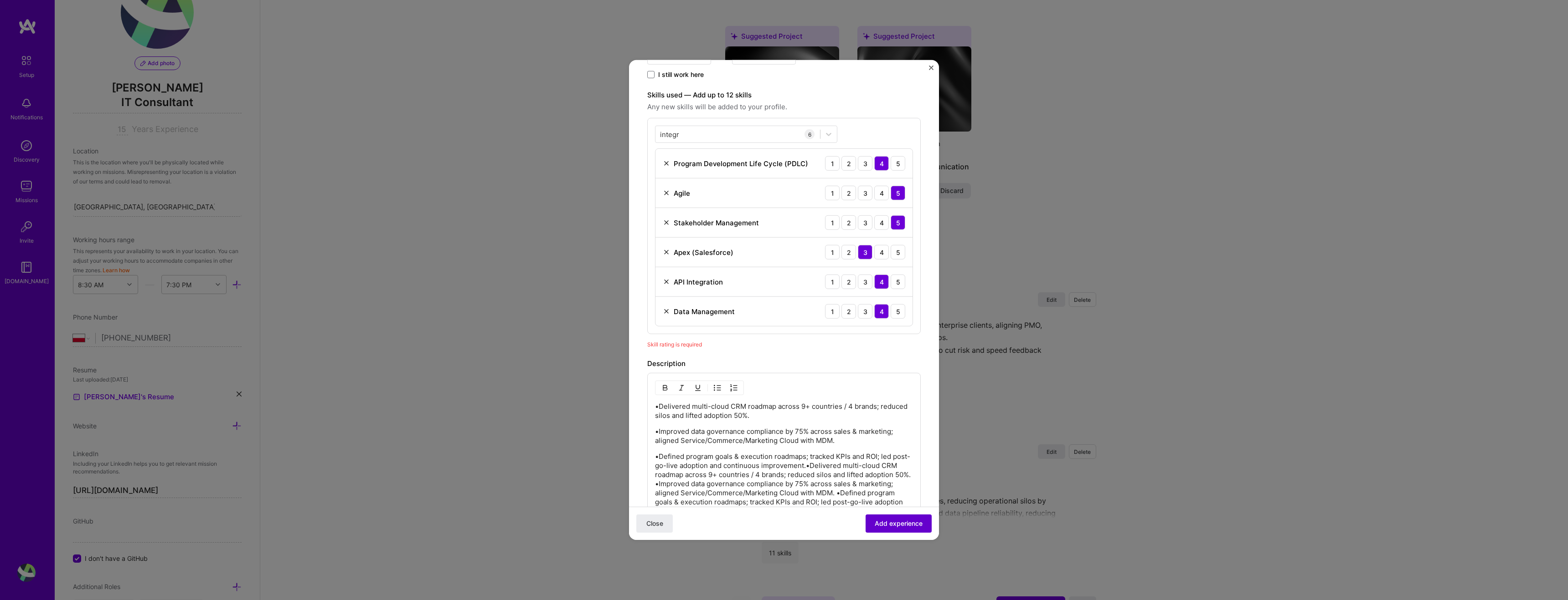
click at [900, 530] on button "Add experience" at bounding box center [899, 523] width 66 height 18
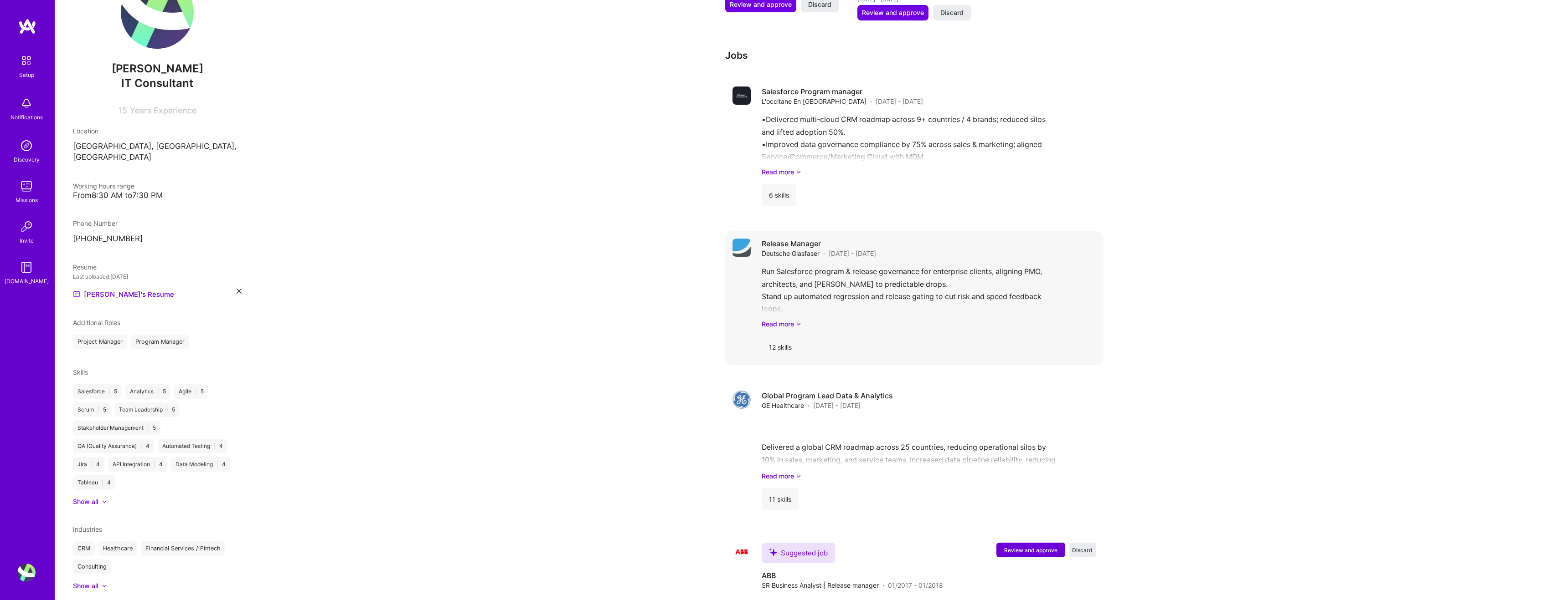
scroll to position [912, 0]
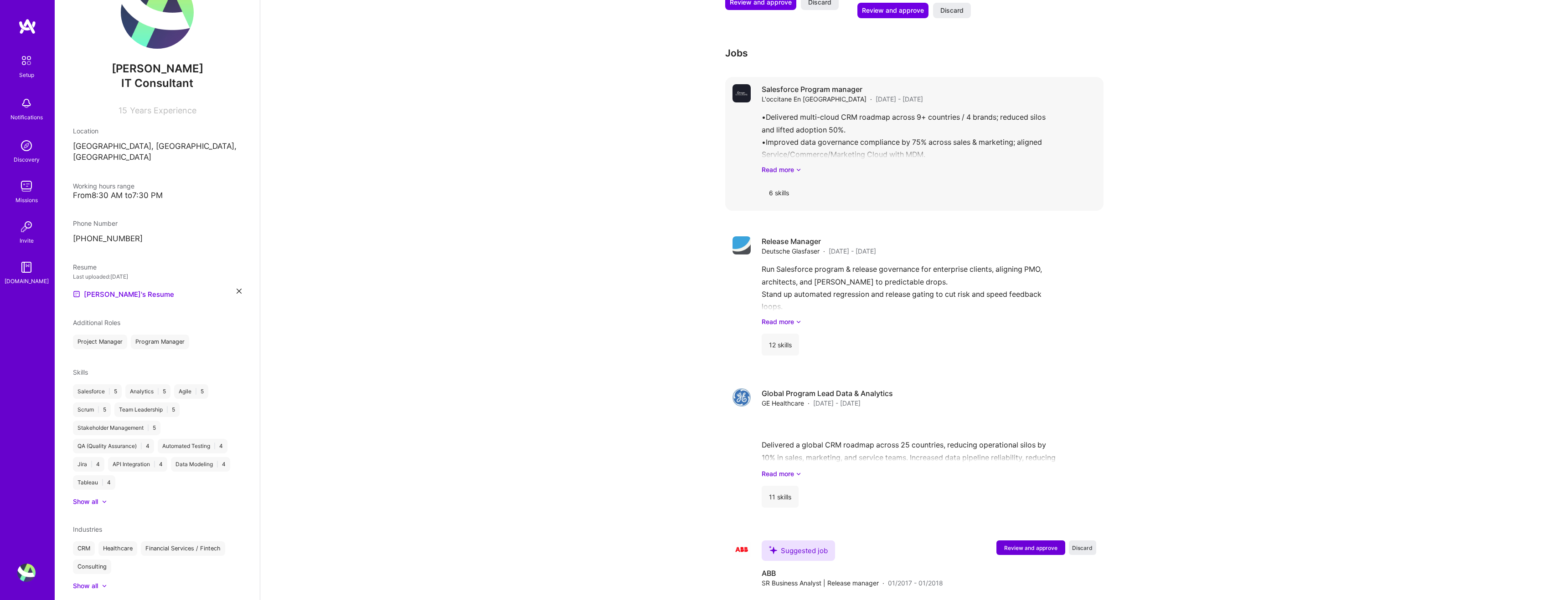
drag, startPoint x: 827, startPoint y: 123, endPoint x: 830, endPoint y: 198, distance: 75.1
click at [830, 198] on div "Salesforce Program manager L'occitane En Provence · [DATE] - [DATE] •Delivered …" at bounding box center [914, 144] width 378 height 134
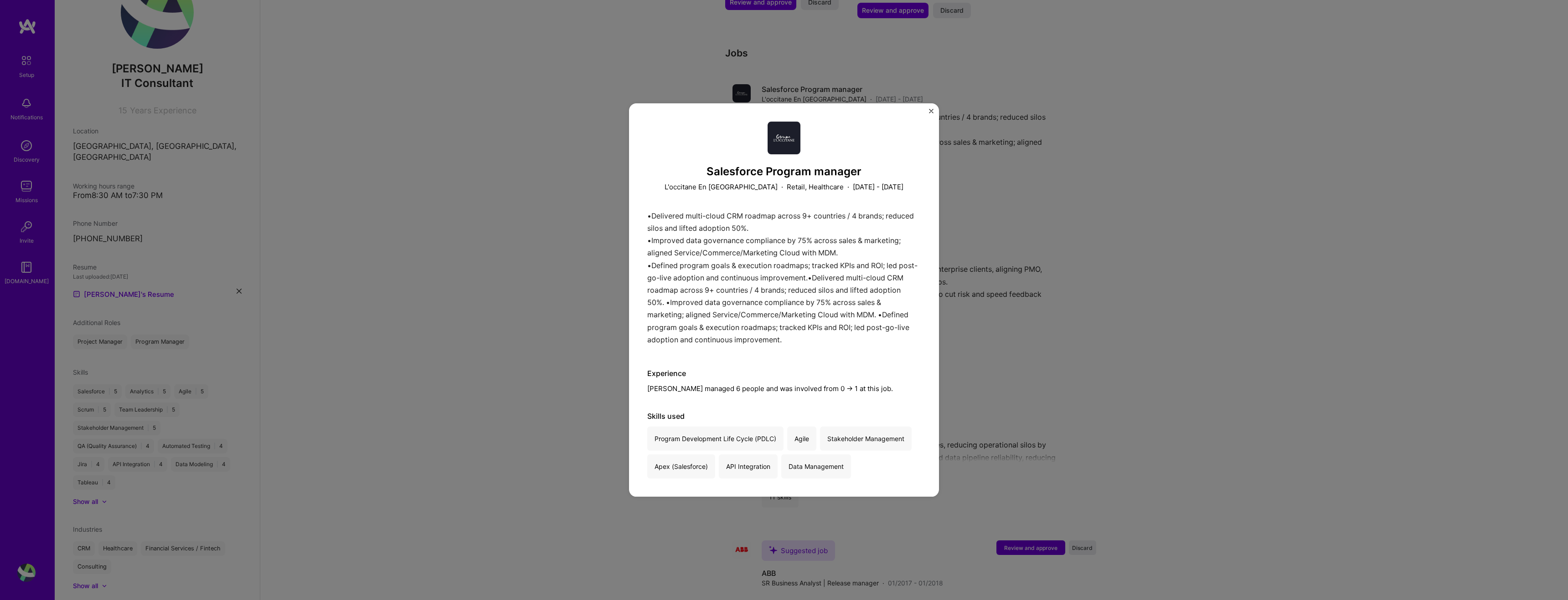
click at [930, 110] on img "Close" at bounding box center [931, 111] width 4 height 4
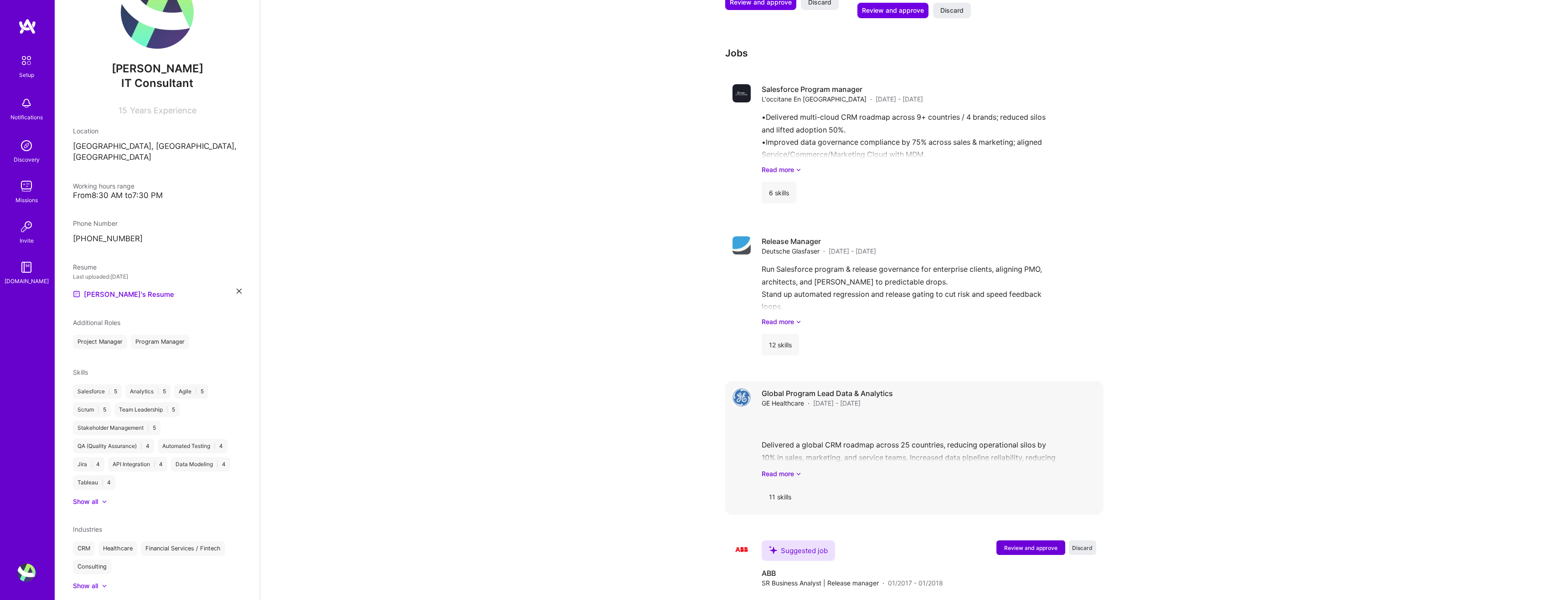
click at [849, 424] on div "Delivered a global CRM roadmap across 25 countries, reducing operational silos …" at bounding box center [929, 447] width 335 height 63
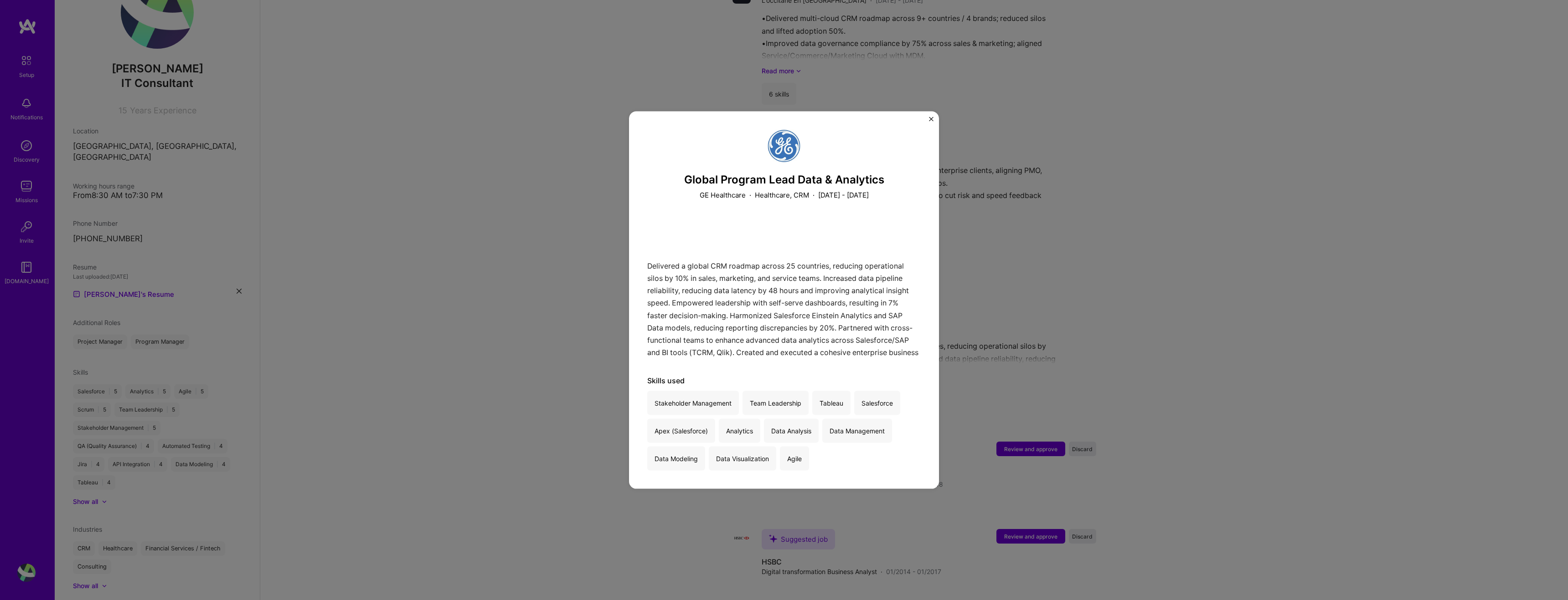
scroll to position [1015, 0]
click at [1003, 285] on div "Global Program Lead Data & Analytics GE Healthcare · Healthcare, CRM · [DATE] -…" at bounding box center [784, 300] width 1568 height 600
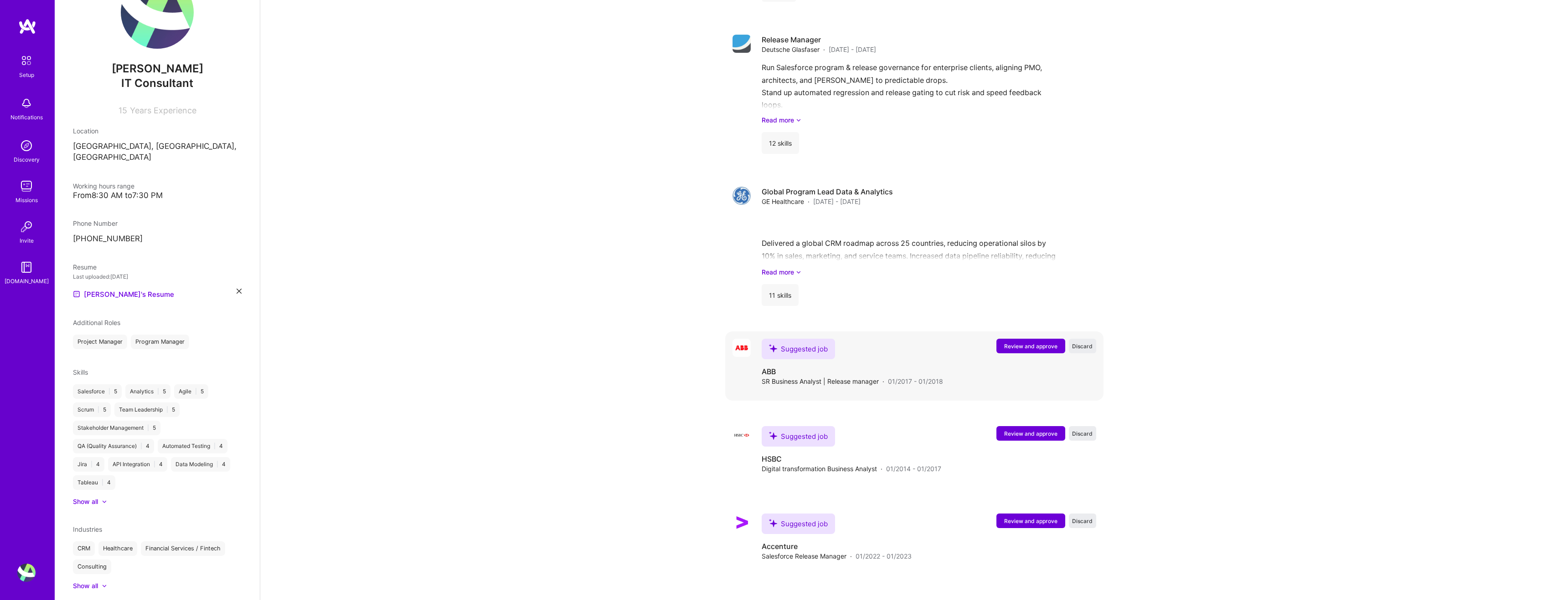
scroll to position [1116, 0]
click at [1016, 341] on span "Review and approve" at bounding box center [1031, 345] width 53 height 8
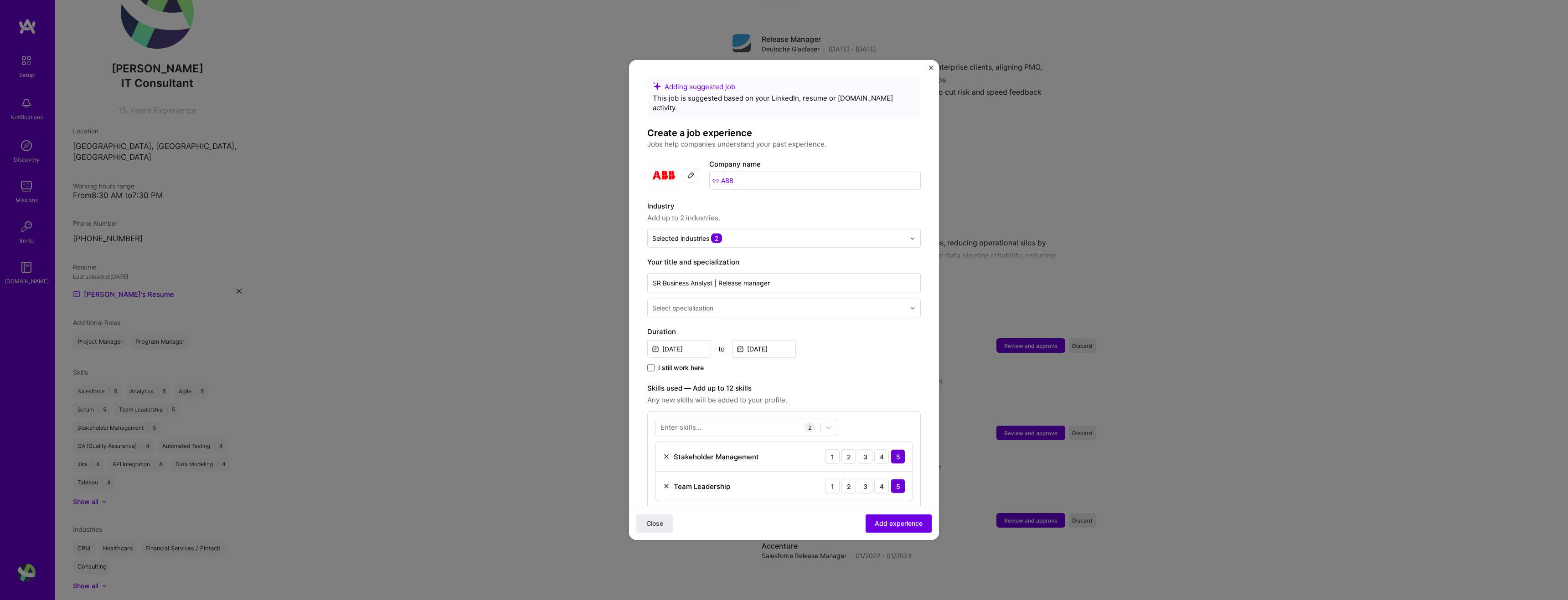
scroll to position [12, 0]
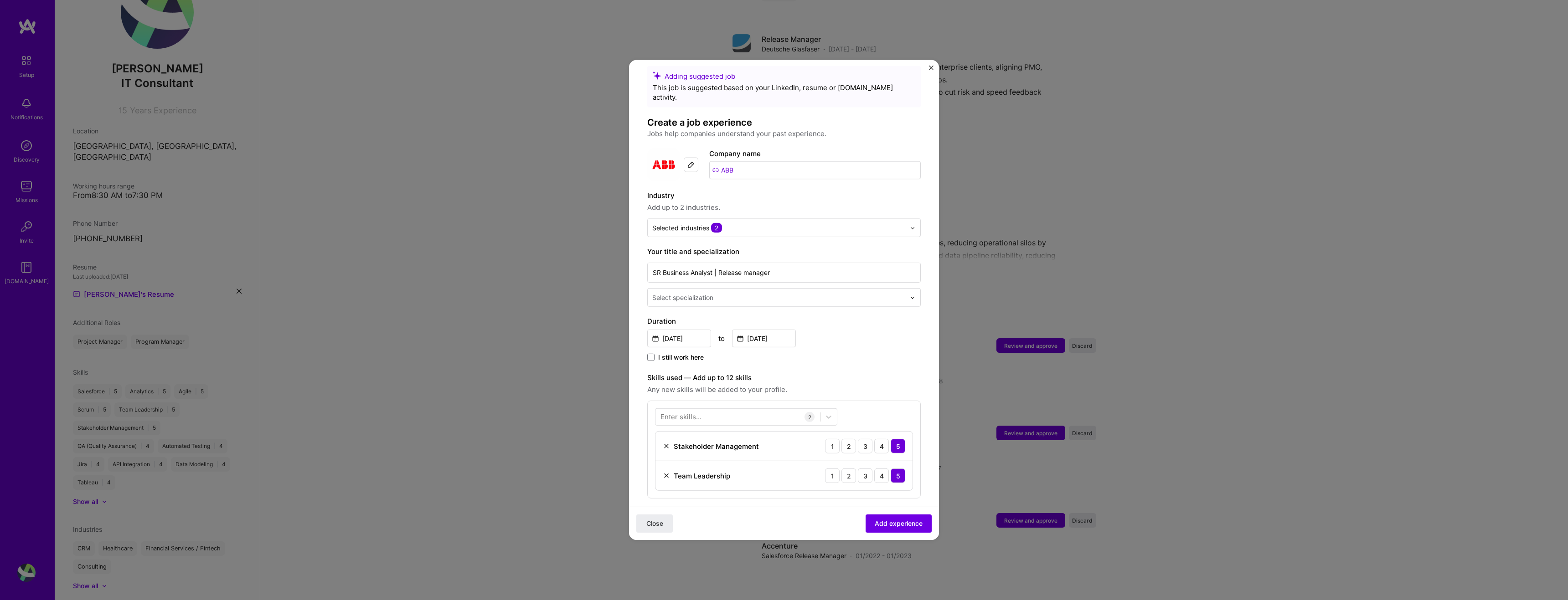
click at [799, 293] on input "text" at bounding box center [780, 297] width 255 height 9
click at [935, 296] on form "Adding suggested job This job is suggested based on your LinkedIn, resume or [D…" at bounding box center [784, 424] width 310 height 716
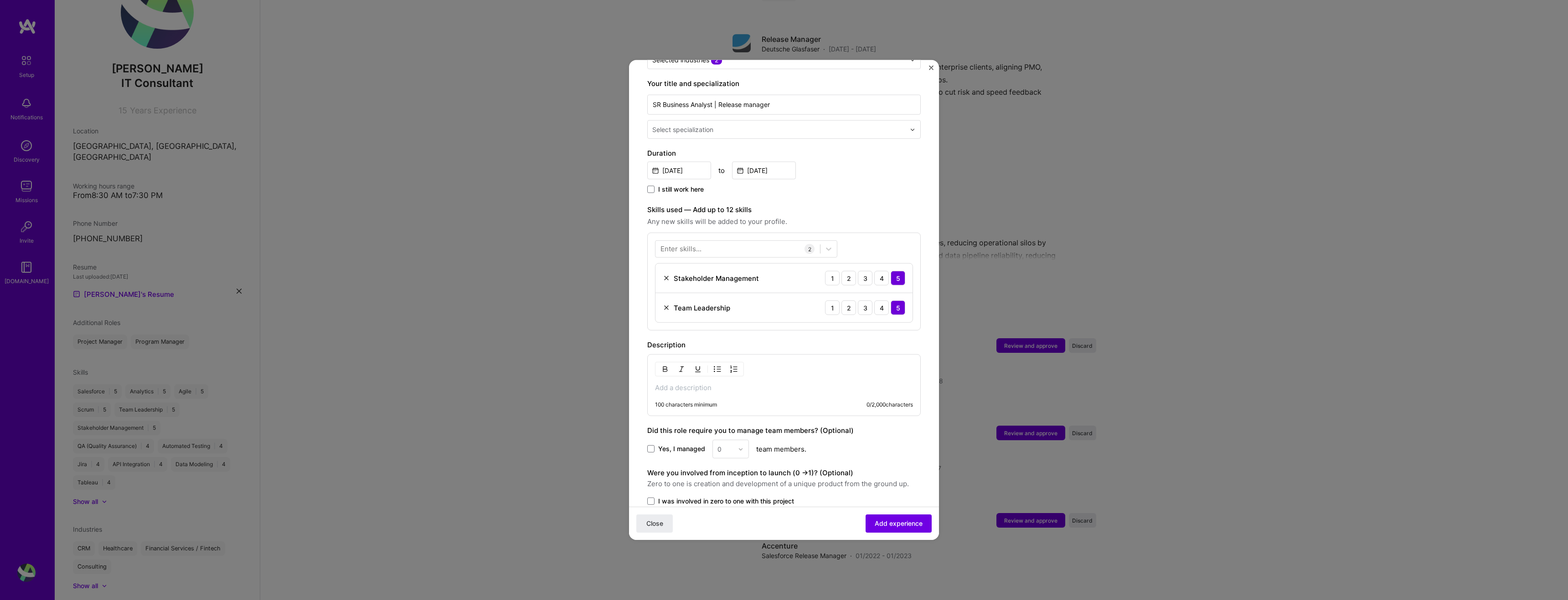
scroll to position [244, 0]
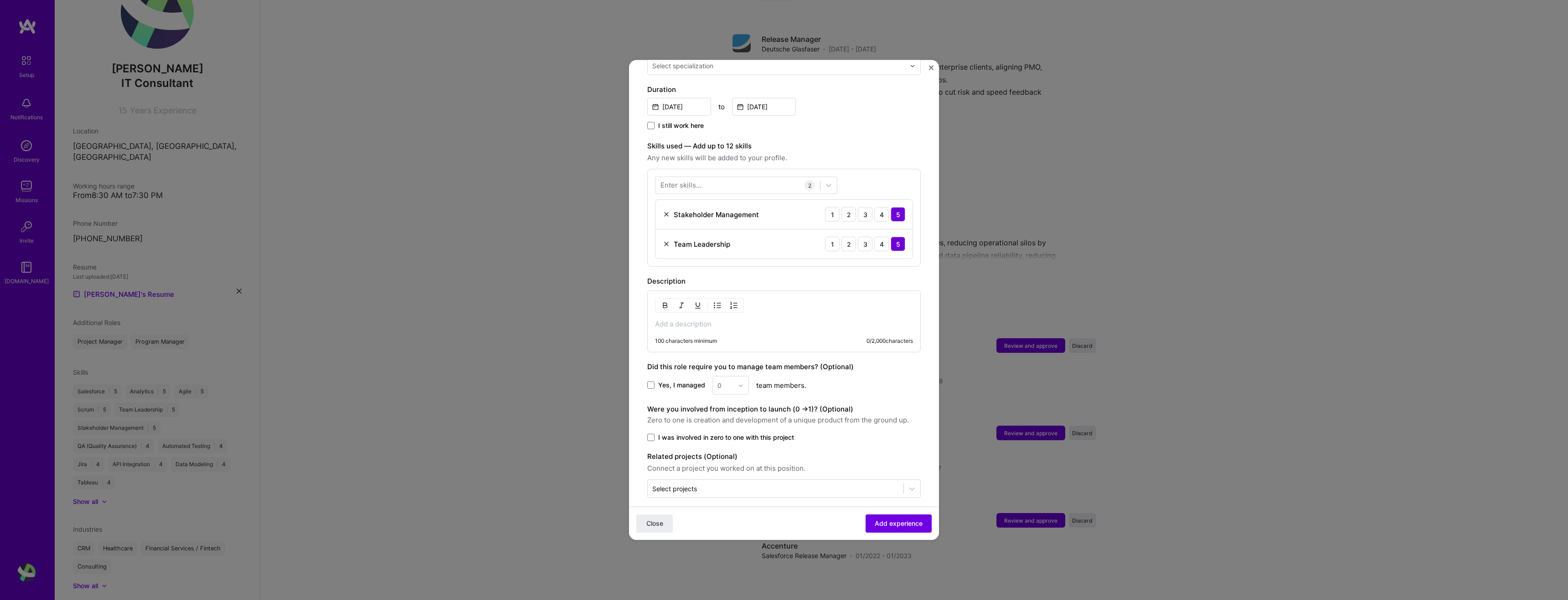
click at [774, 320] on div "100 characters minimum 0 / 2,000 characters" at bounding box center [784, 322] width 273 height 62
click at [1146, 264] on div "Adding suggested job This job is suggested based on your LinkedIn, resume or [D…" at bounding box center [784, 300] width 1568 height 600
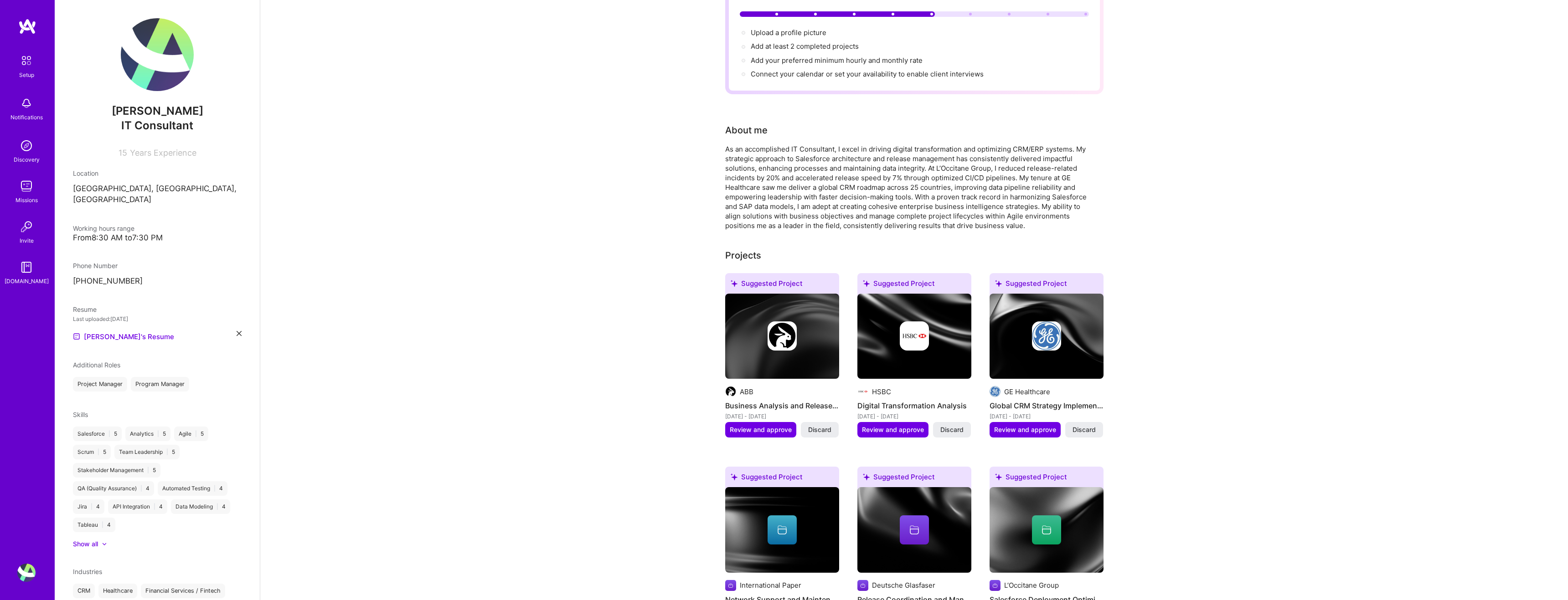
scroll to position [0, 0]
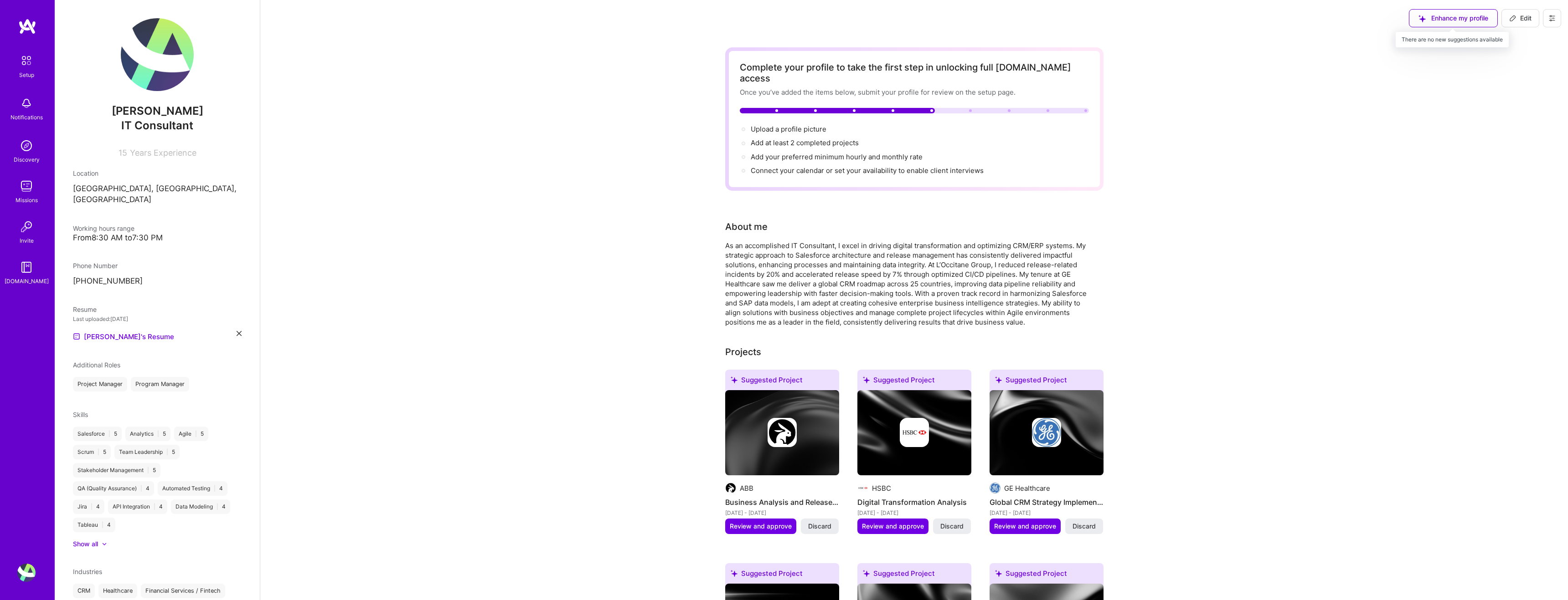
click at [1467, 20] on div "Enhance my profile" at bounding box center [1453, 18] width 89 height 18
click at [1434, 17] on div "Enhance my profile" at bounding box center [1453, 18] width 89 height 18
drag, startPoint x: 1414, startPoint y: 21, endPoint x: 1426, endPoint y: 18, distance: 12.4
click at [1416, 20] on div "Enhance my profile" at bounding box center [1453, 18] width 89 height 18
click at [1426, 18] on div "Enhance my profile" at bounding box center [1453, 18] width 89 height 18
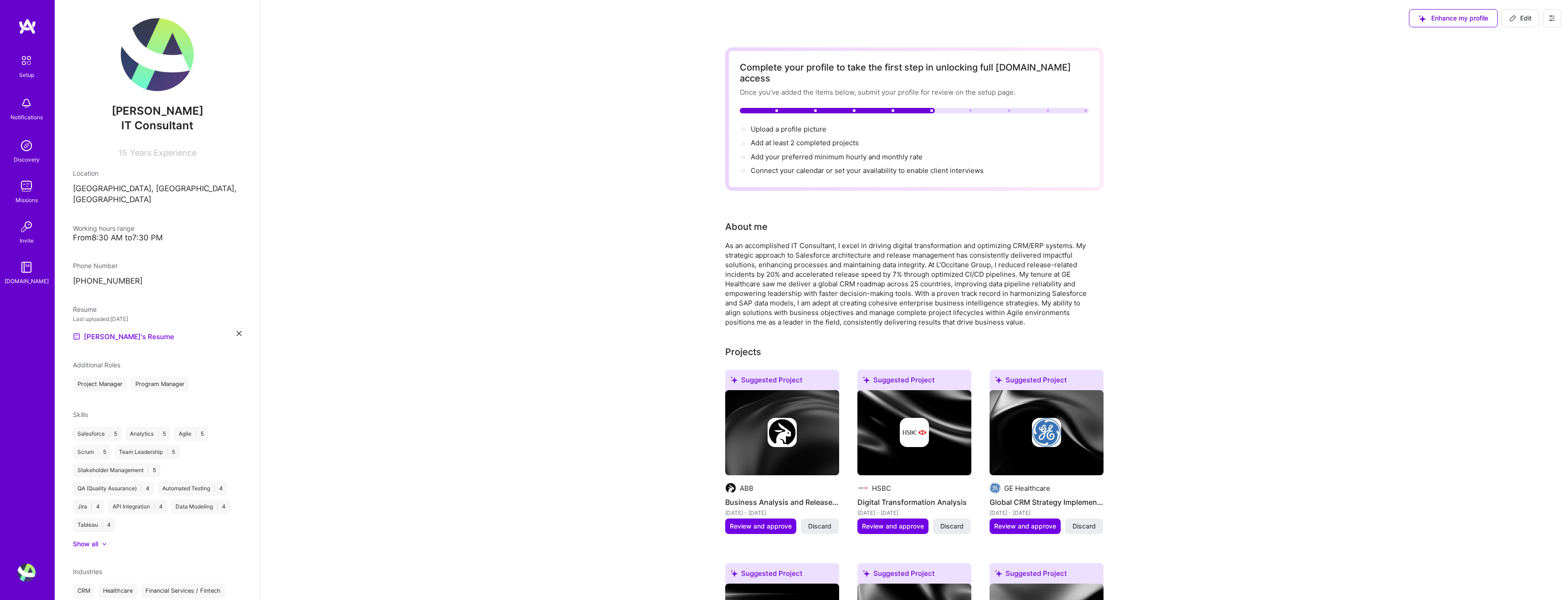
click at [144, 85] on img at bounding box center [157, 54] width 73 height 73
click at [158, 71] on img at bounding box center [157, 54] width 73 height 73
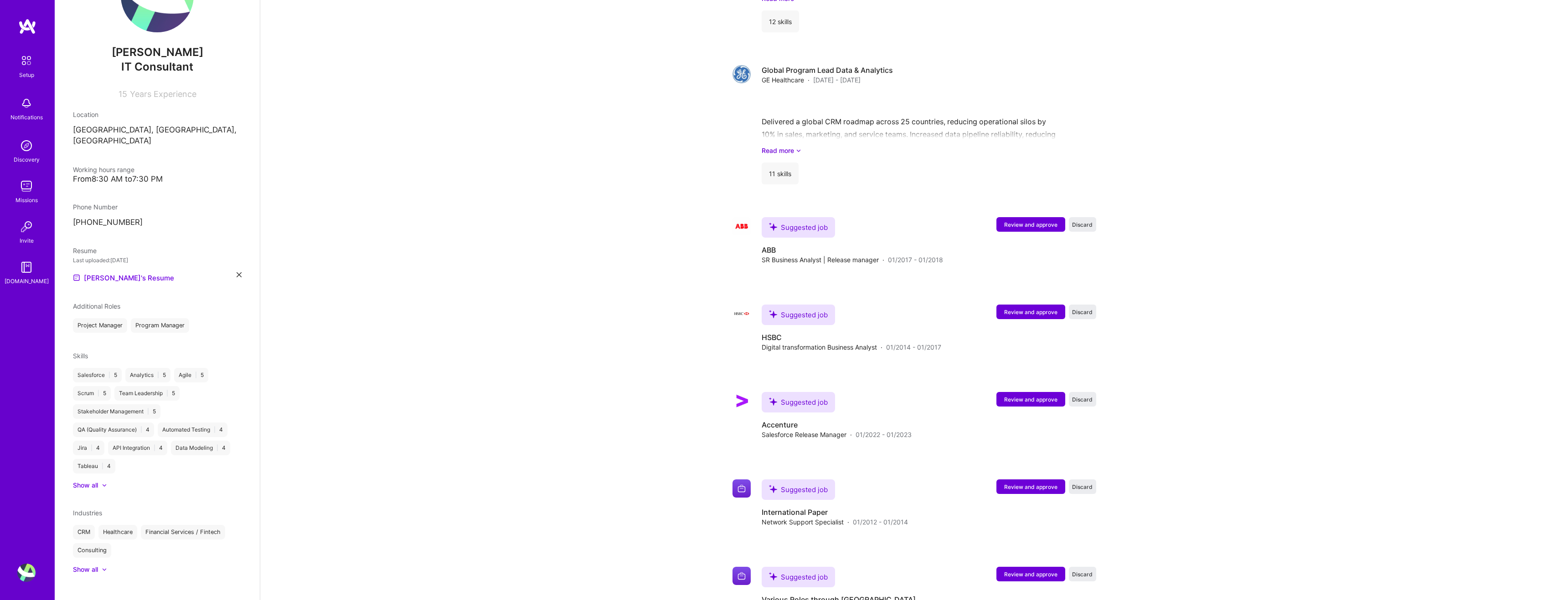
scroll to position [1275, 0]
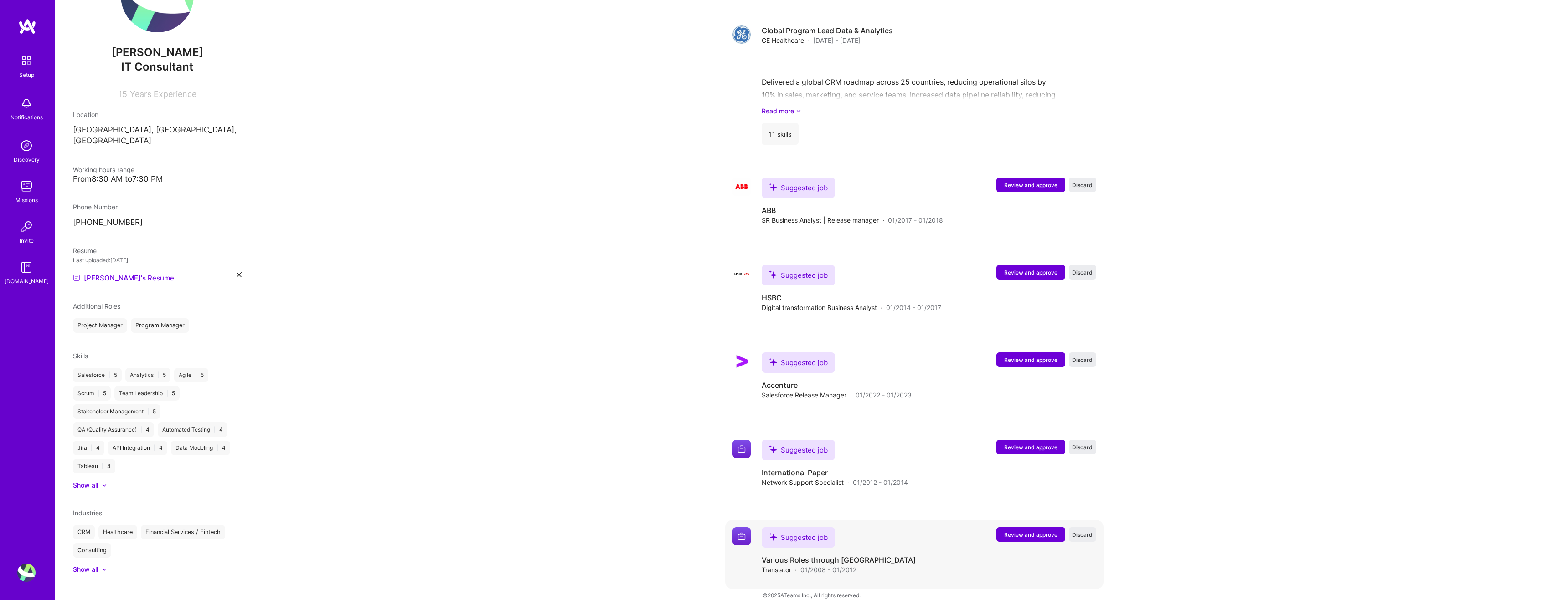
click at [1040, 531] on span "Review and approve" at bounding box center [1031, 535] width 53 height 8
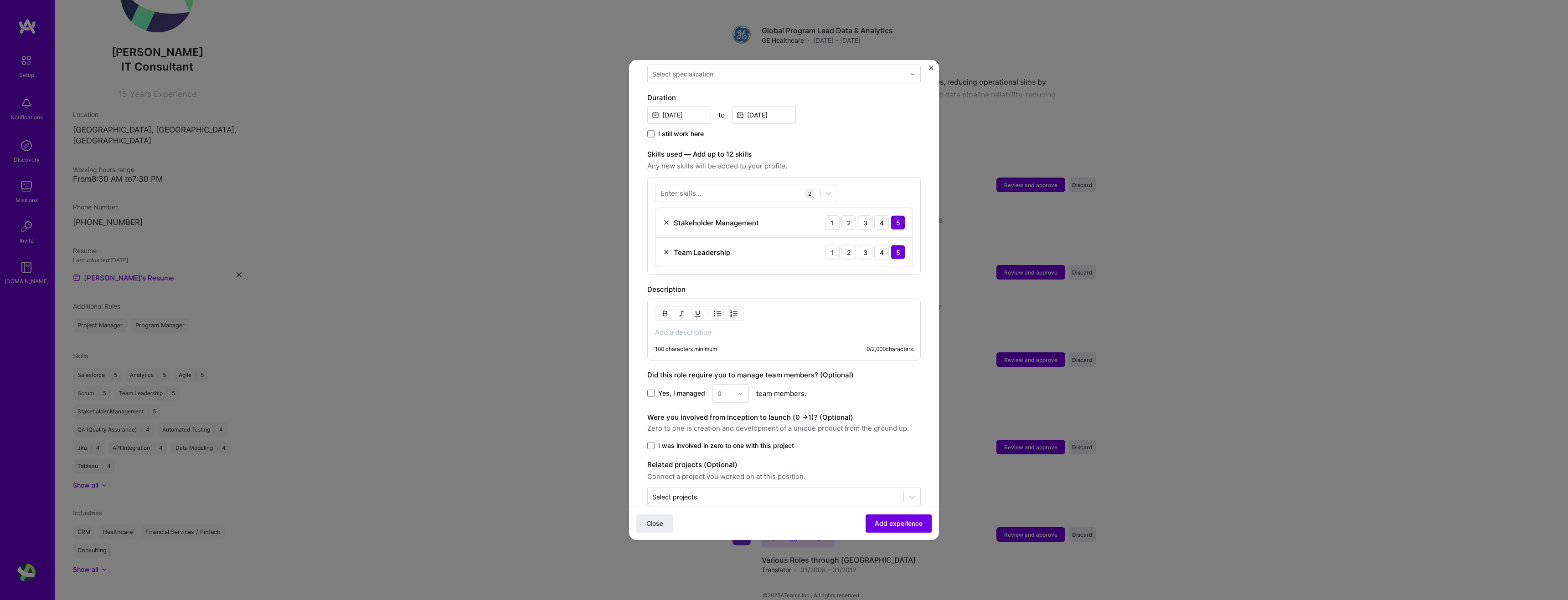
scroll to position [240, 0]
